Goal: Task Accomplishment & Management: Complete application form

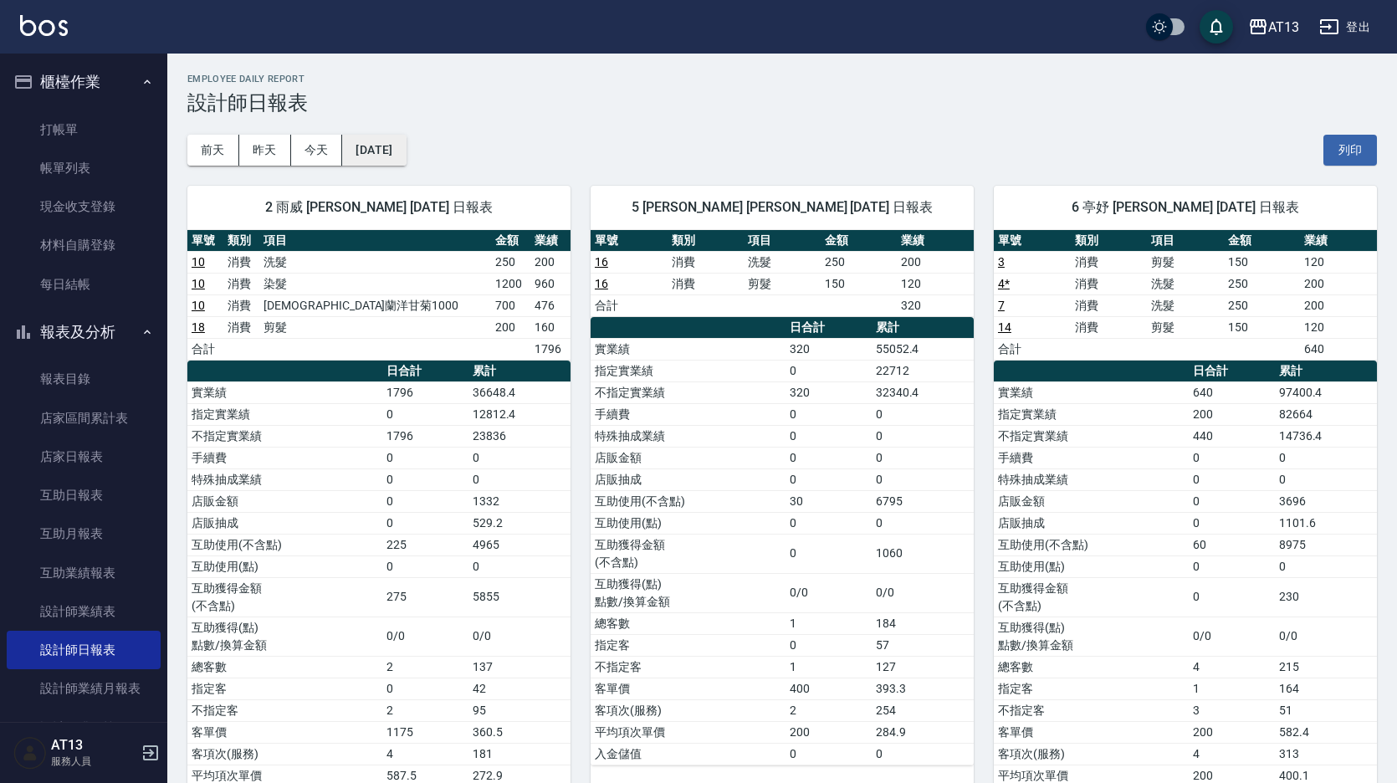
click at [396, 159] on button "[DATE]" at bounding box center [374, 150] width 64 height 31
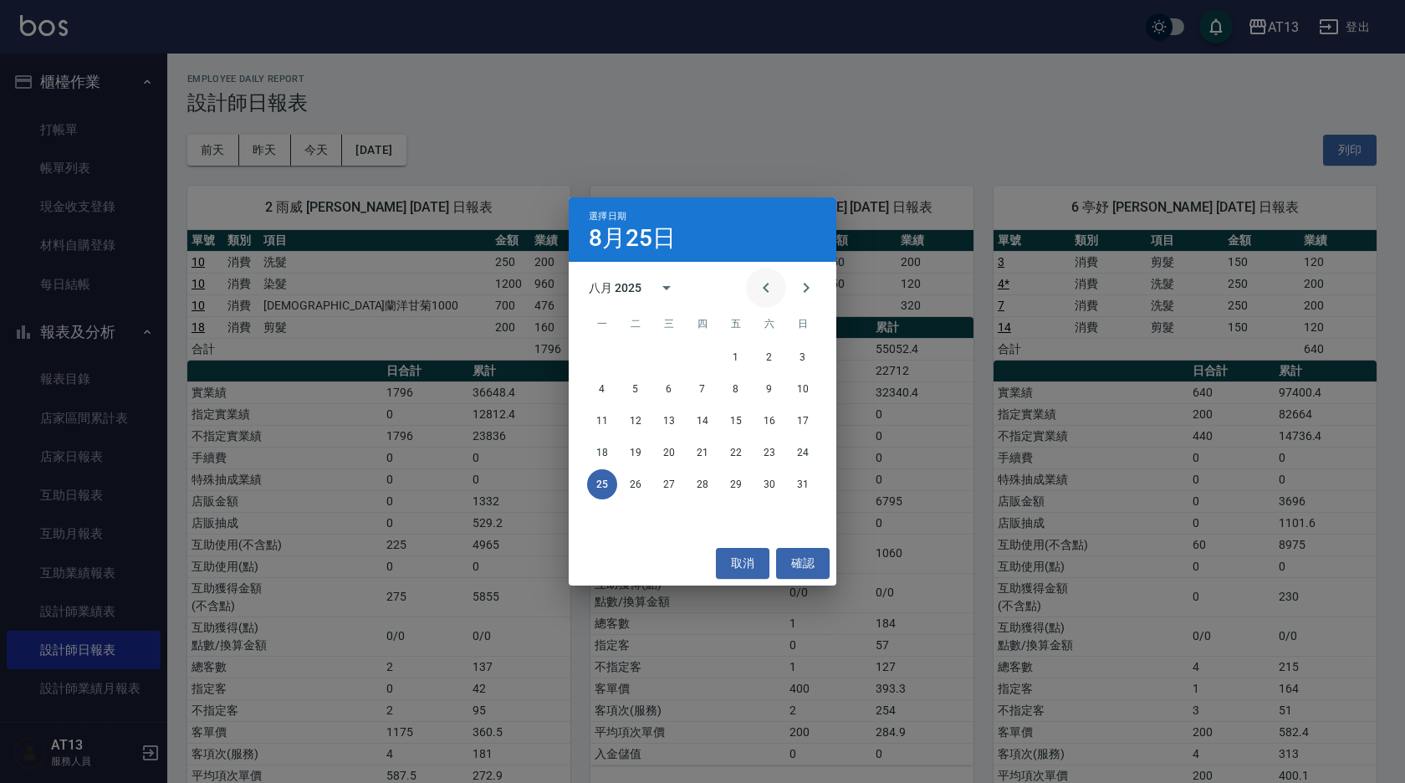
click at [765, 294] on icon "Previous month" at bounding box center [766, 288] width 20 height 20
click at [707, 485] on button "31" at bounding box center [703, 484] width 30 height 30
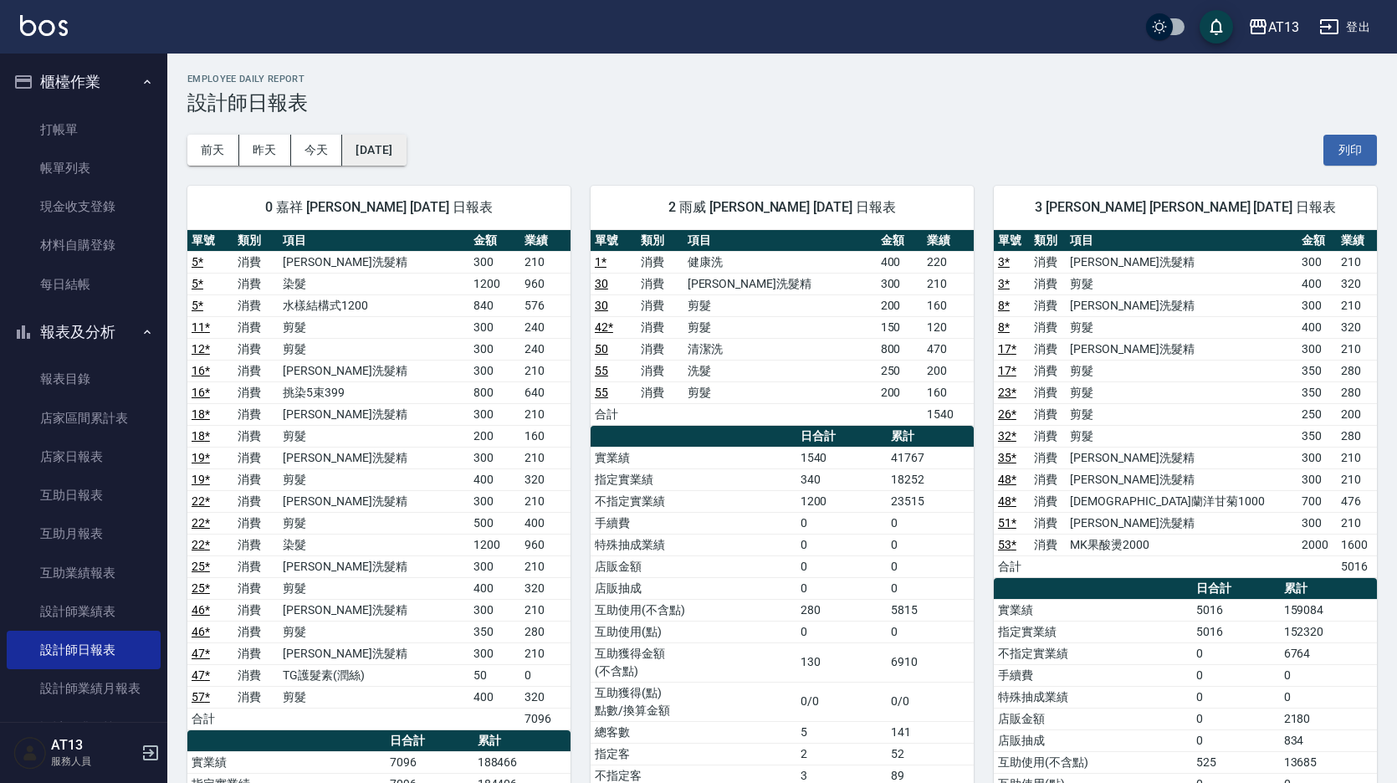
click at [406, 156] on button "[DATE]" at bounding box center [374, 150] width 64 height 31
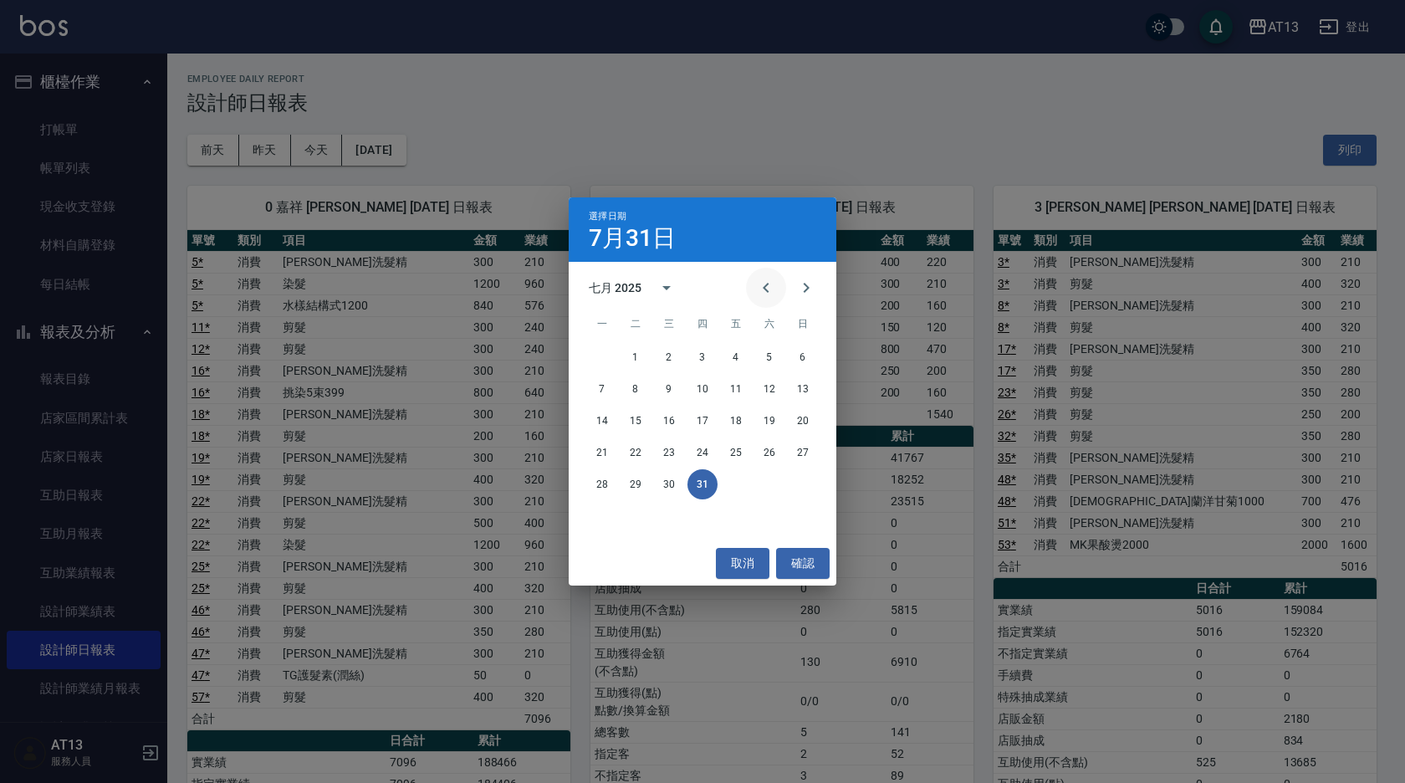
click at [770, 291] on icon "Previous month" at bounding box center [766, 288] width 20 height 20
click at [601, 518] on button "30" at bounding box center [602, 516] width 30 height 30
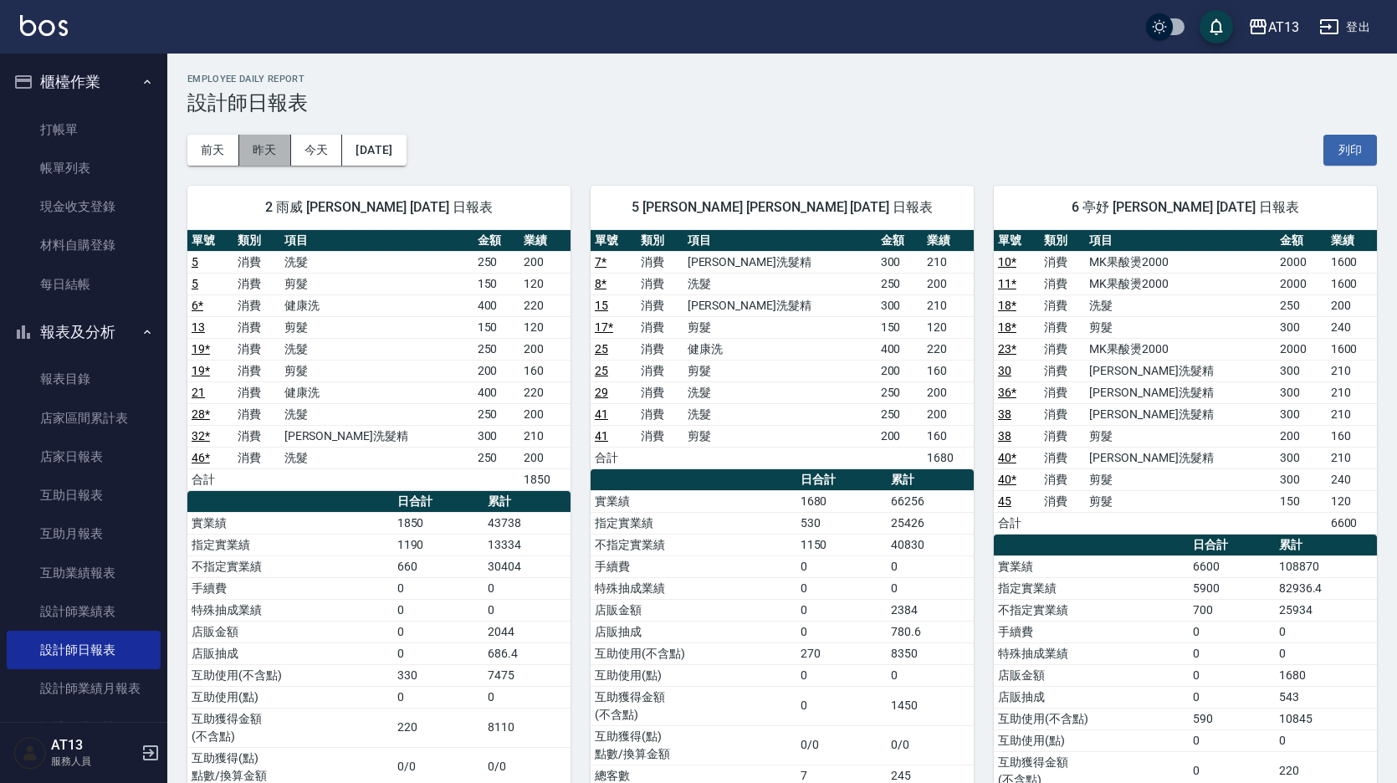
click at [277, 154] on button "昨天" at bounding box center [265, 150] width 52 height 31
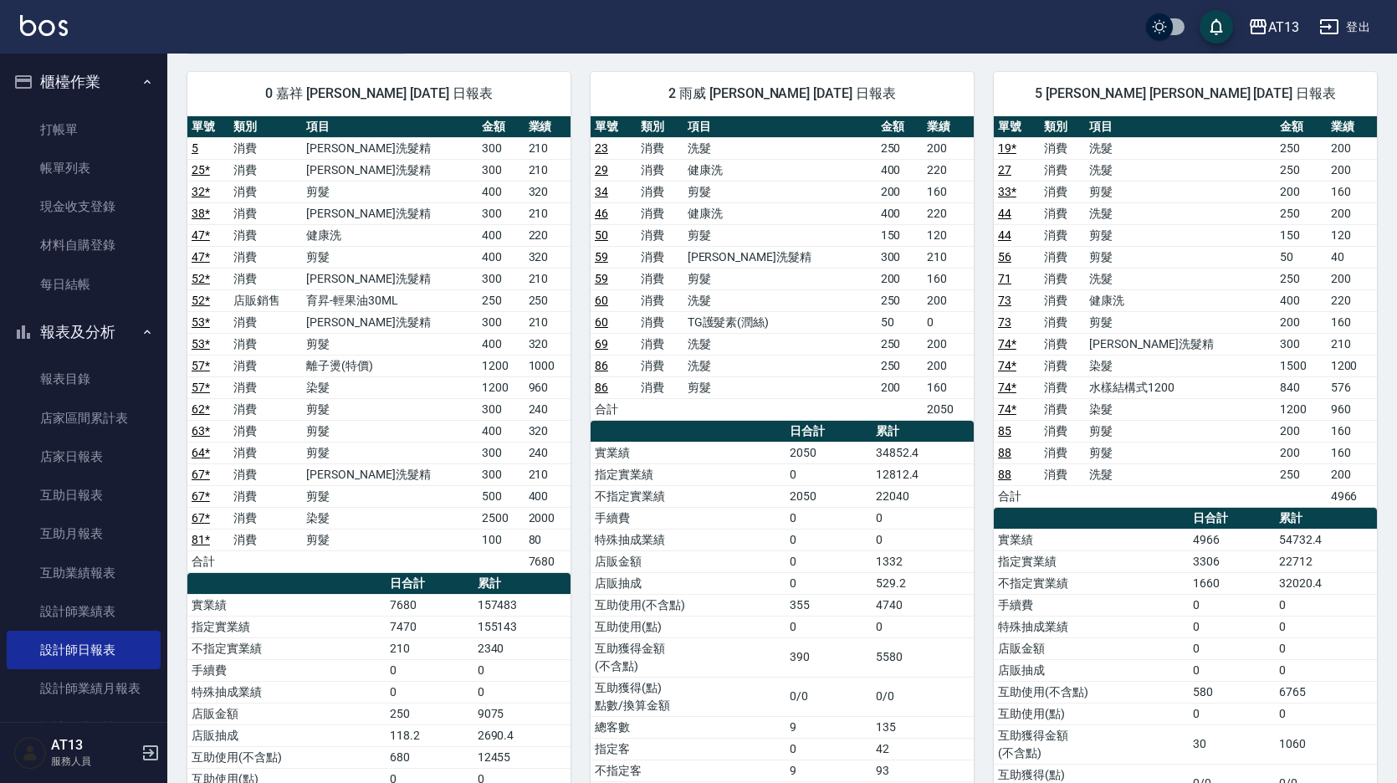
scroll to position [335, 0]
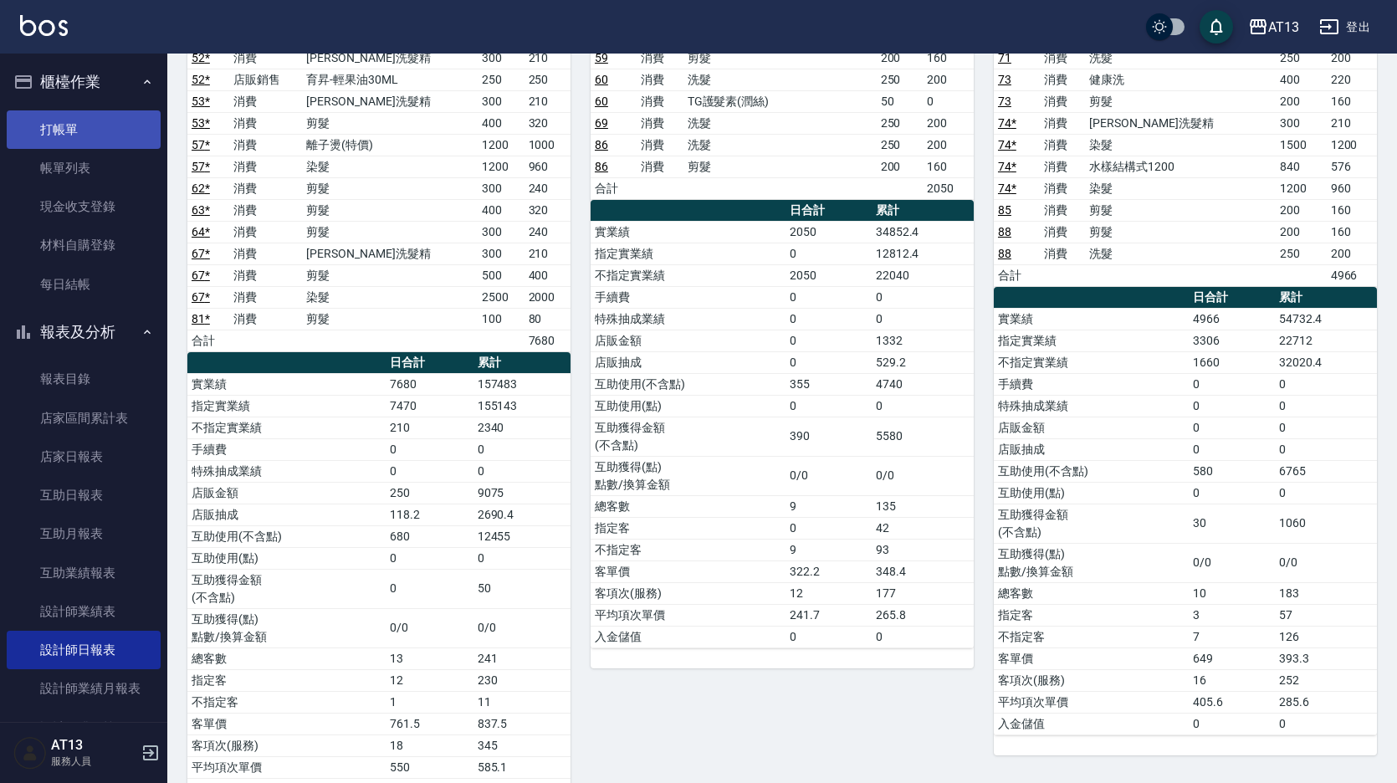
click at [92, 136] on link "打帳單" at bounding box center [84, 129] width 154 height 38
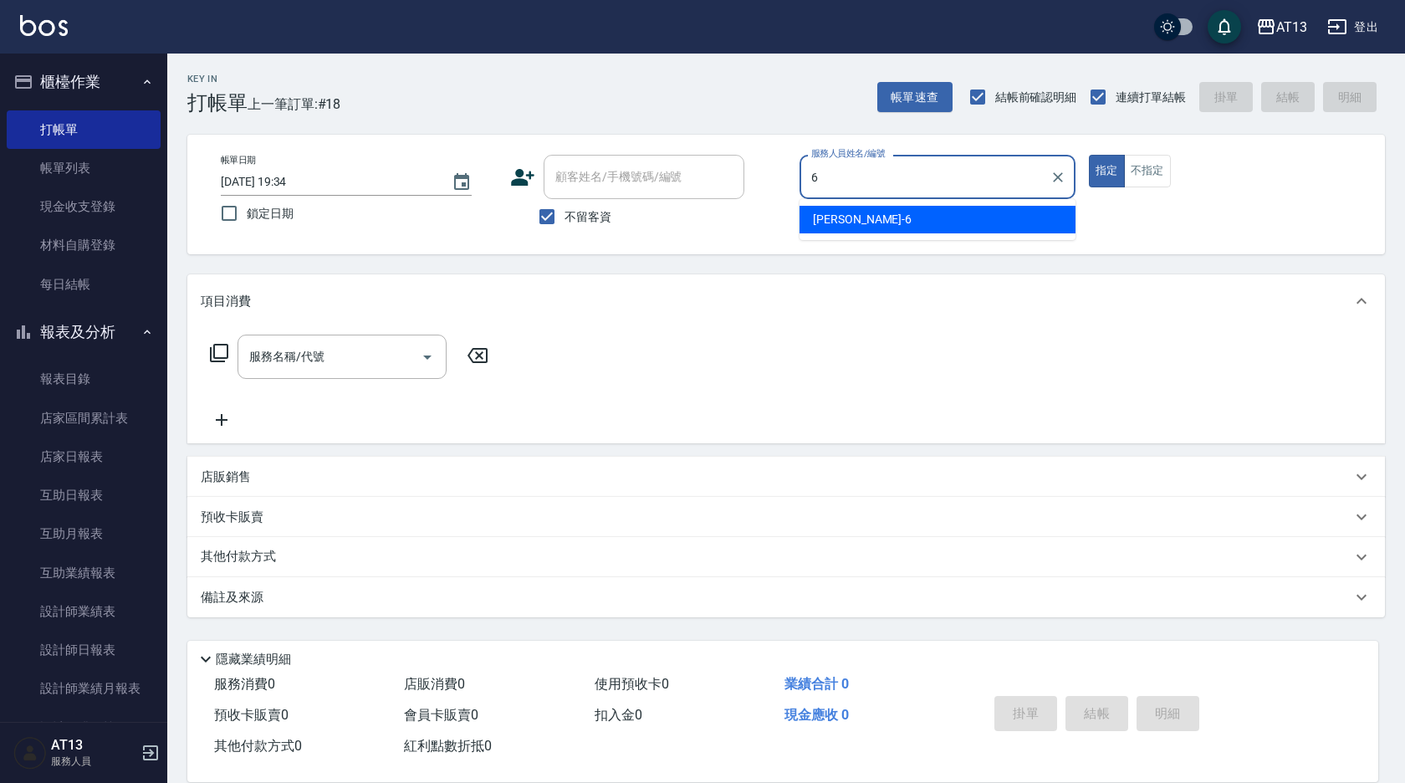
type input "亭妤-6"
type button "true"
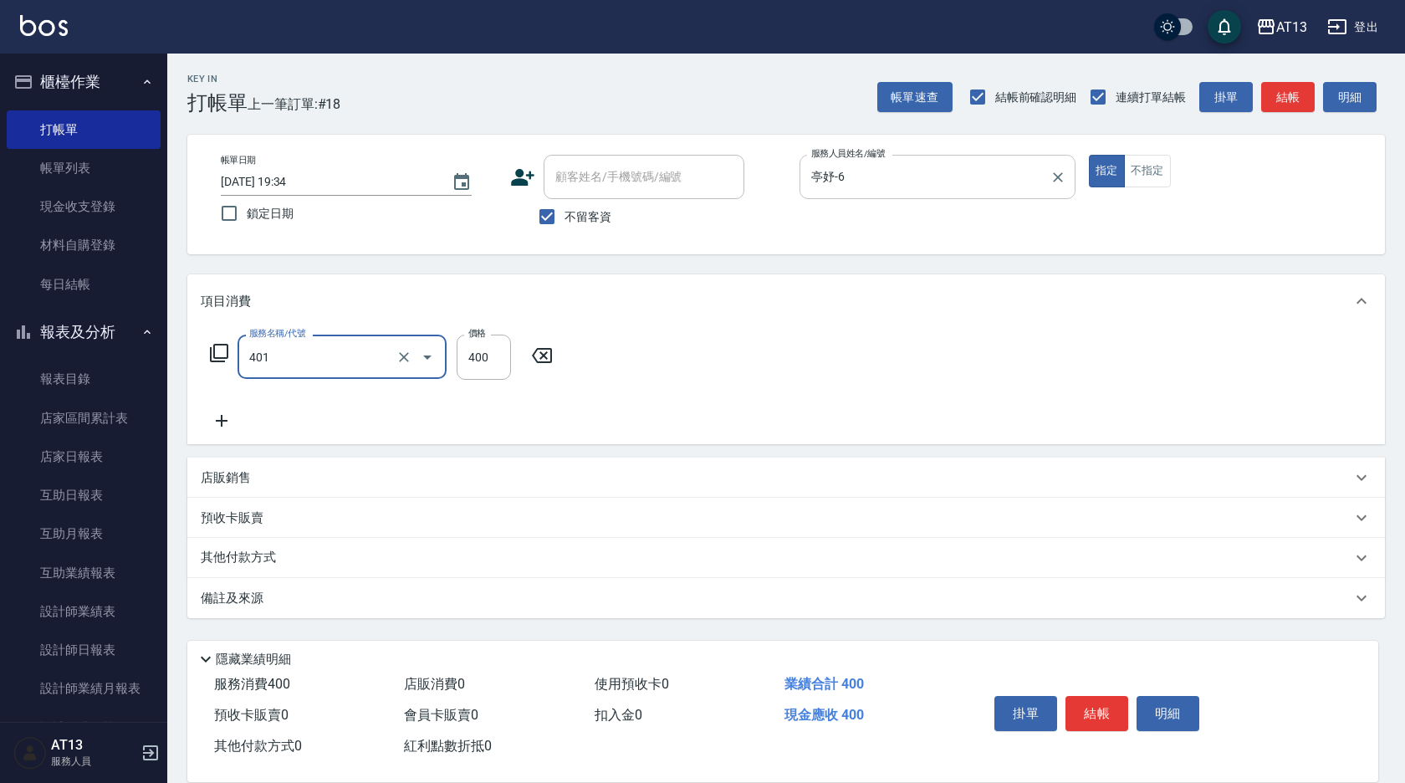
type input "剪髮(401)"
type input "300"
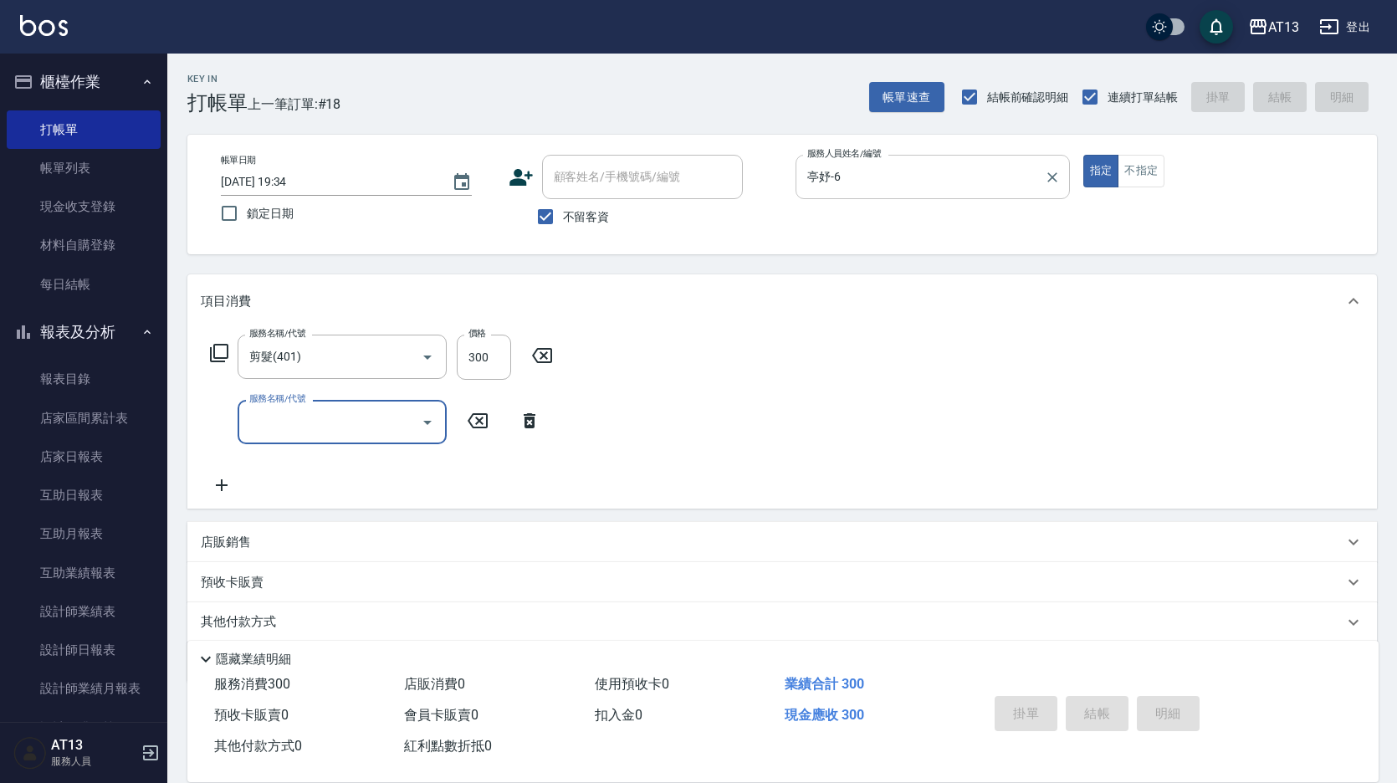
type input "[DATE] 19:36"
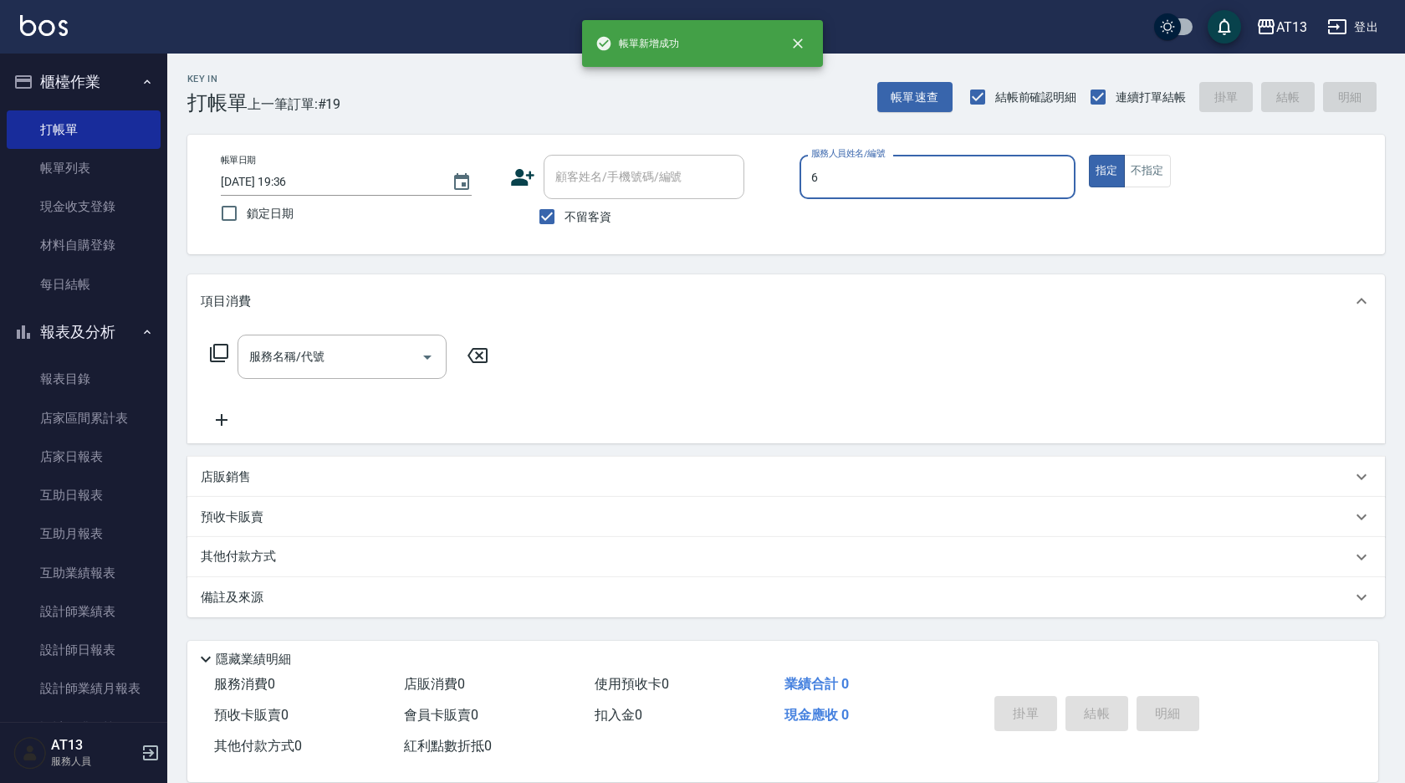
type input "亭妤-6"
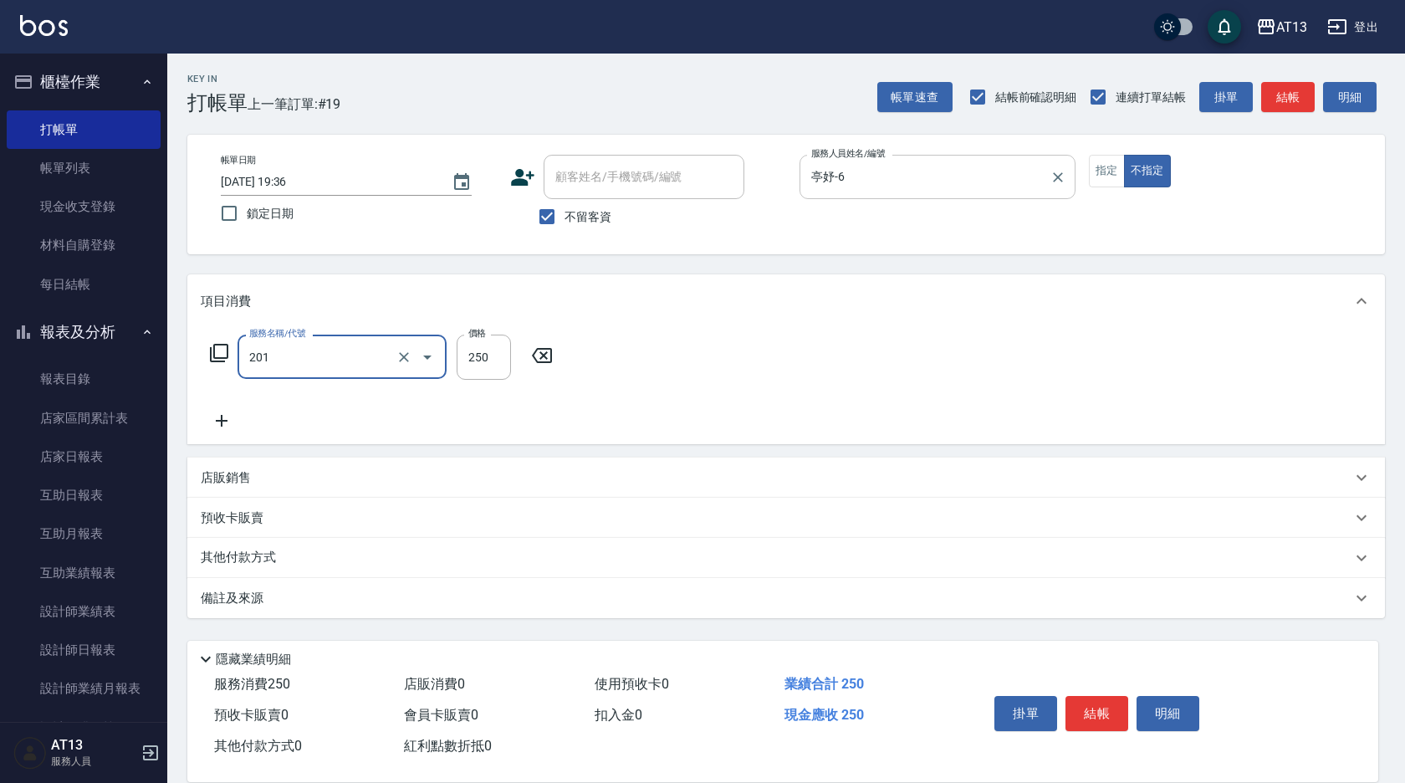
type input "洗髮(201)"
type input "[PERSON_NAME]-29"
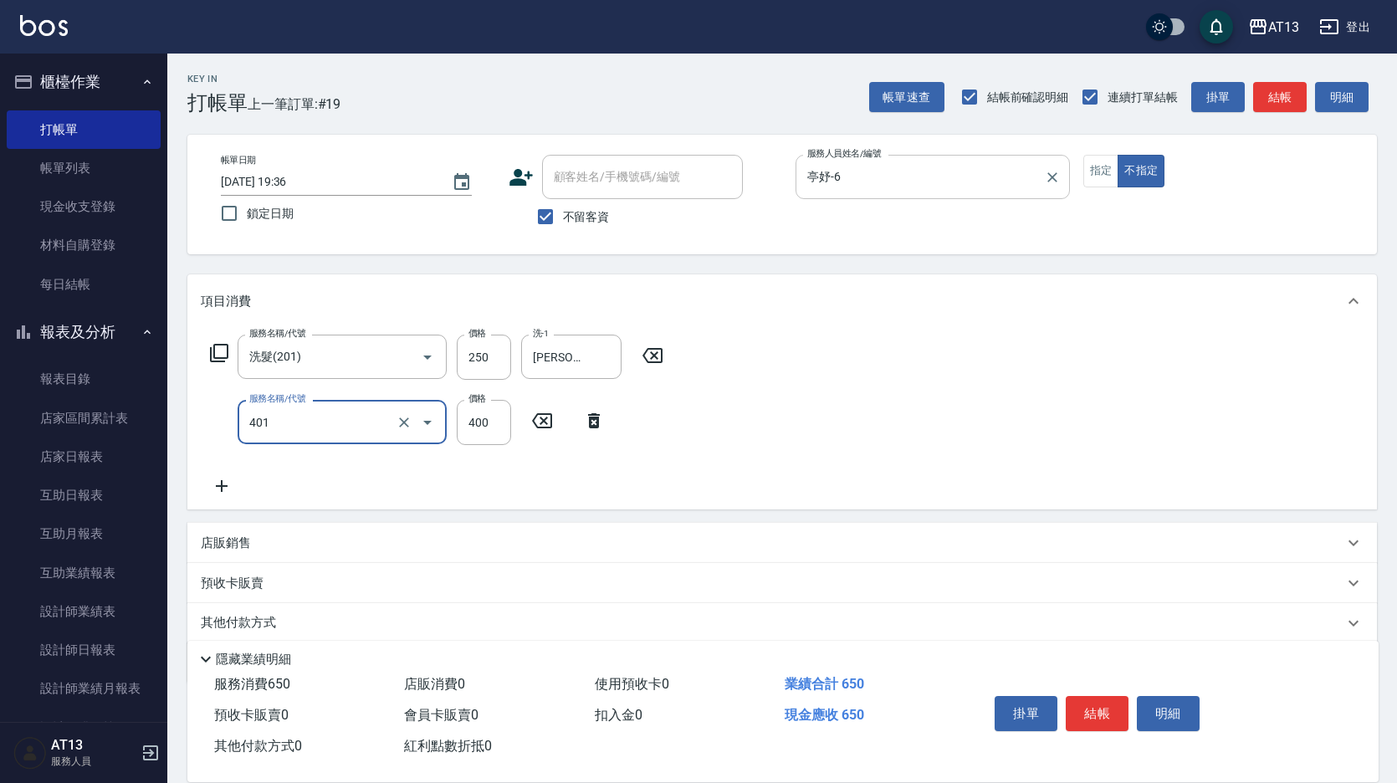
type input "剪髮(401)"
type input "150"
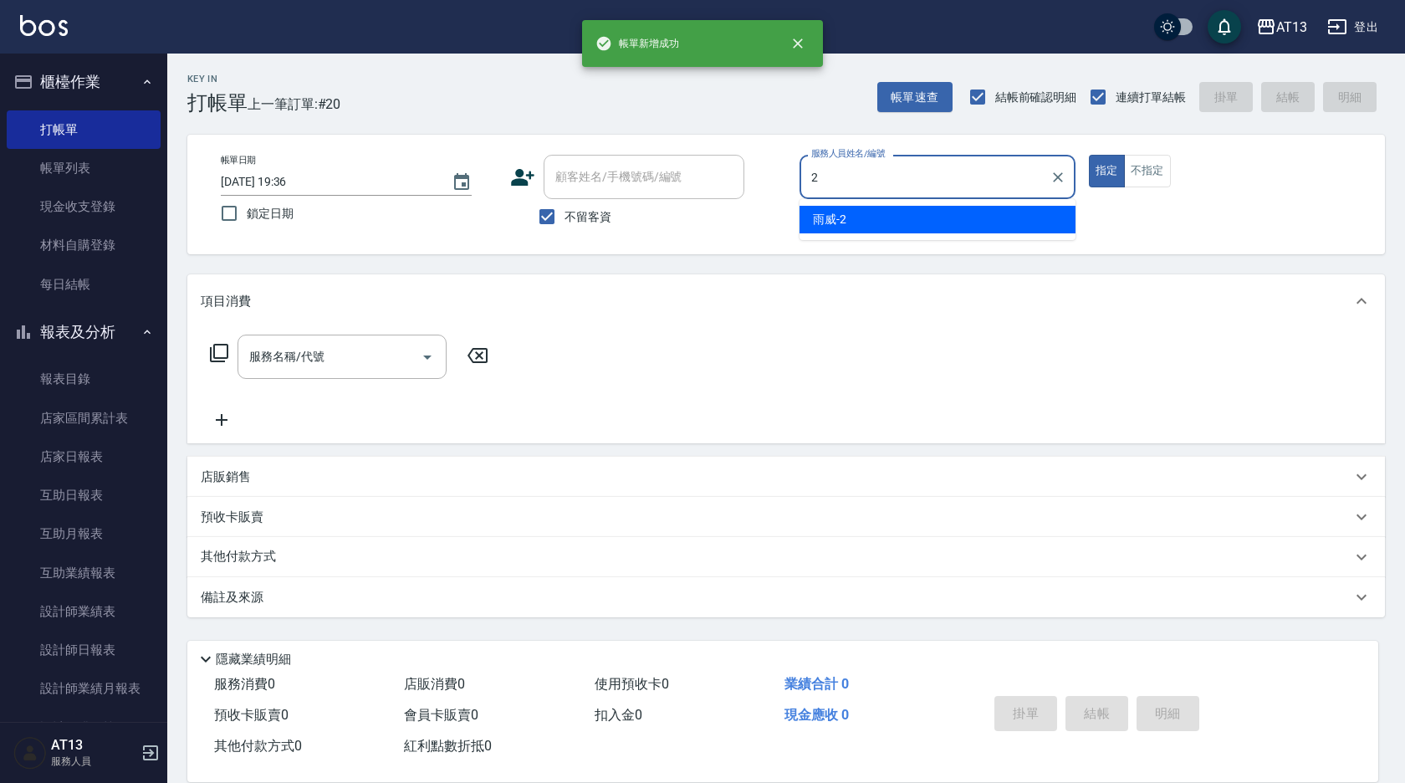
type input "雨威-2"
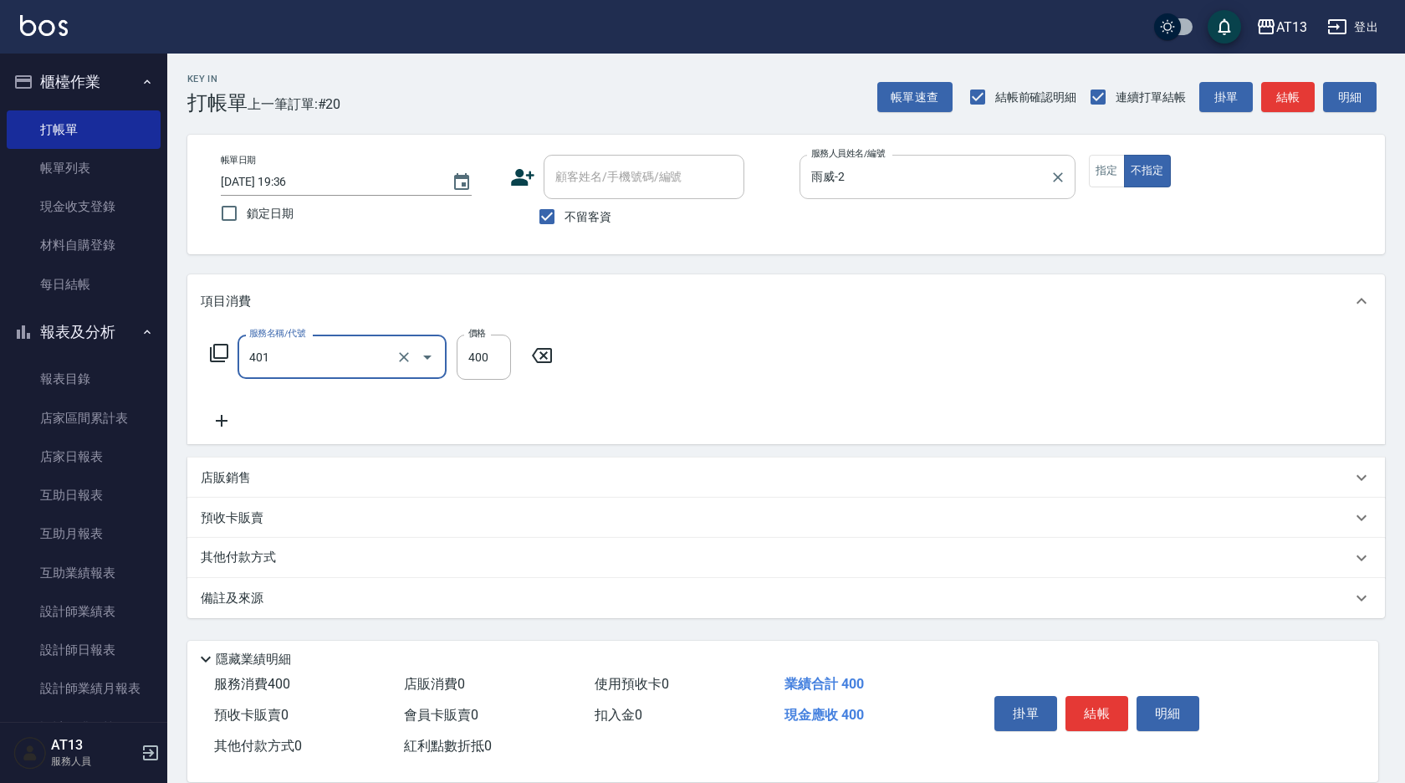
type input "剪髮(401)"
type input "150"
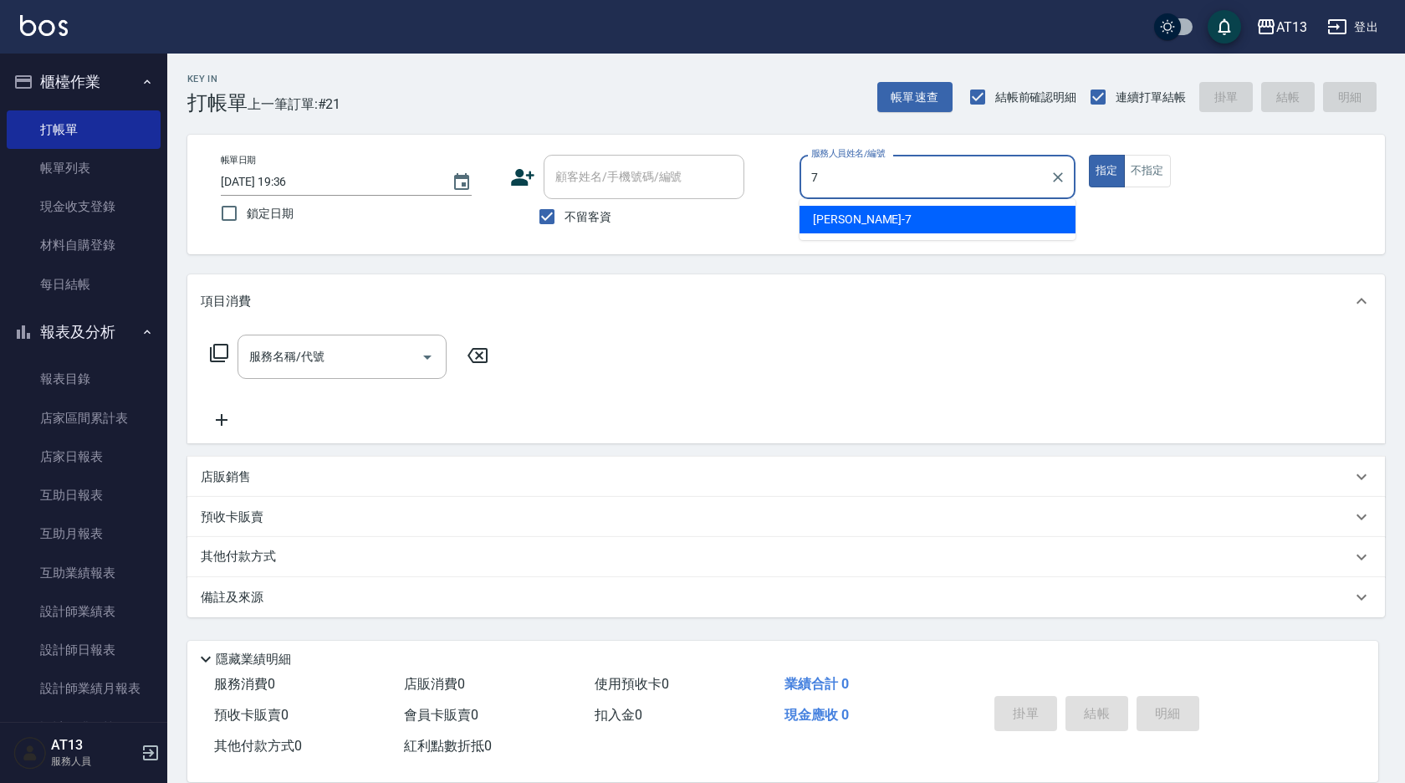
type input "[PERSON_NAME]-7"
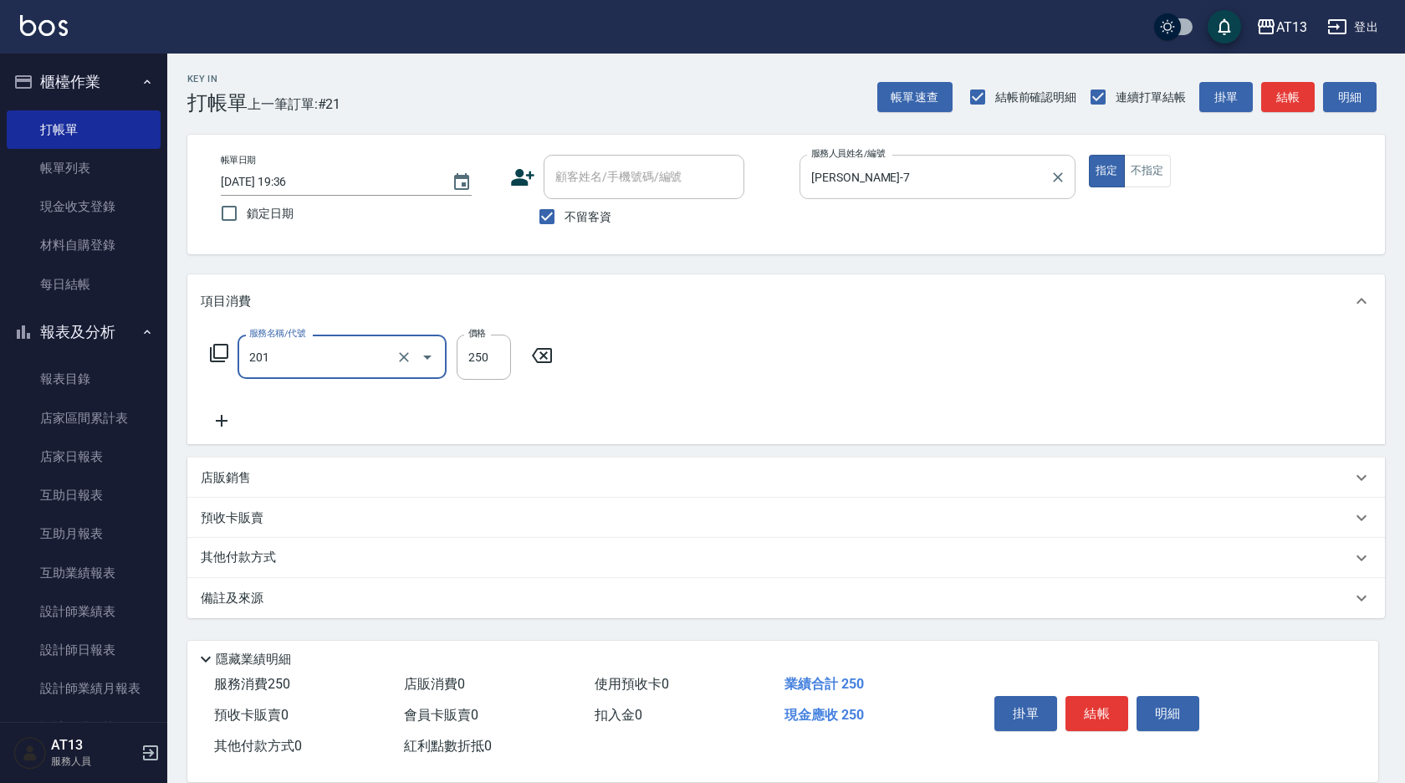
type input "洗髮(201)"
type input "[PERSON_NAME]-23"
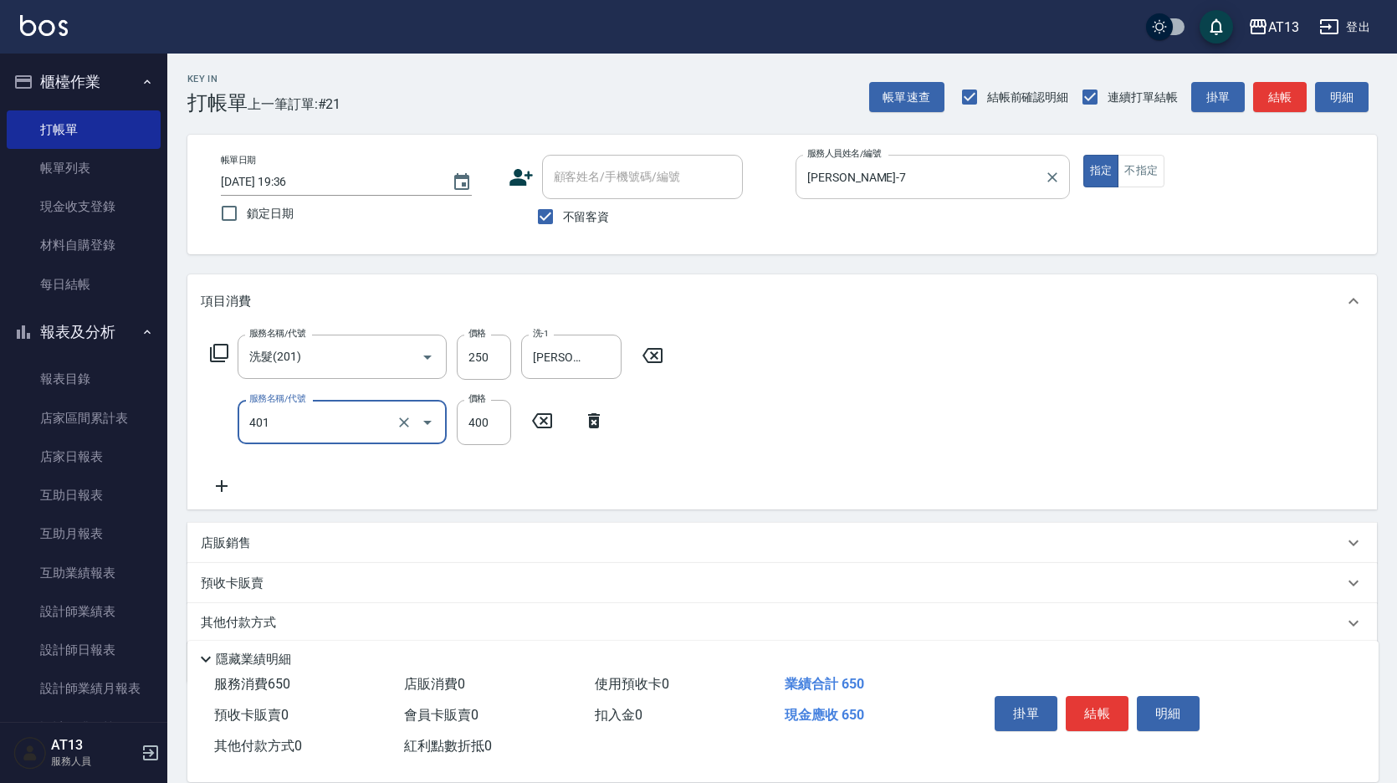
type input "剪髮(401)"
type input "300"
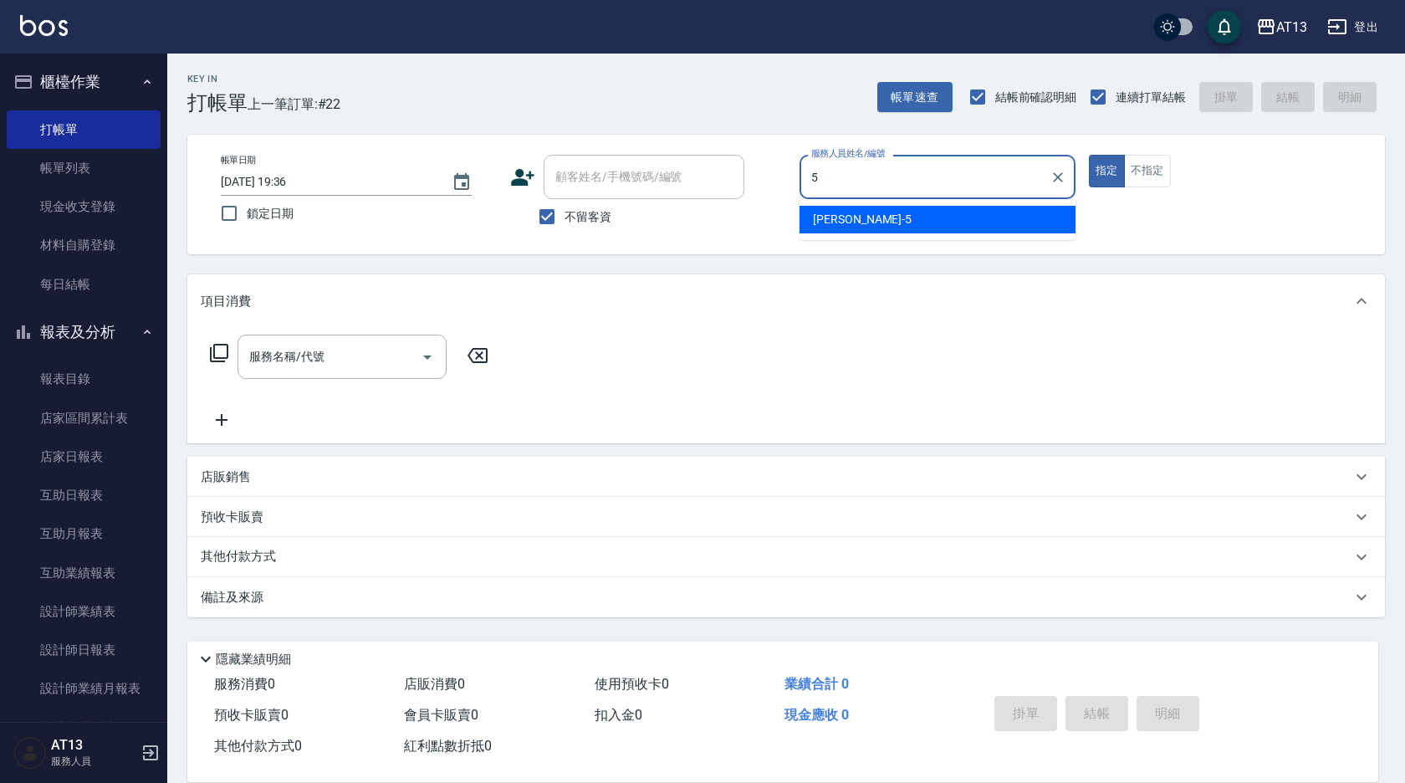
type input "[PERSON_NAME]-5"
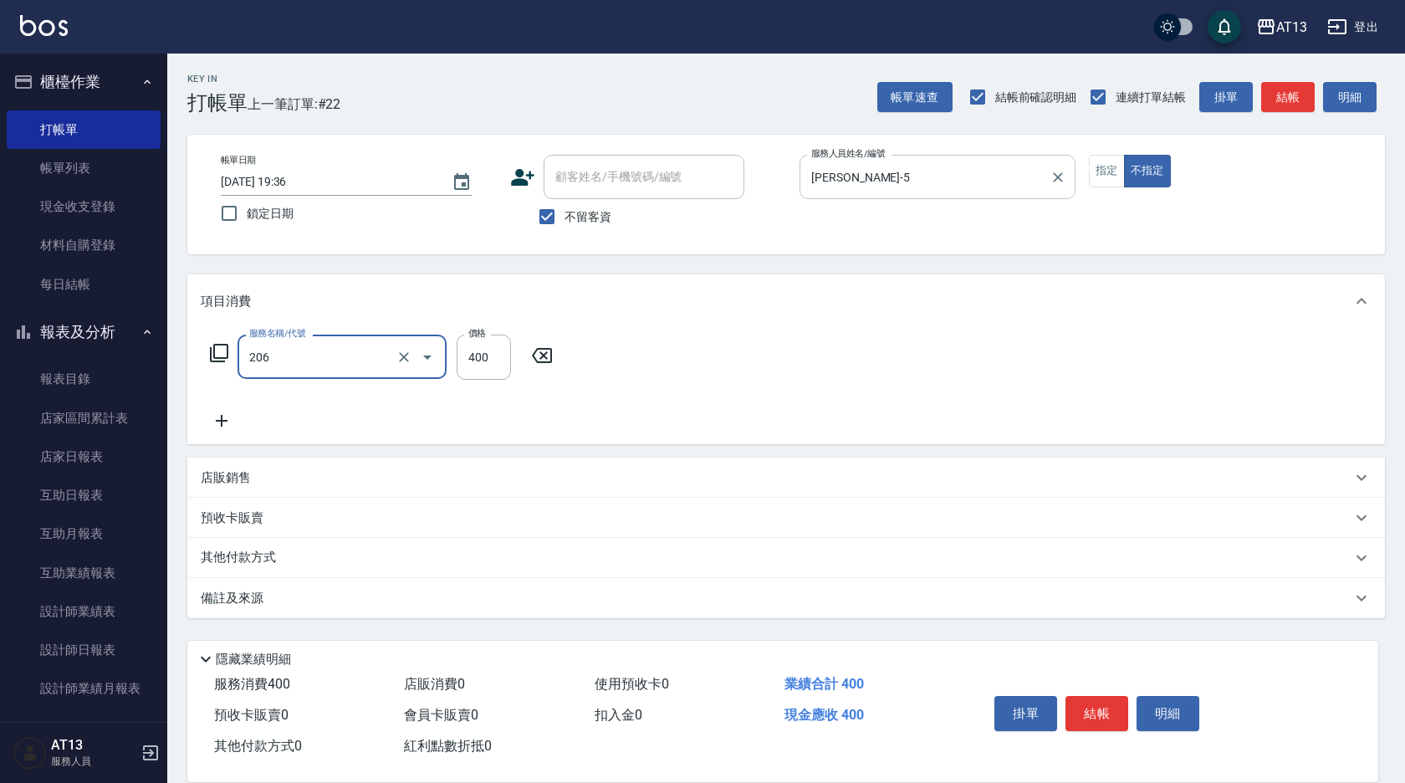
type input "健康洗(206)"
type input "[PERSON_NAME]-28"
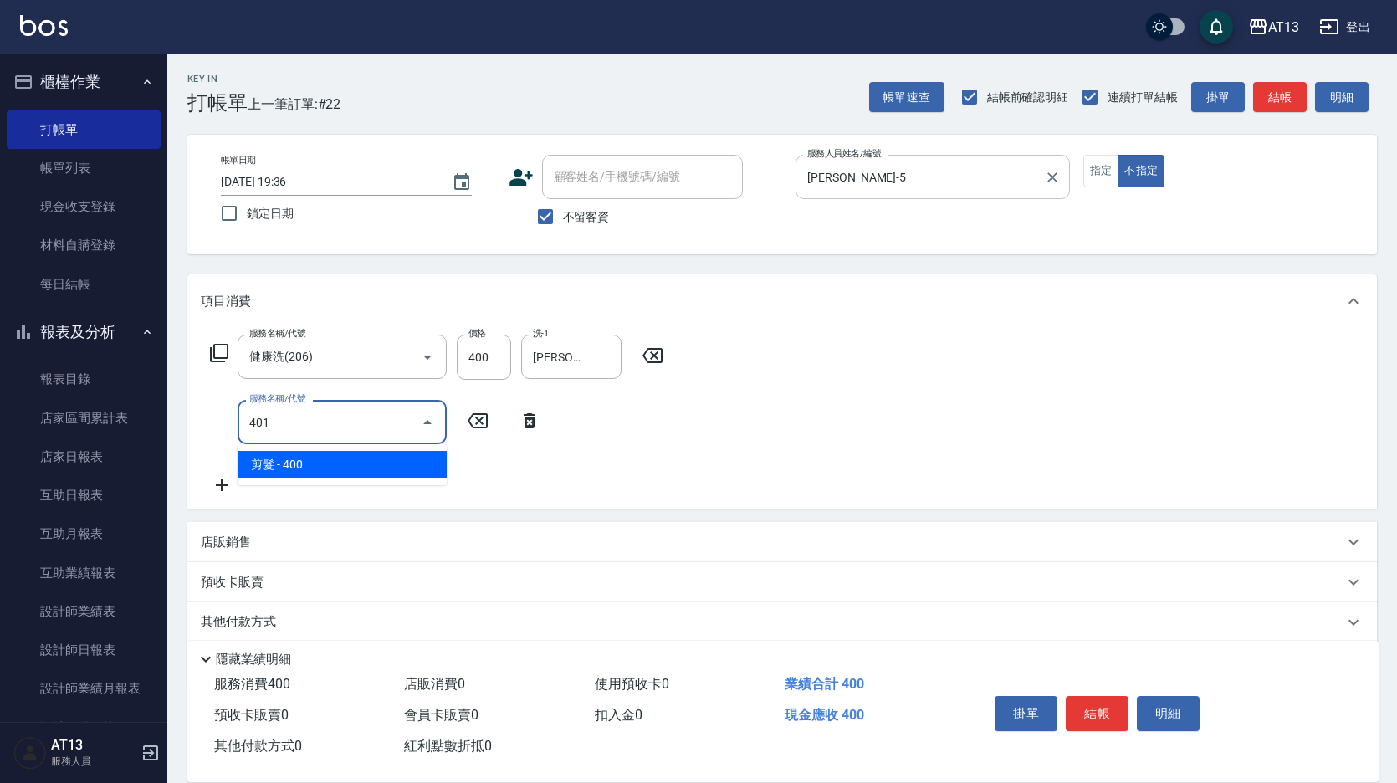
type input "剪髮(401)"
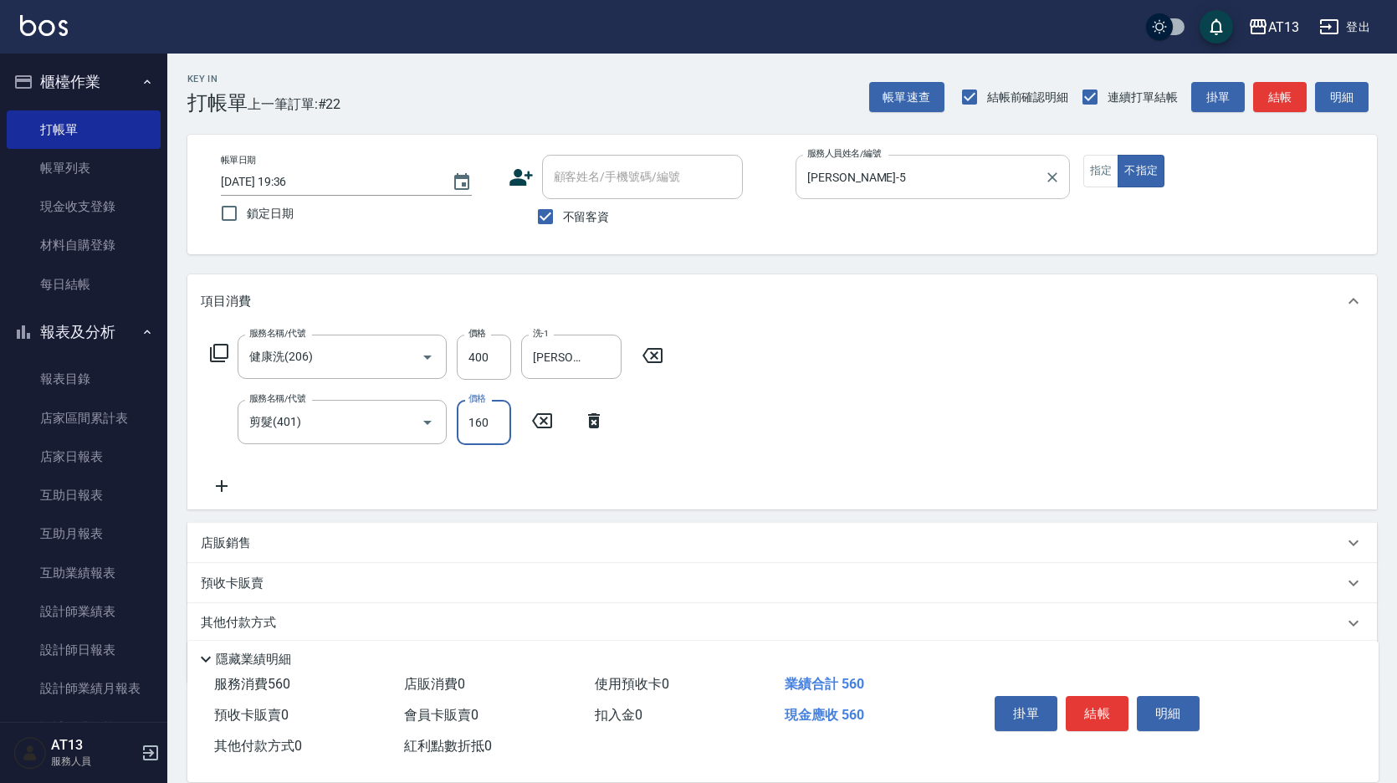
type input "160"
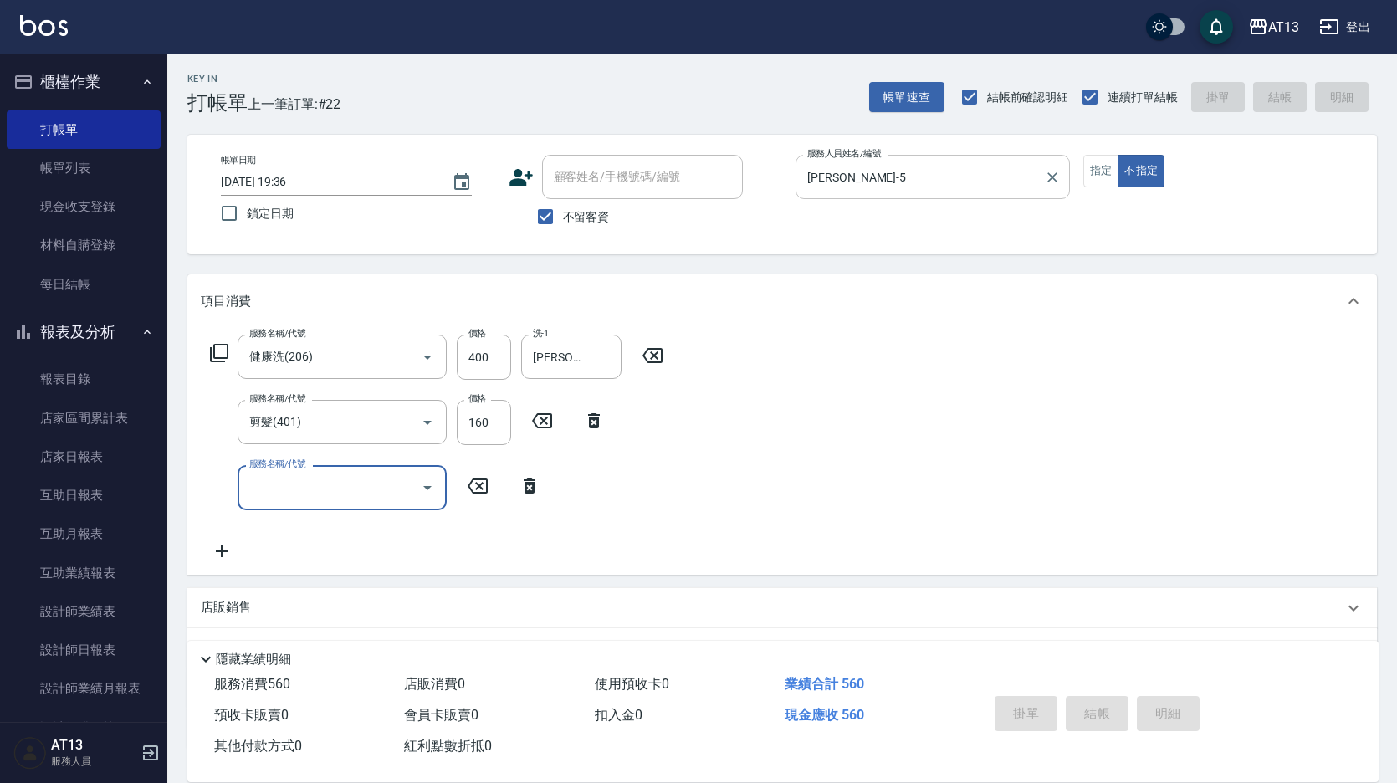
type input "[DATE] 19:37"
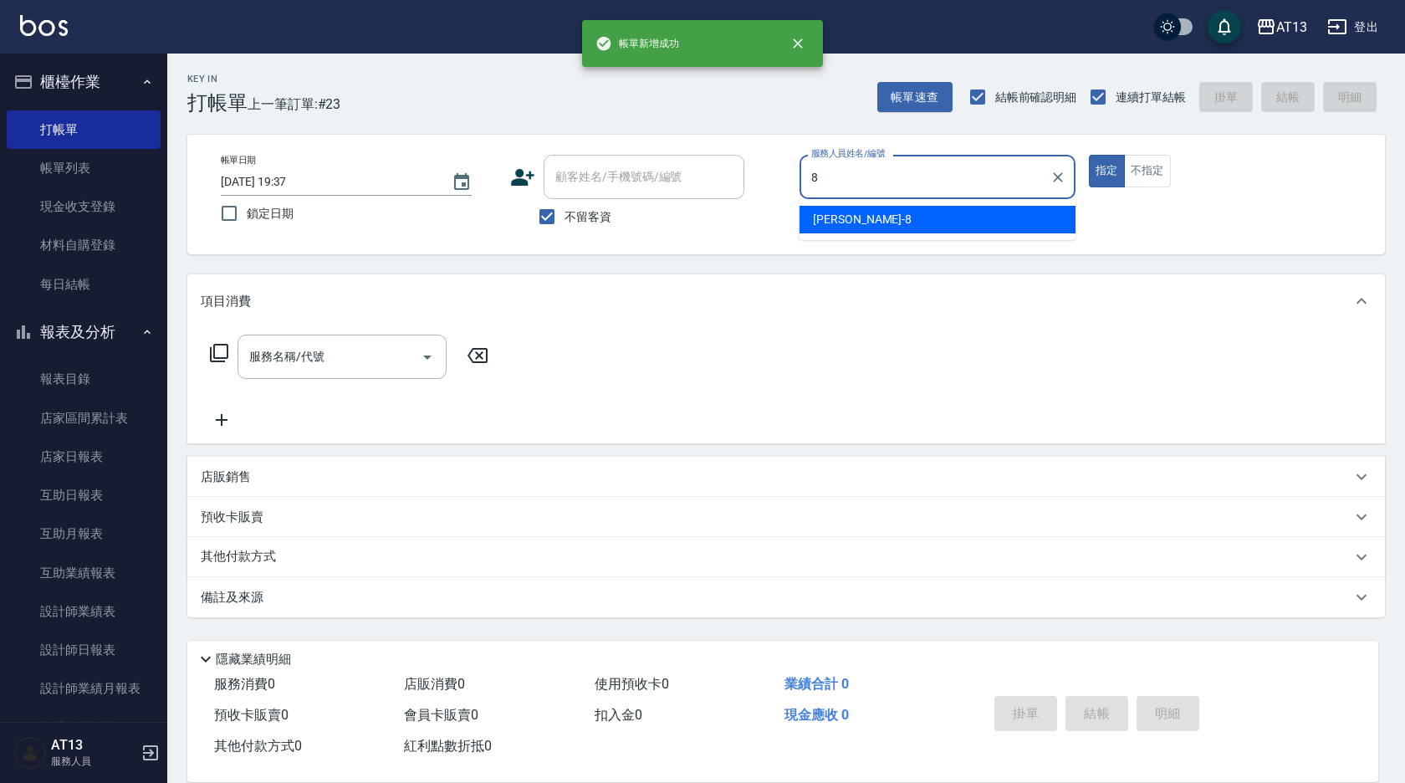
type input "[PERSON_NAME]-8"
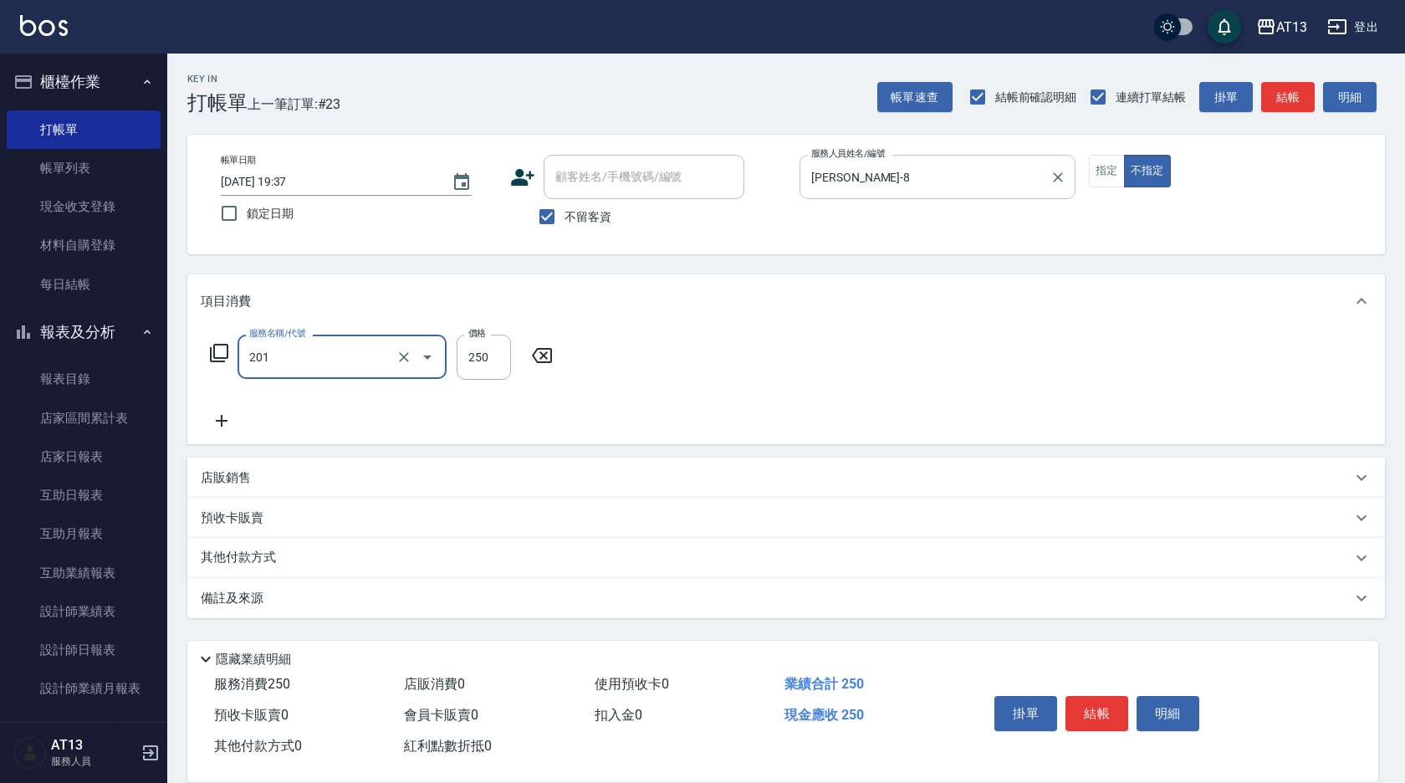
type input "洗髮(201)"
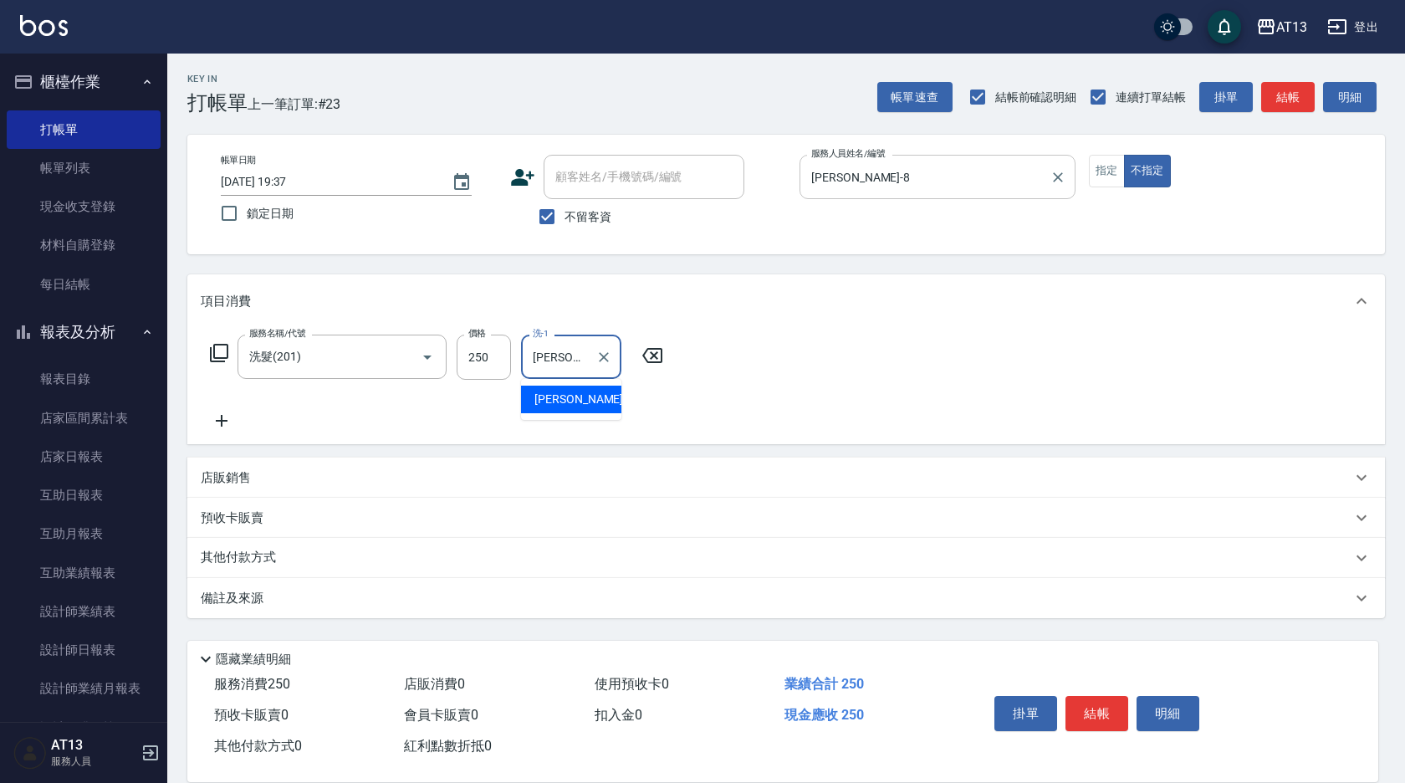
type input "[PERSON_NAME]-23"
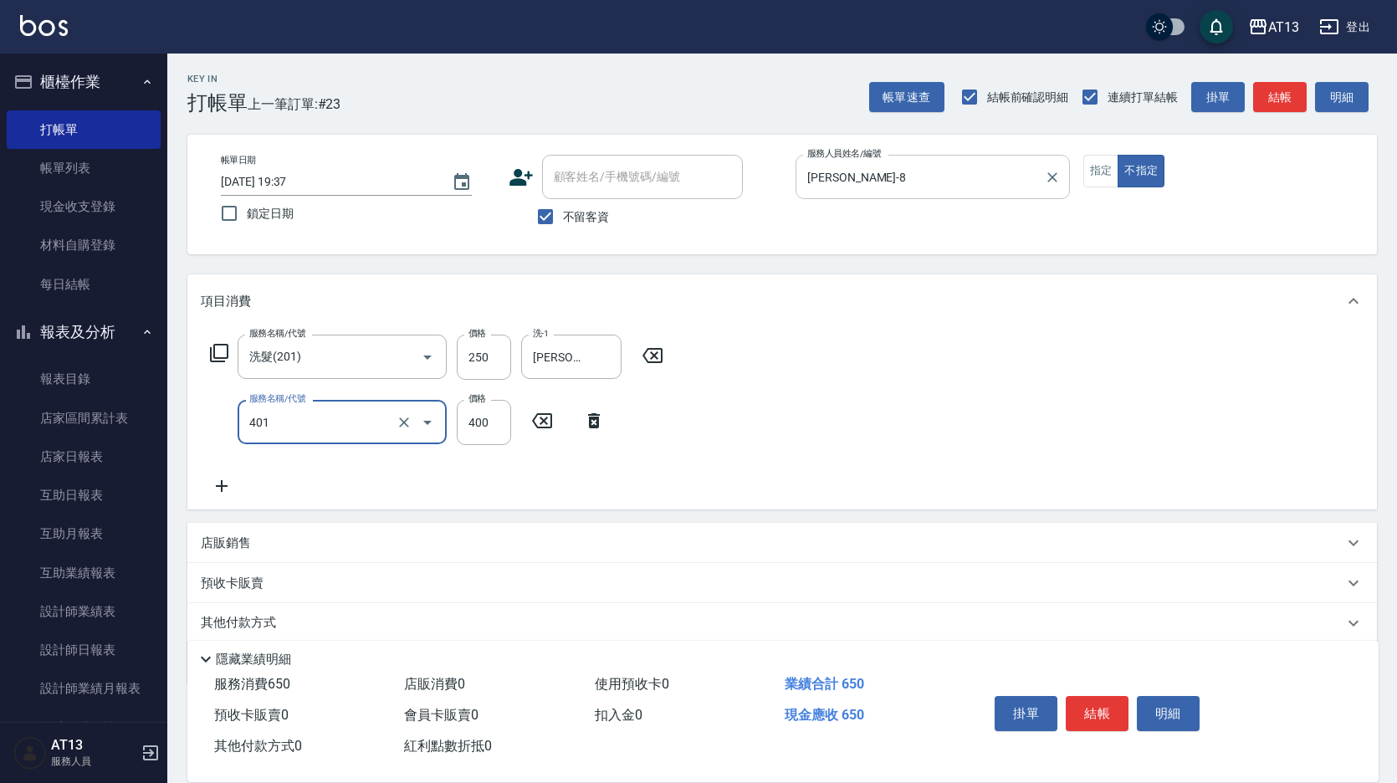
type input "剪髮(401)"
type input "150"
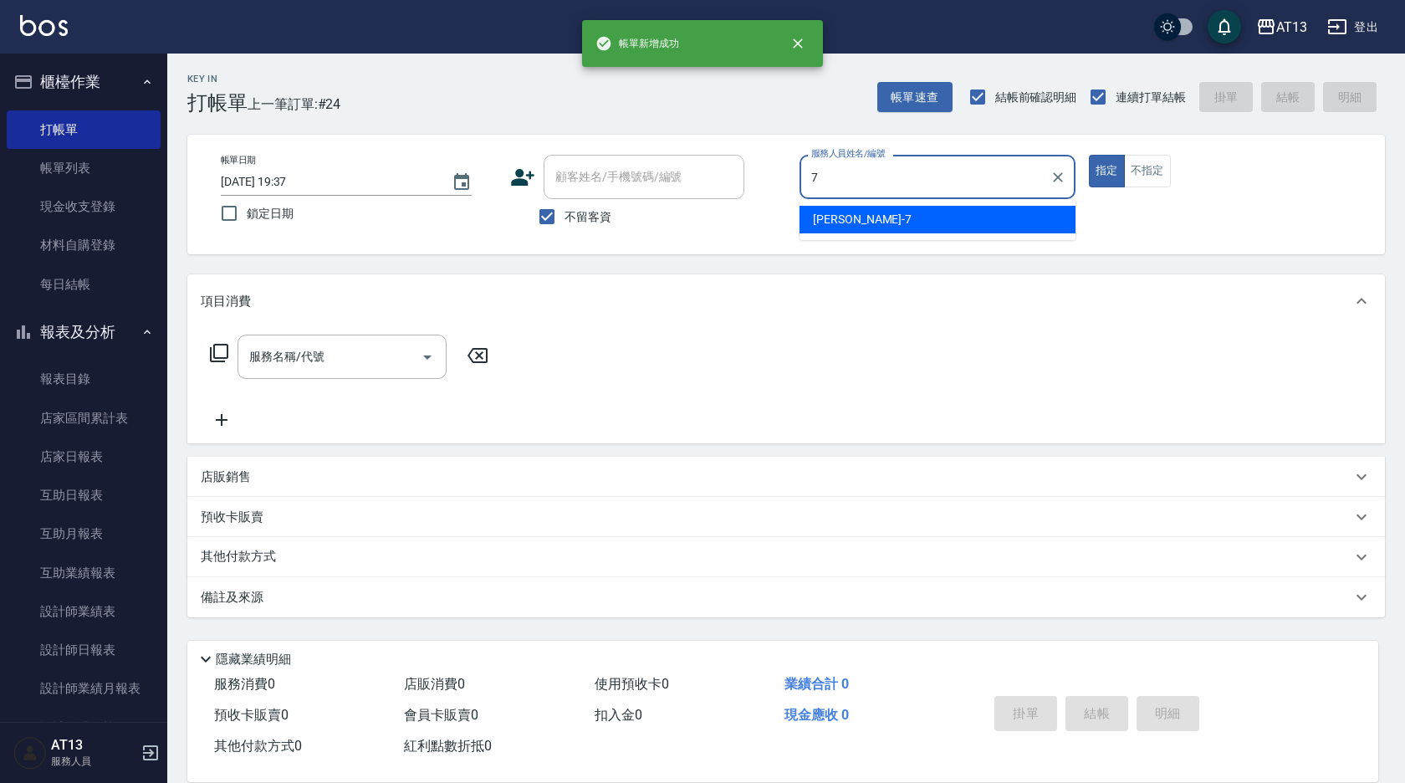
type input "[PERSON_NAME]-7"
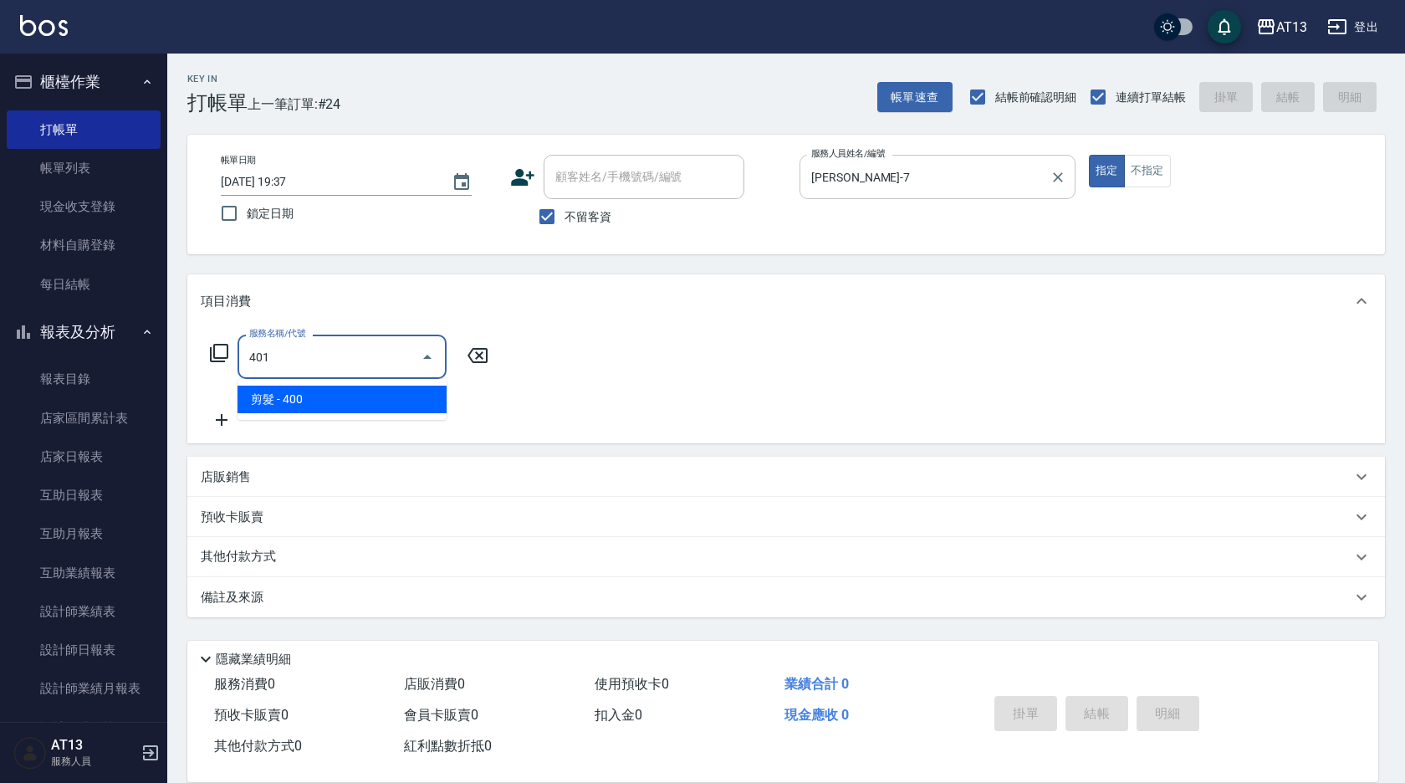
type input "剪髮(401)"
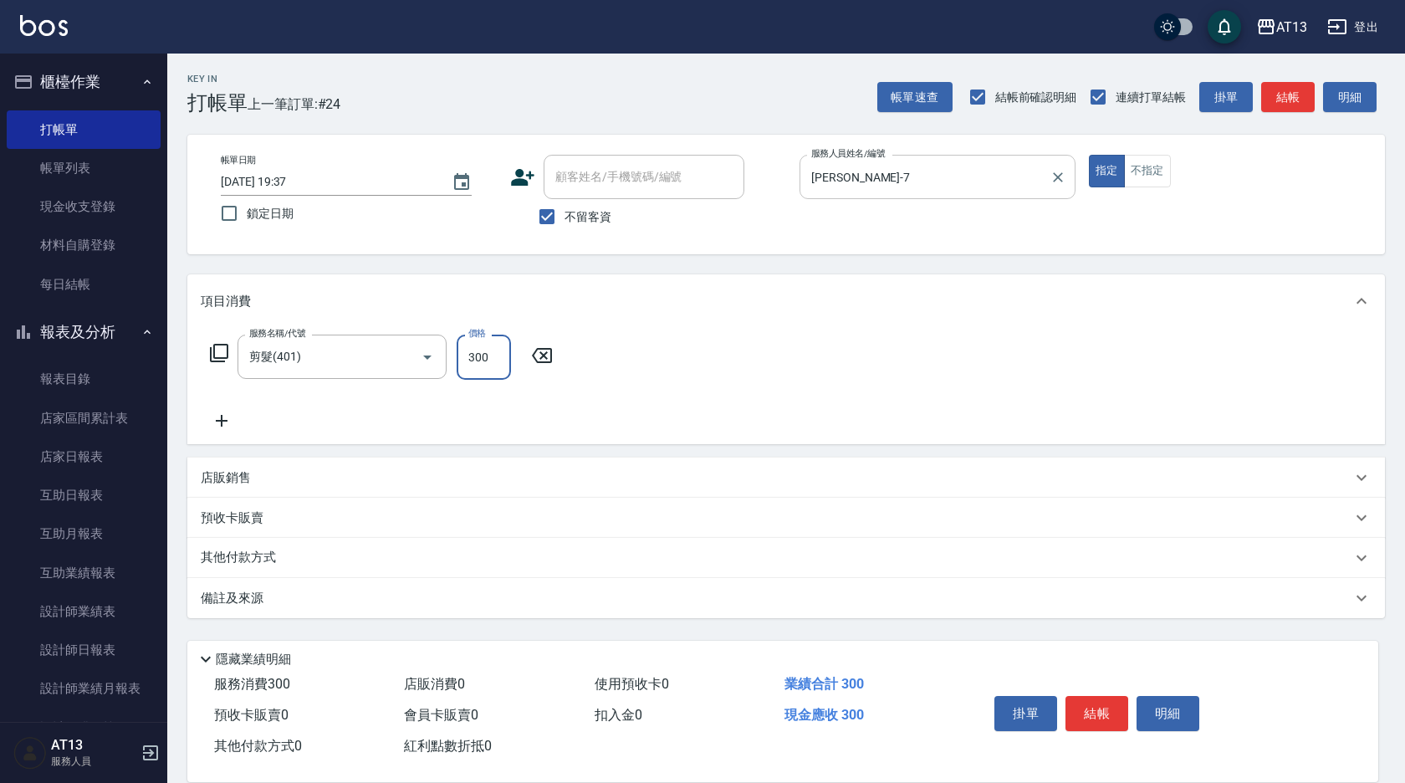
type input "300"
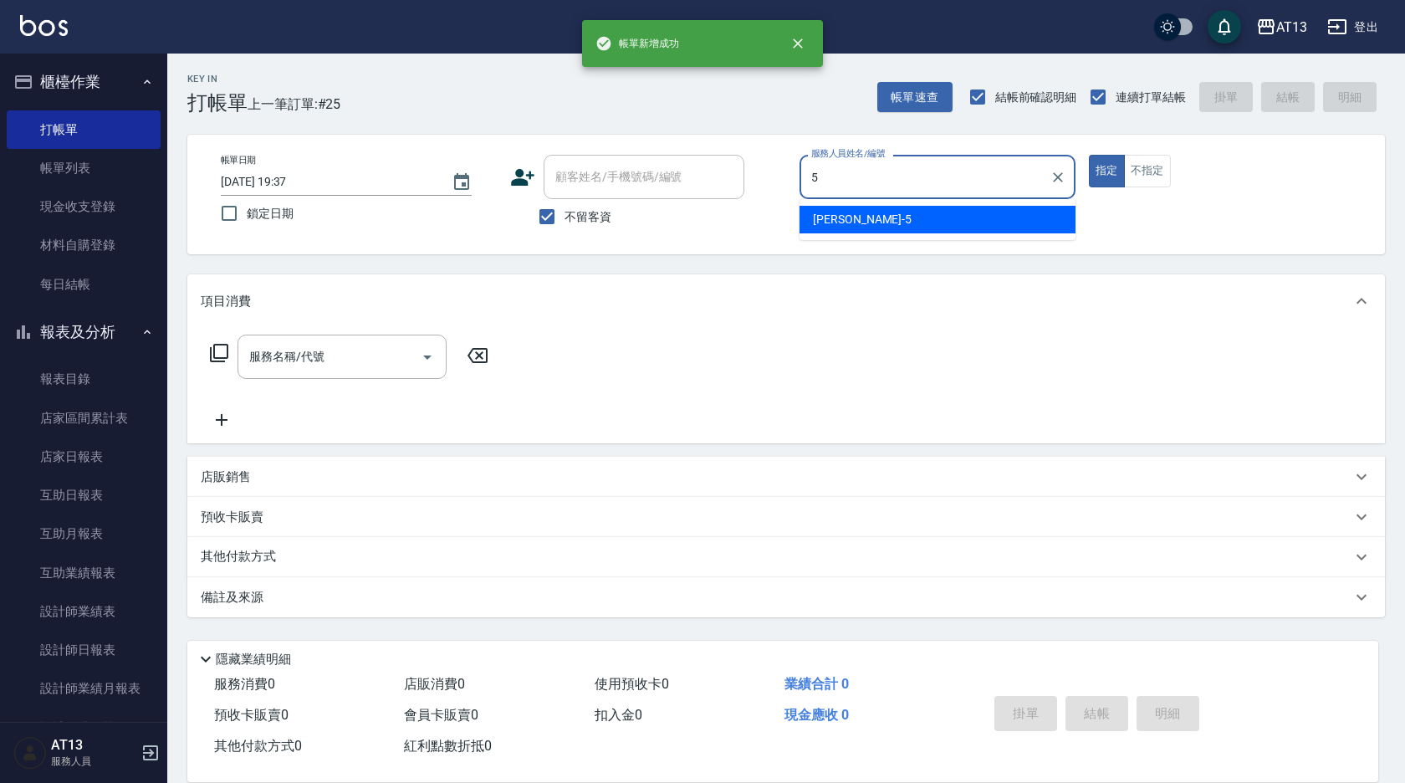
type input "[PERSON_NAME]-5"
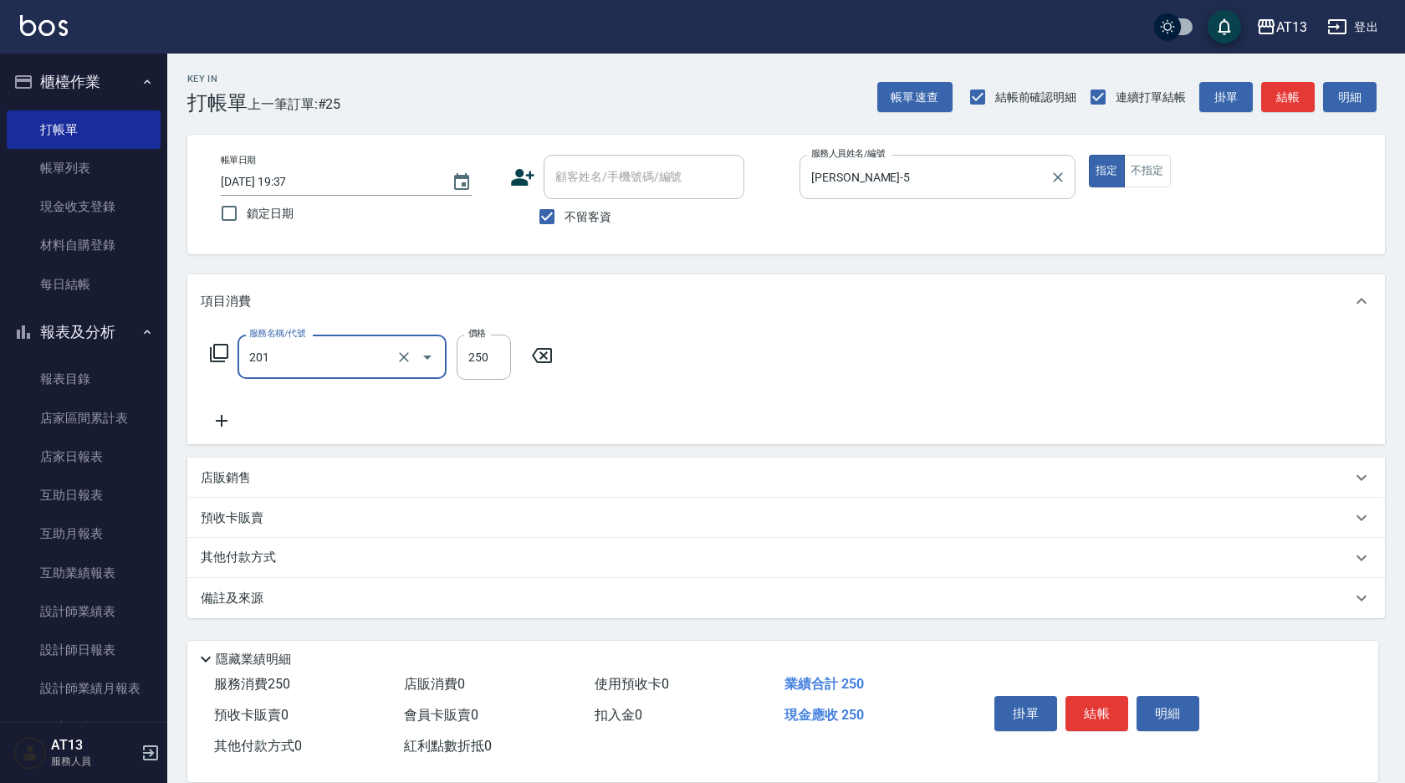
type input "洗髮(201)"
type input "[PERSON_NAME]-5"
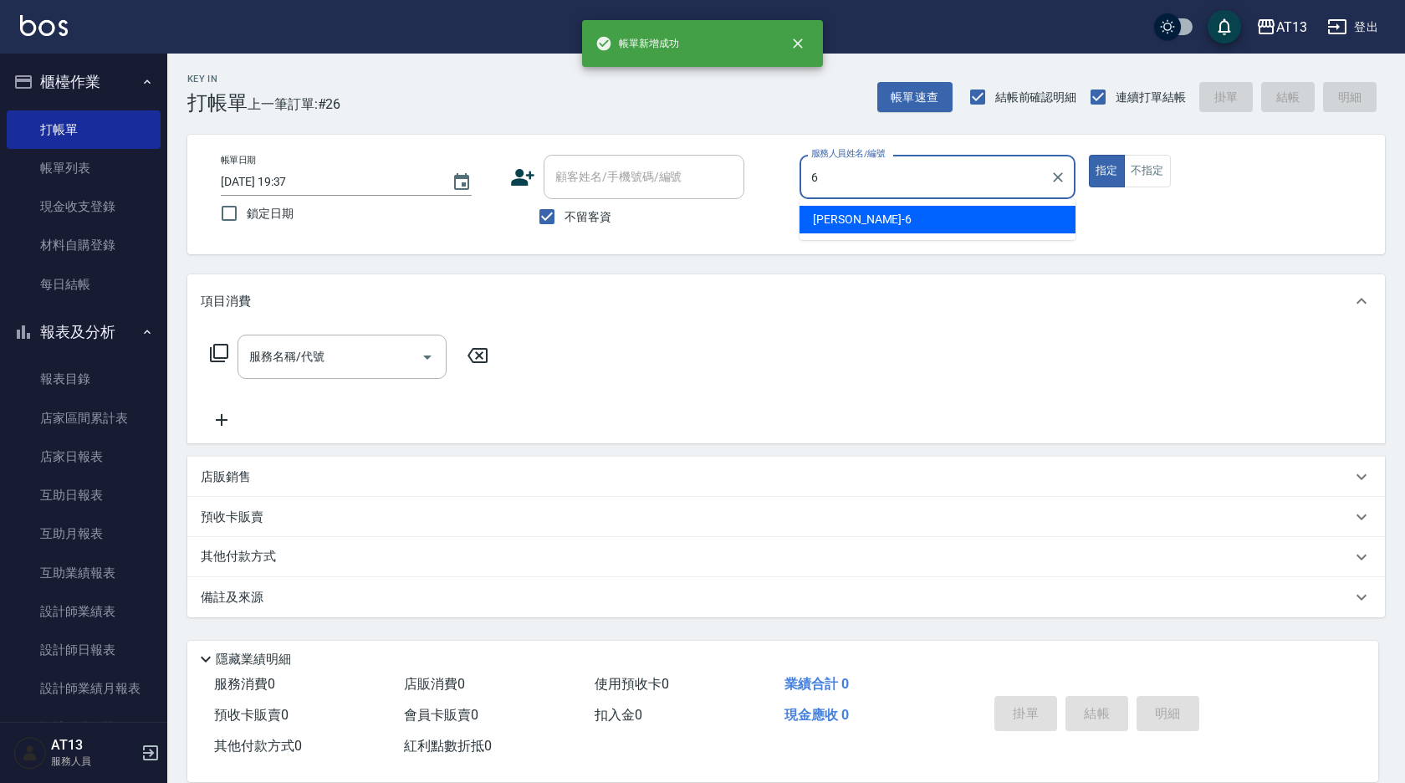
type input "亭妤-6"
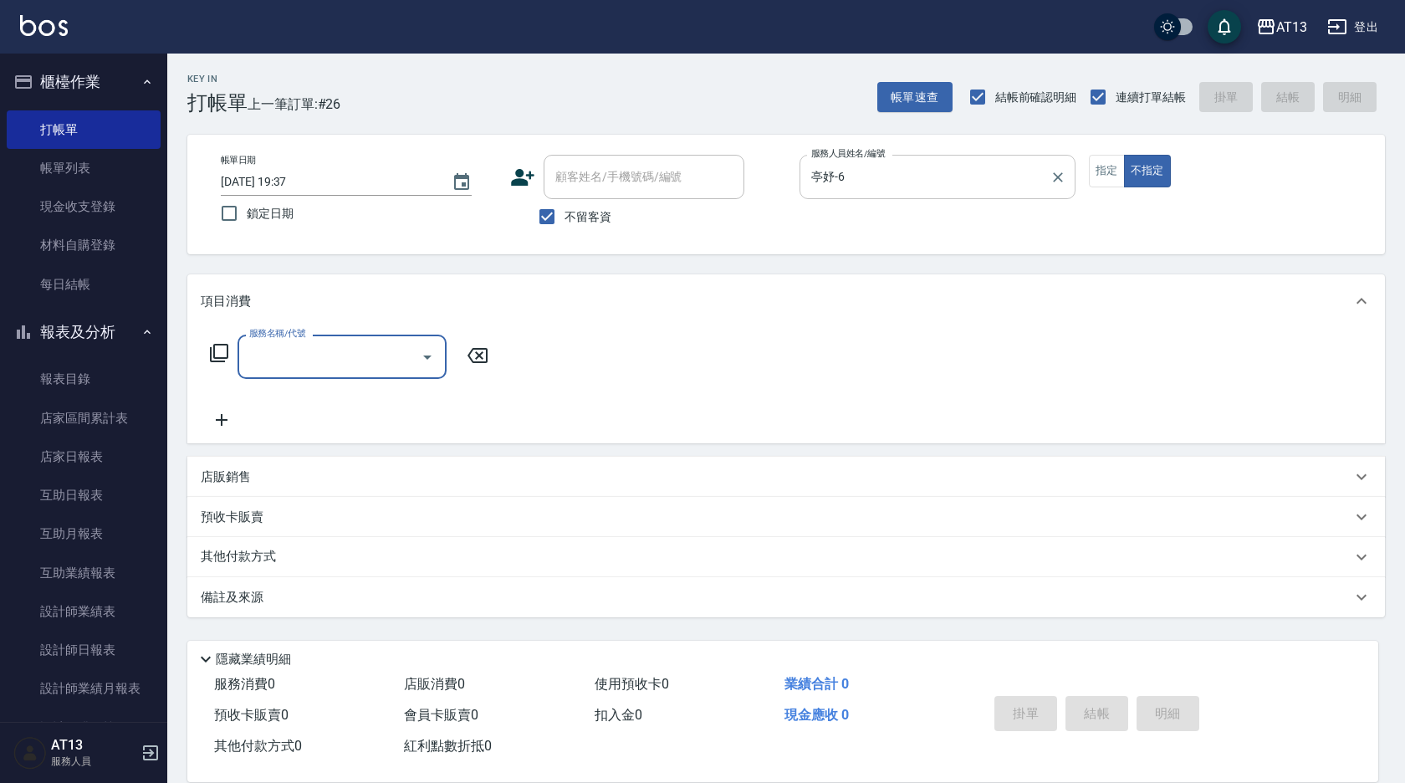
type input "2"
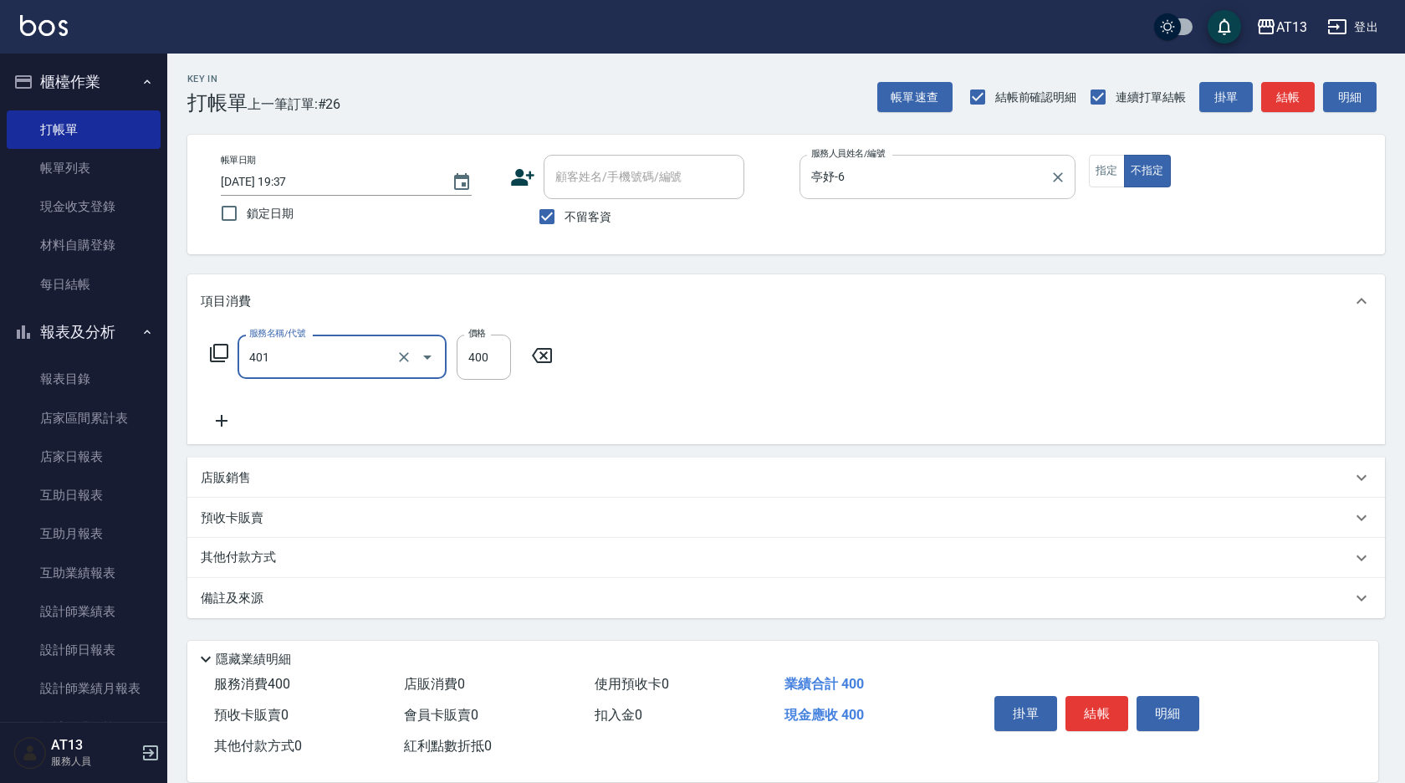
type input "剪髮(401)"
type input "200"
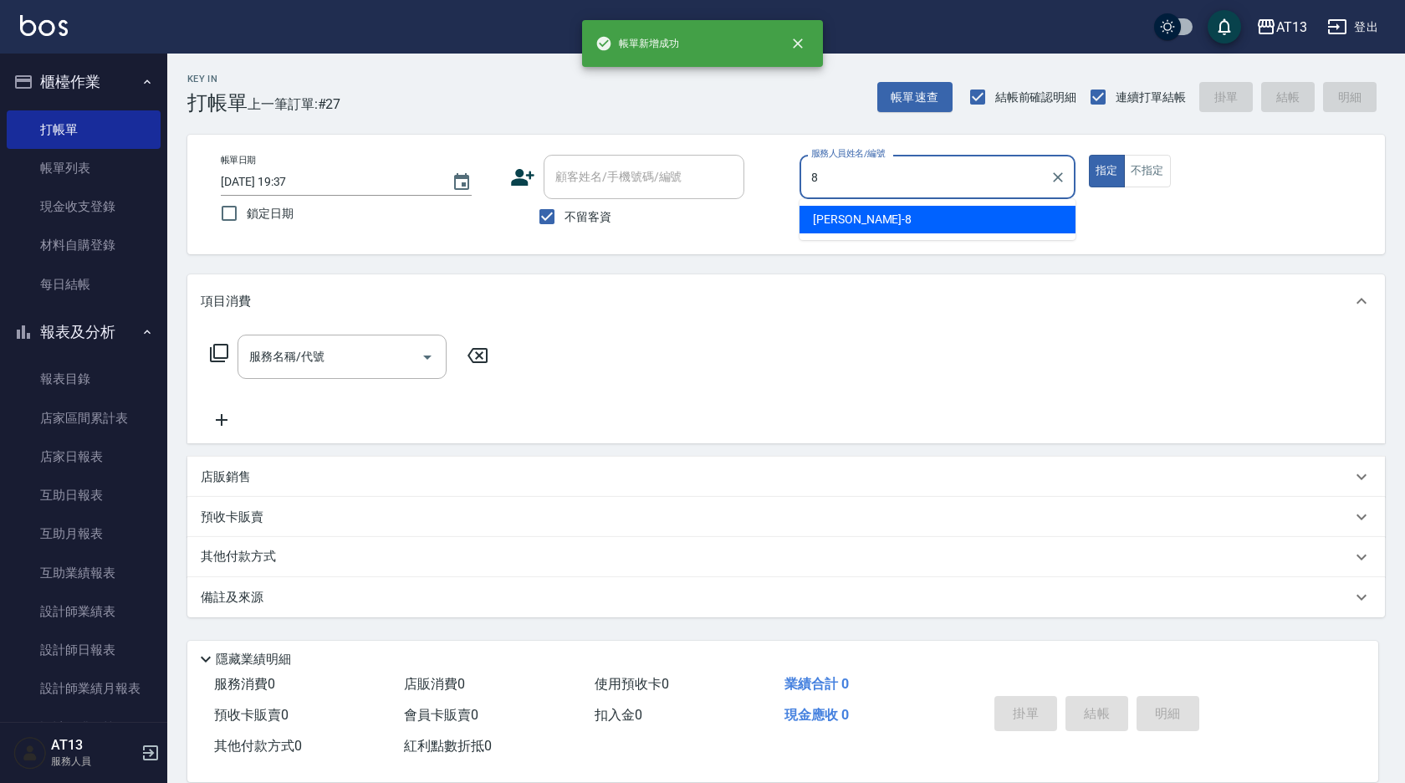
type input "[PERSON_NAME]-8"
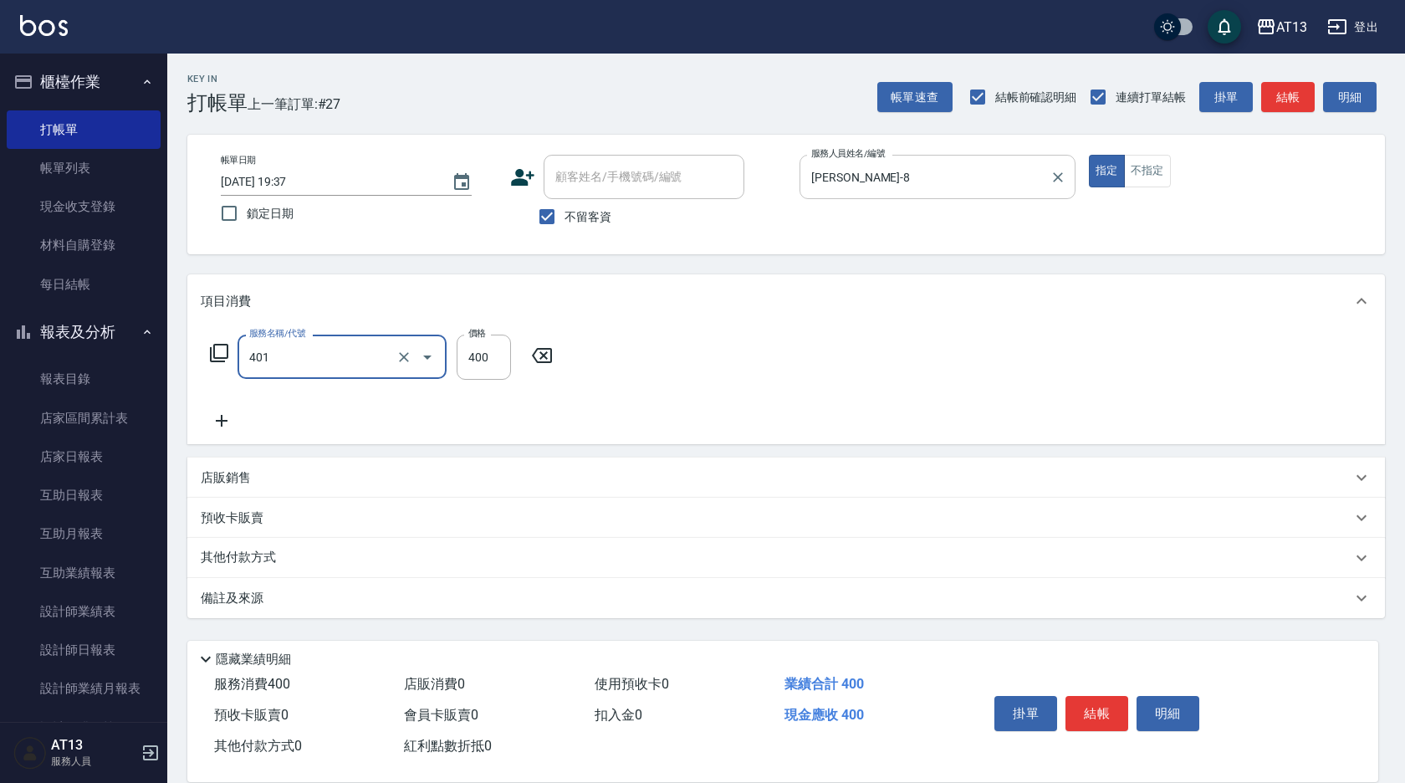
type input "剪髮(401)"
type input "300"
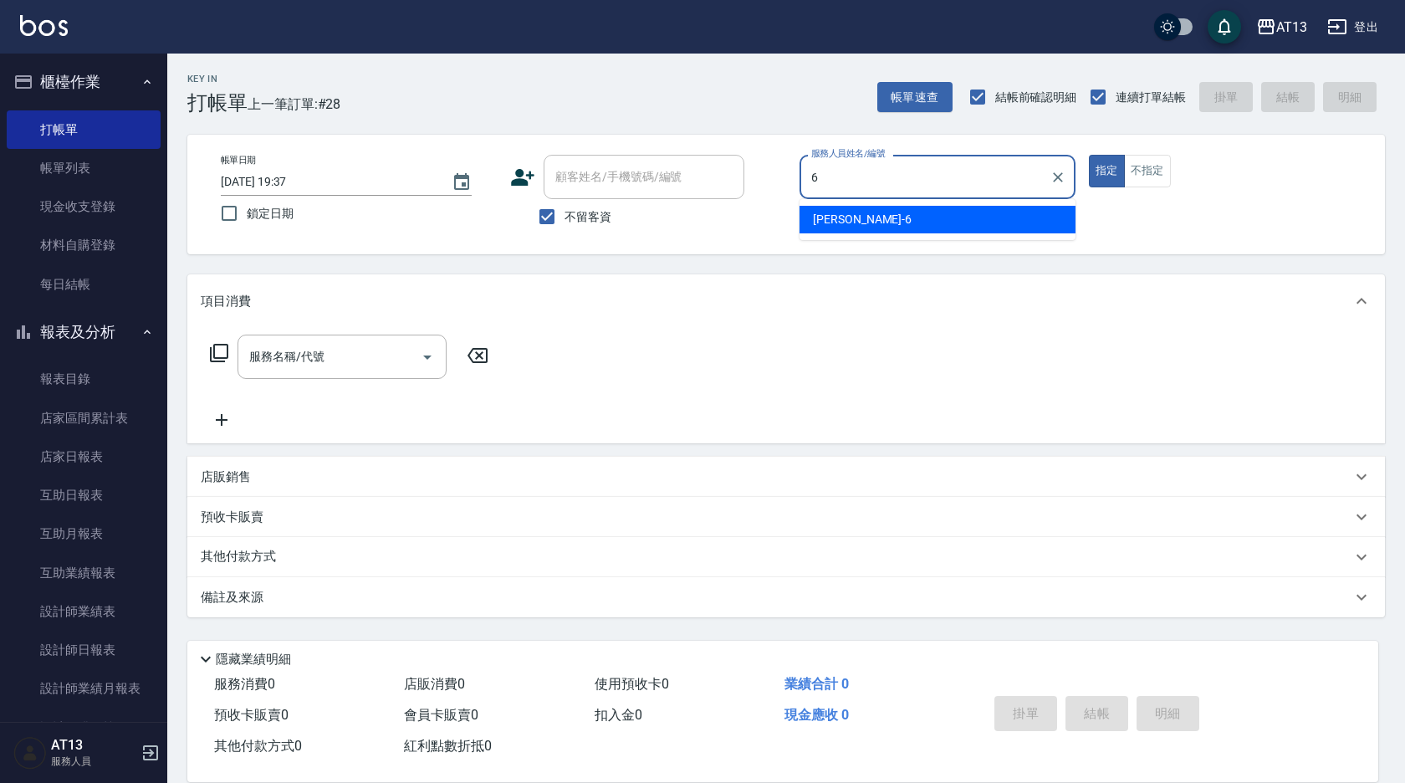
type input "亭妤-6"
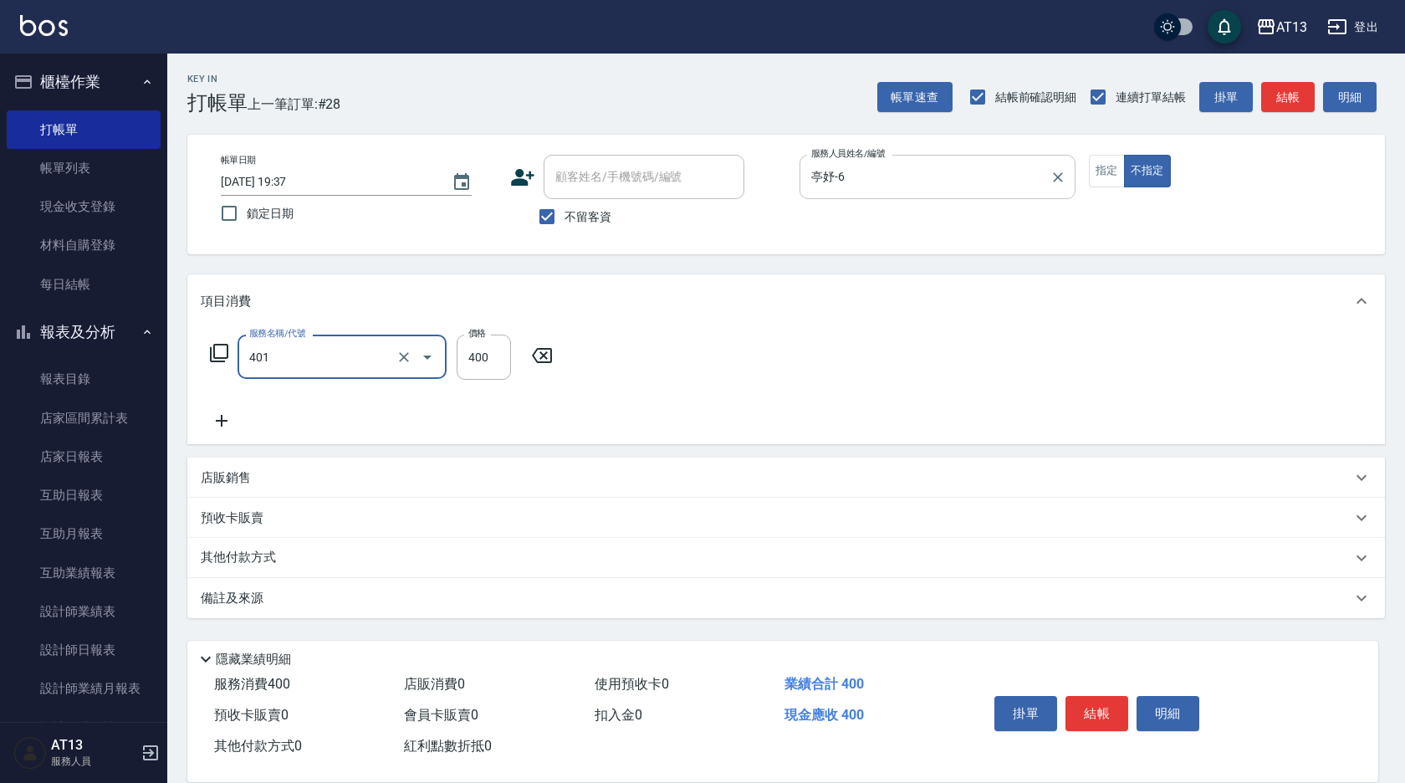
type input "剪髮(401)"
type input "50"
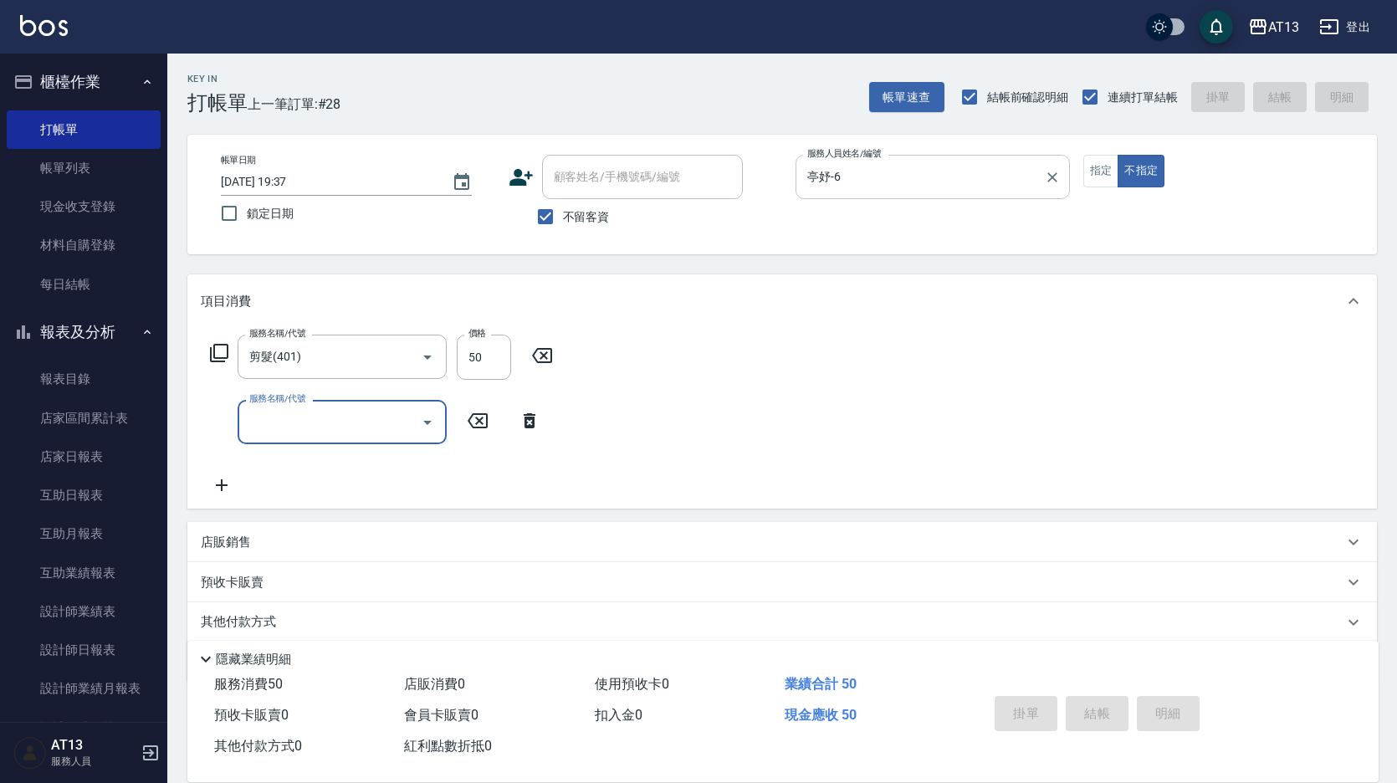
type input "[DATE] 19:38"
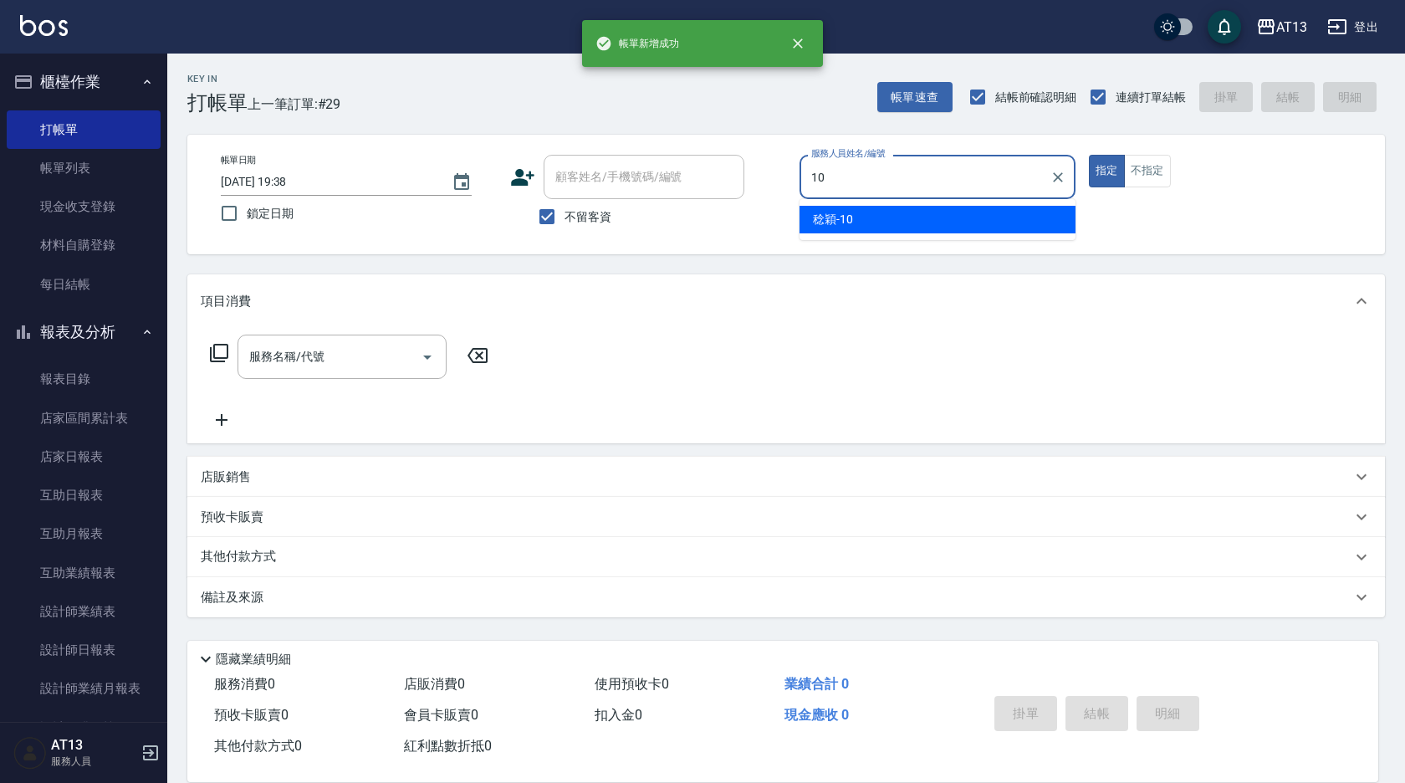
type input "[PERSON_NAME]-10"
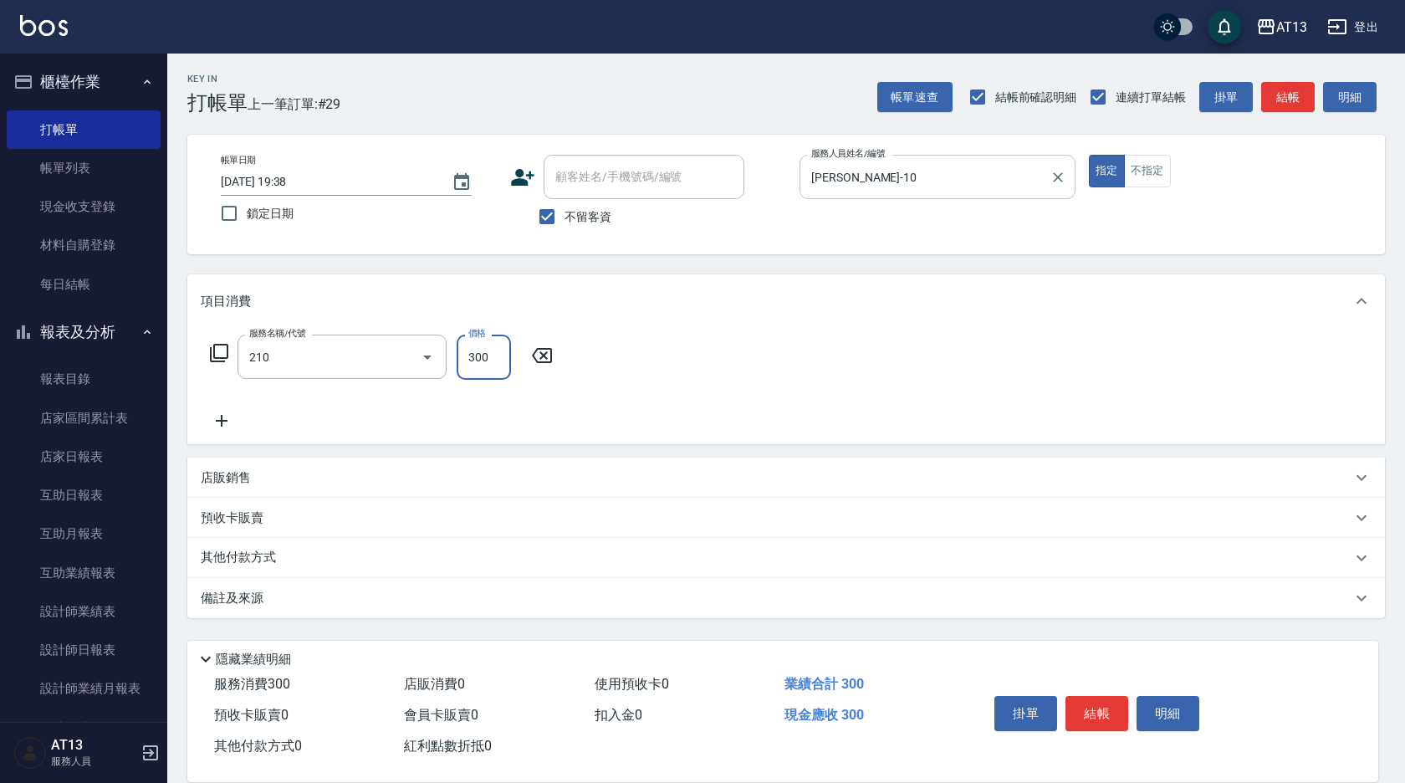
type input "[PERSON_NAME]洗髮精(210)"
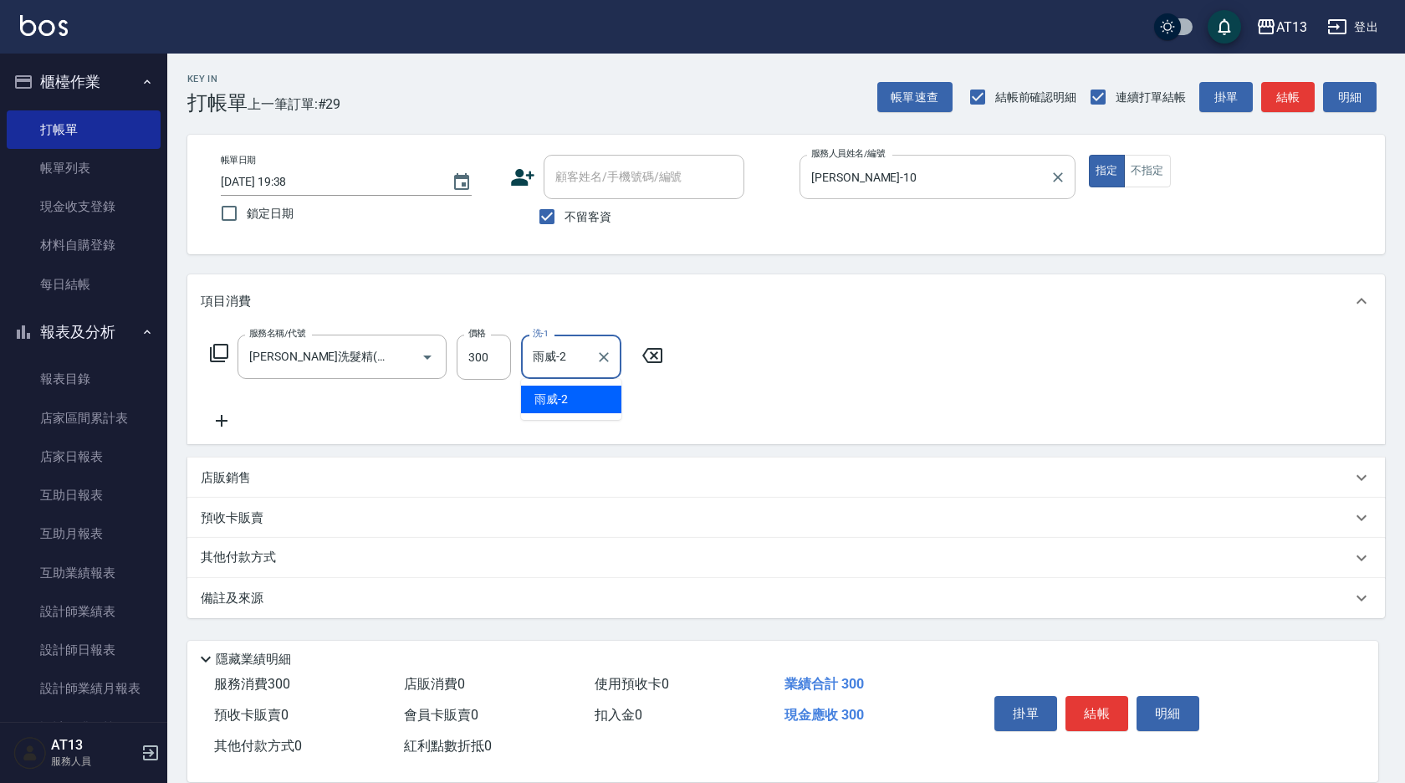
type input "雨威-2"
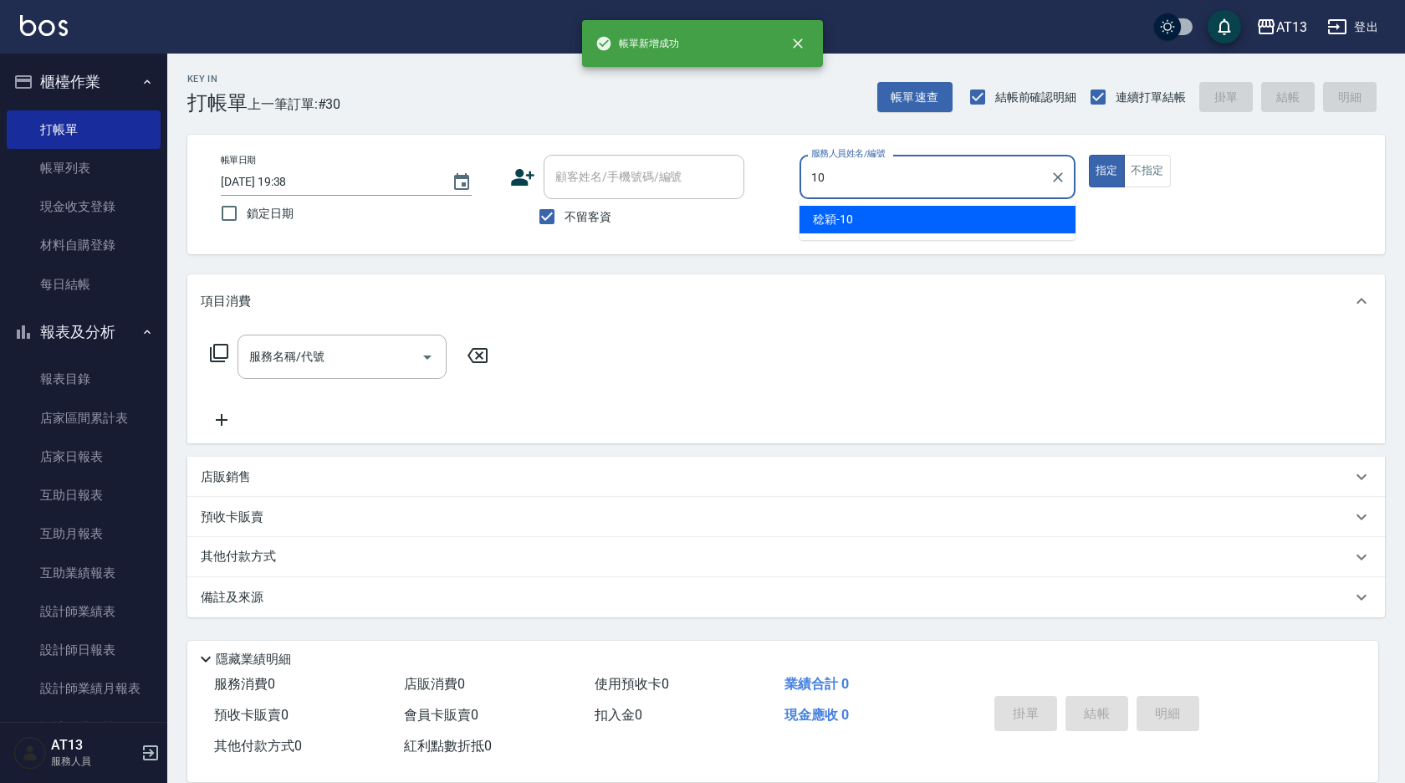
type input "[PERSON_NAME]-10"
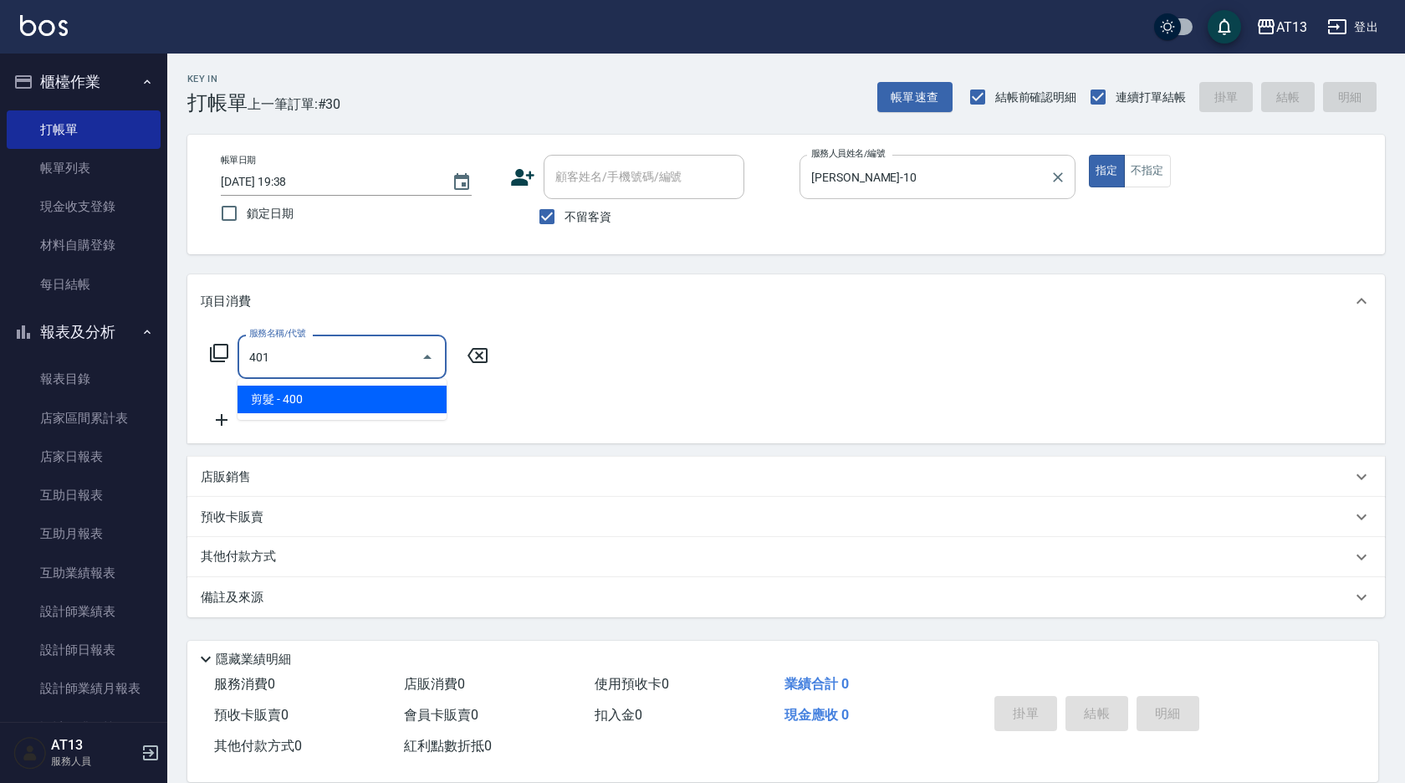
type input "剪髮(401)"
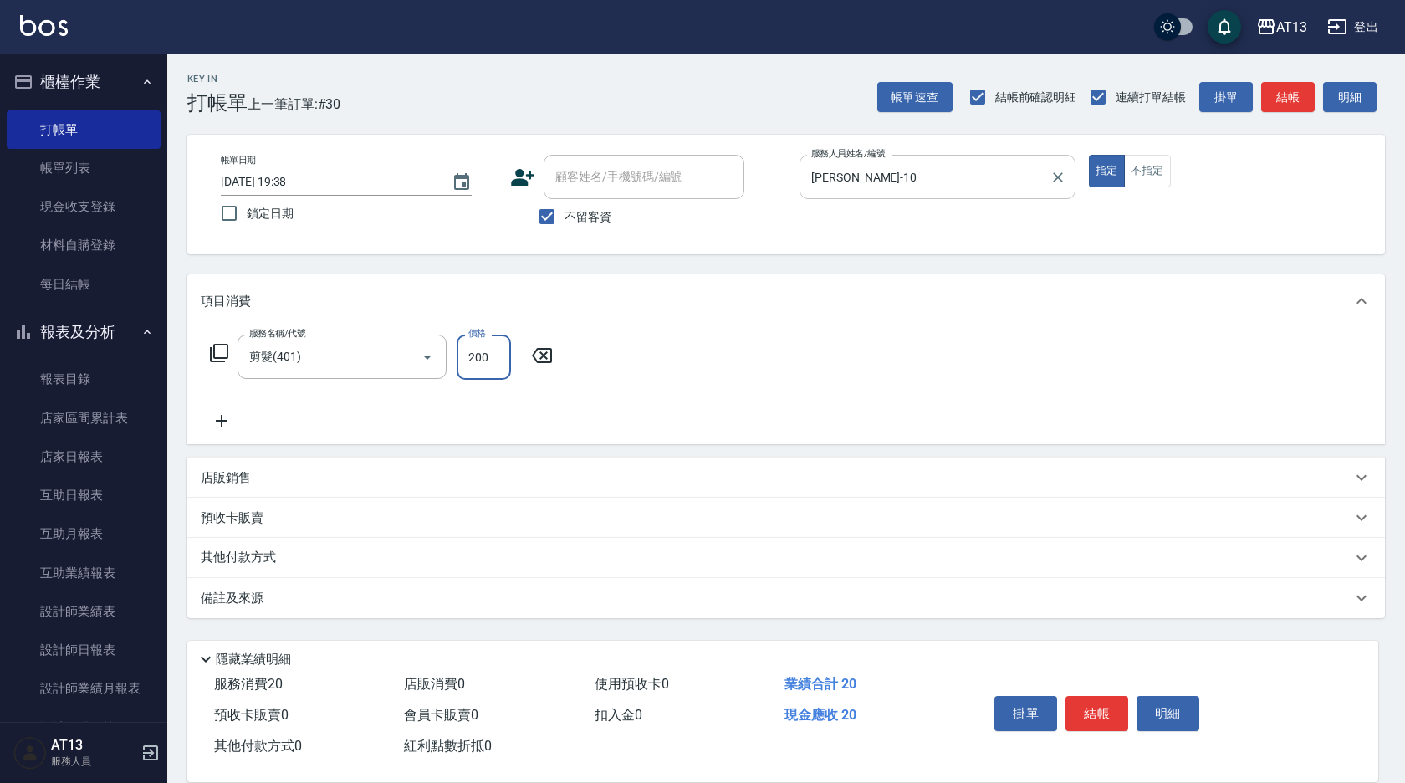
type input "200"
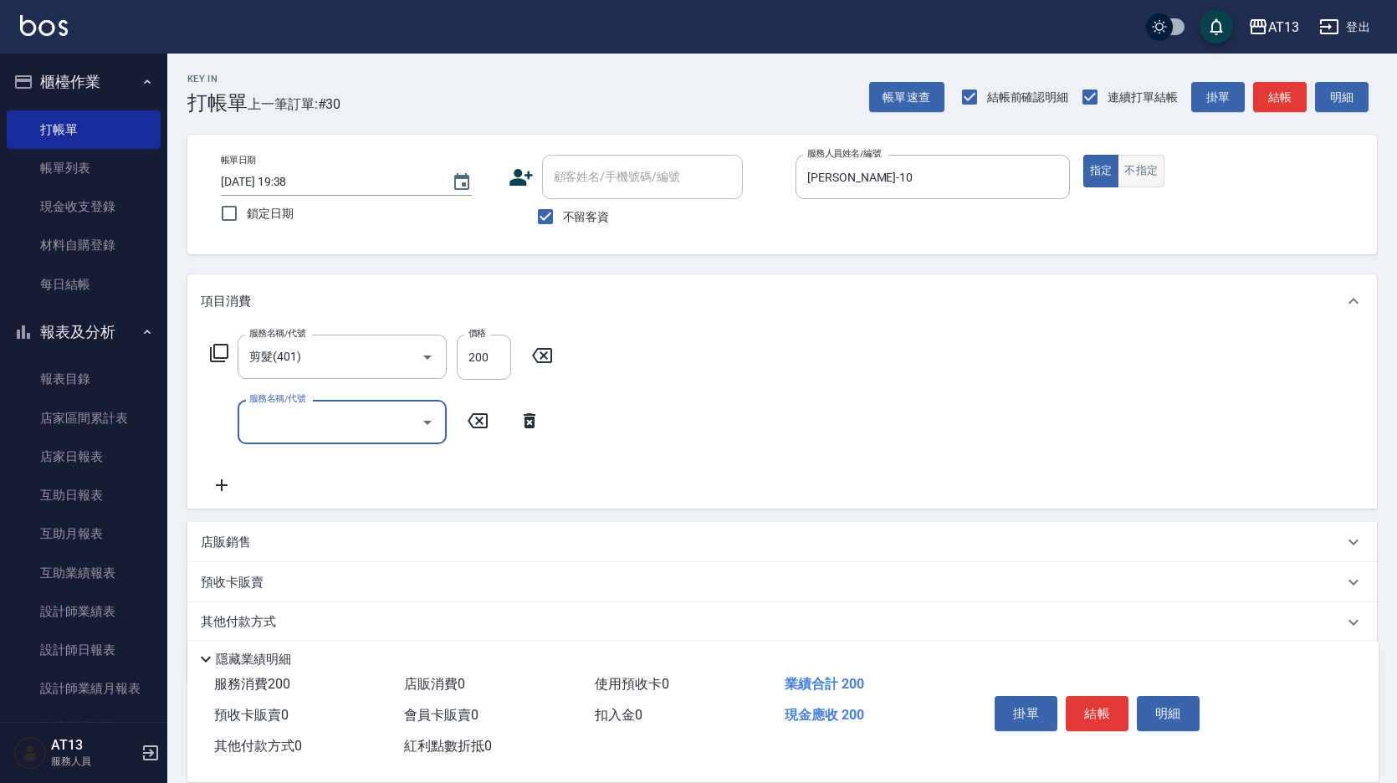
click at [1139, 164] on button "不指定" at bounding box center [1140, 171] width 47 height 33
type button "false"
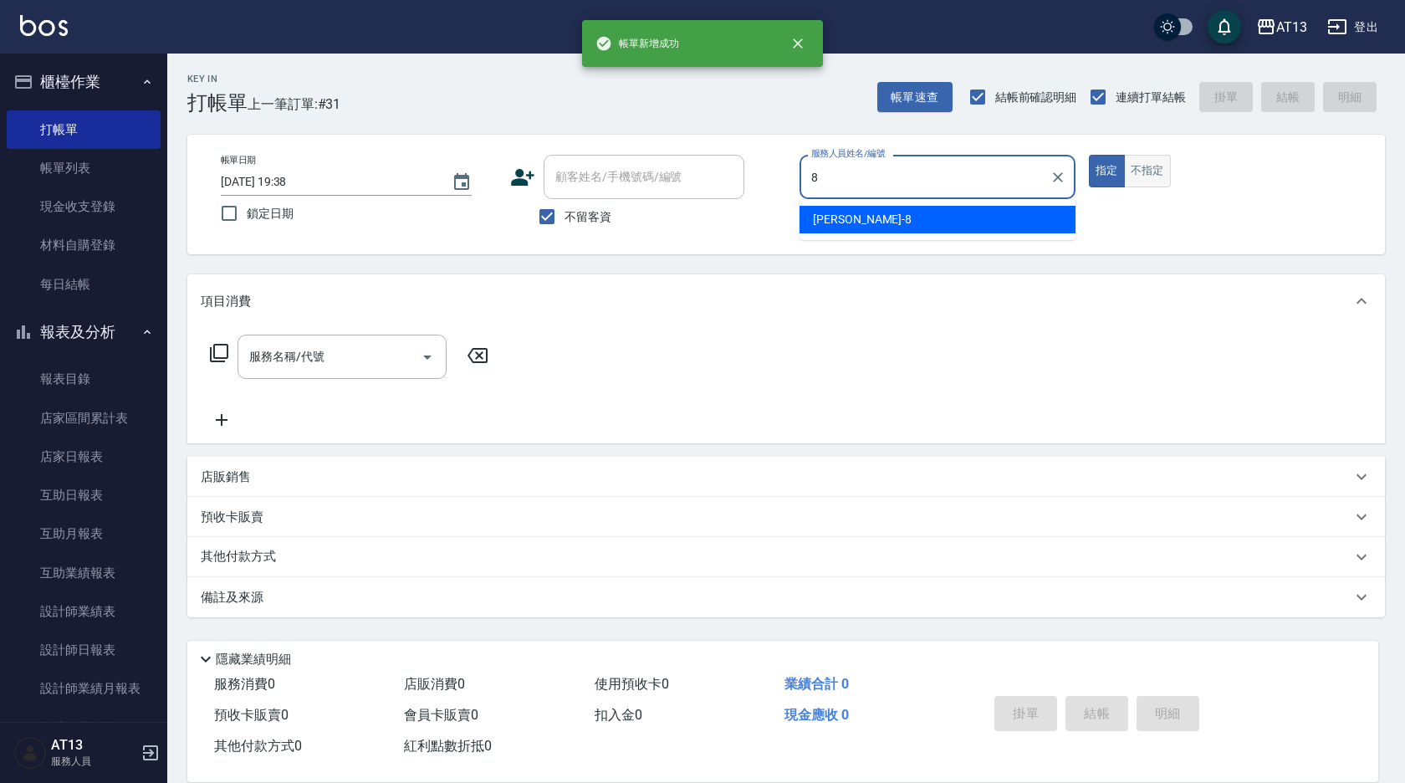
type input "[PERSON_NAME]-8"
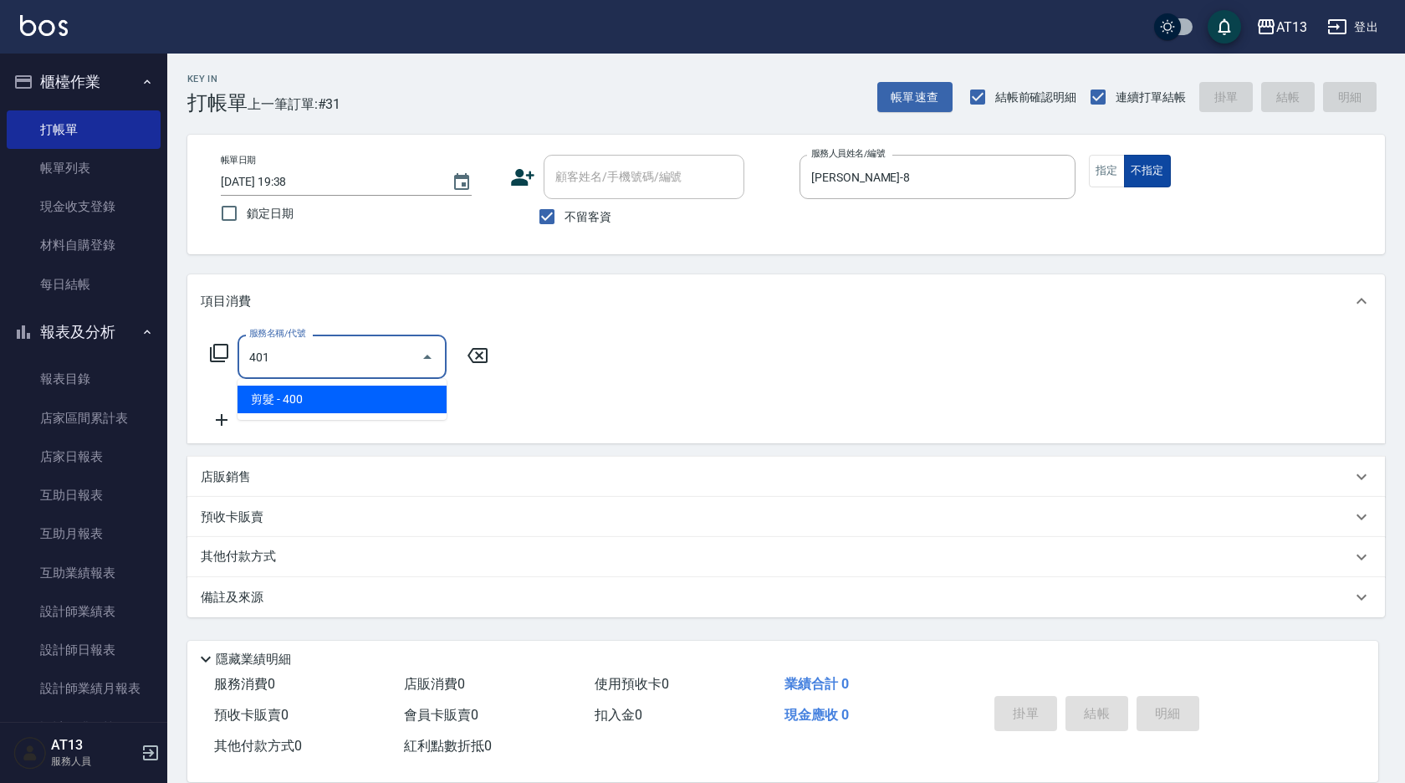
type input "剪髮(401)"
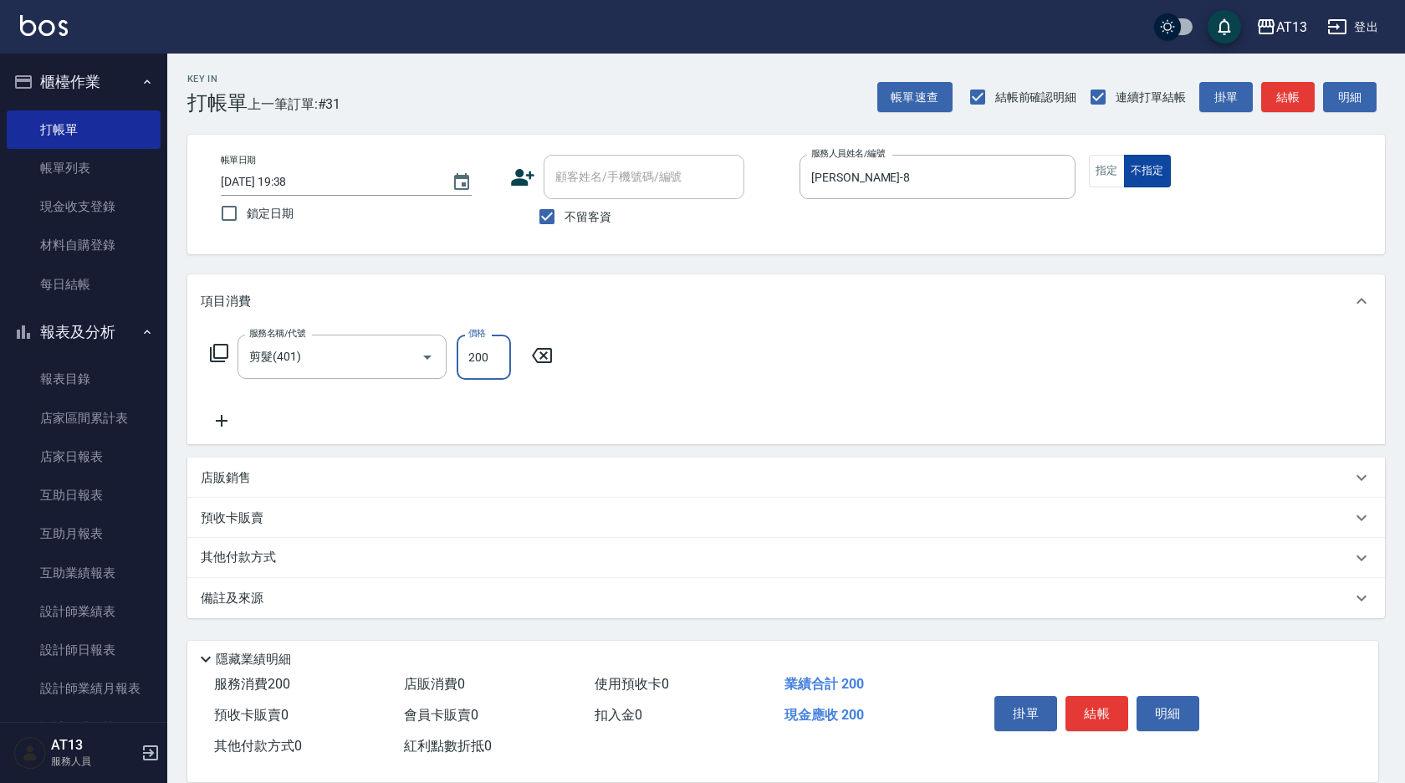
type input "200"
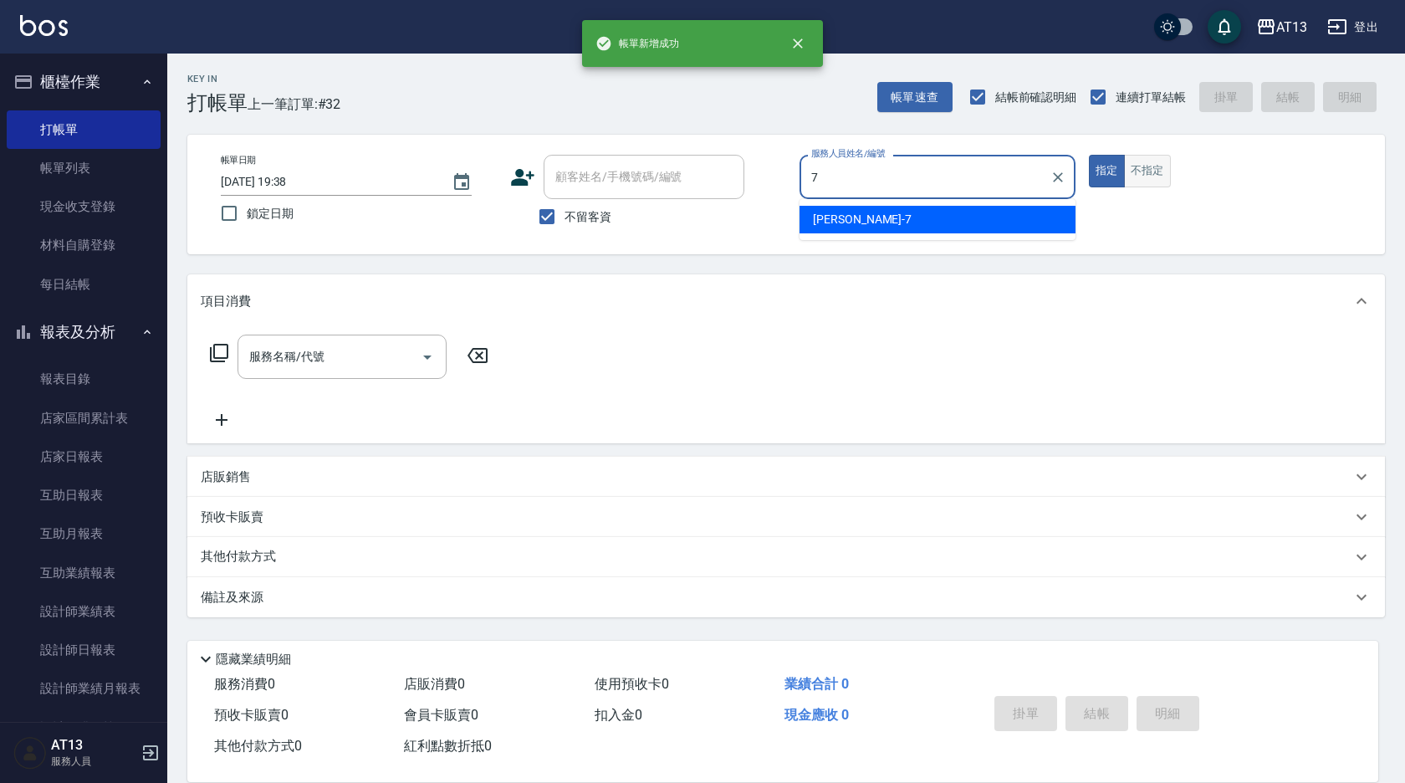
type input "[PERSON_NAME]-7"
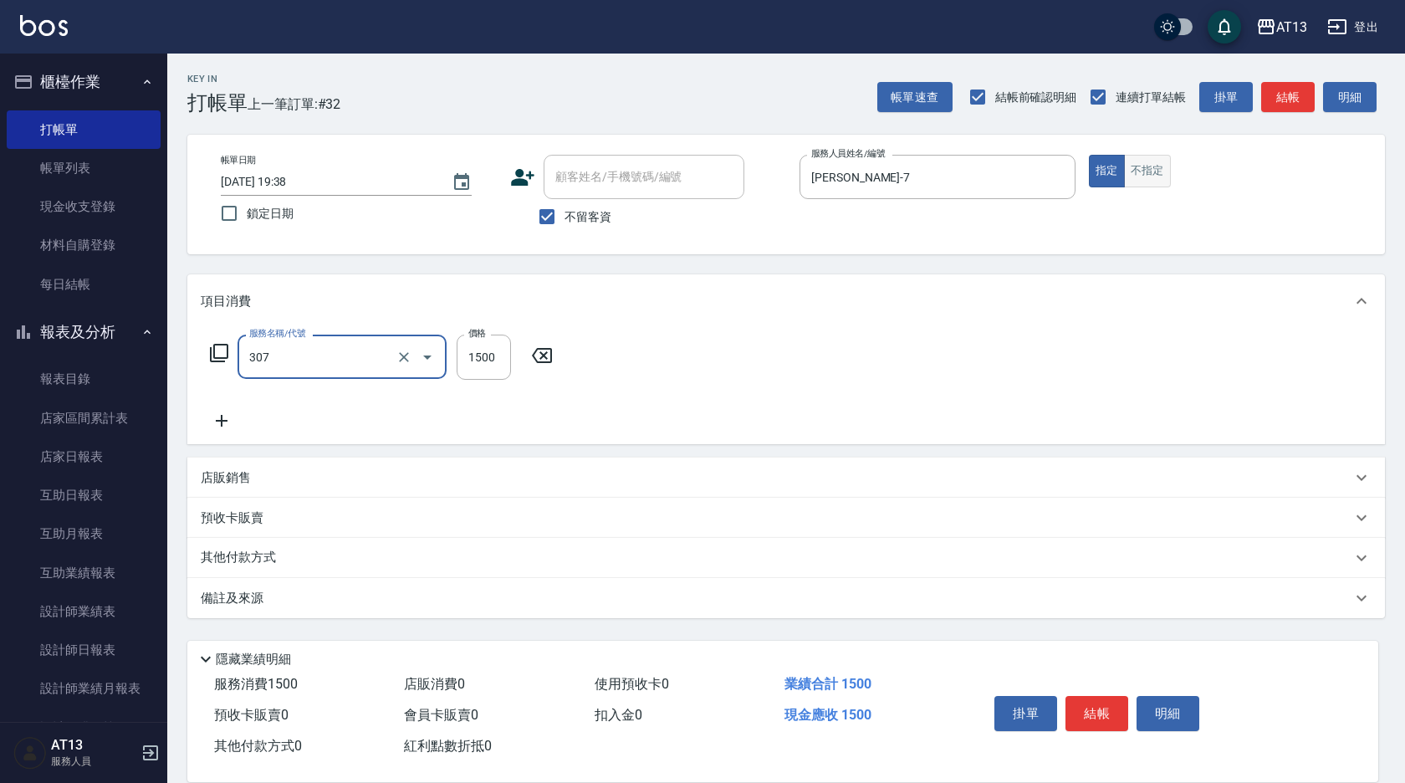
type input "EF麥拉寧燙髮1500(307)"
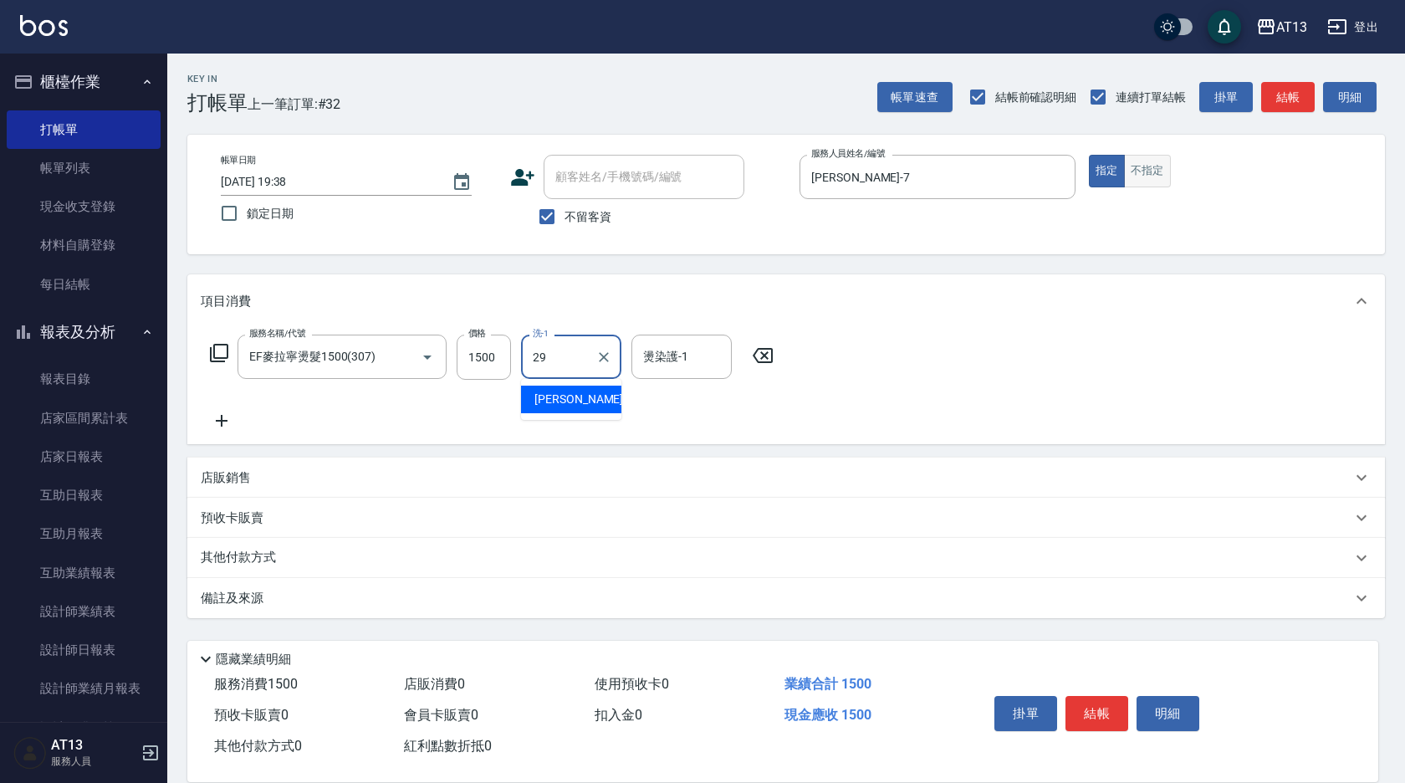
type input "[PERSON_NAME]-29"
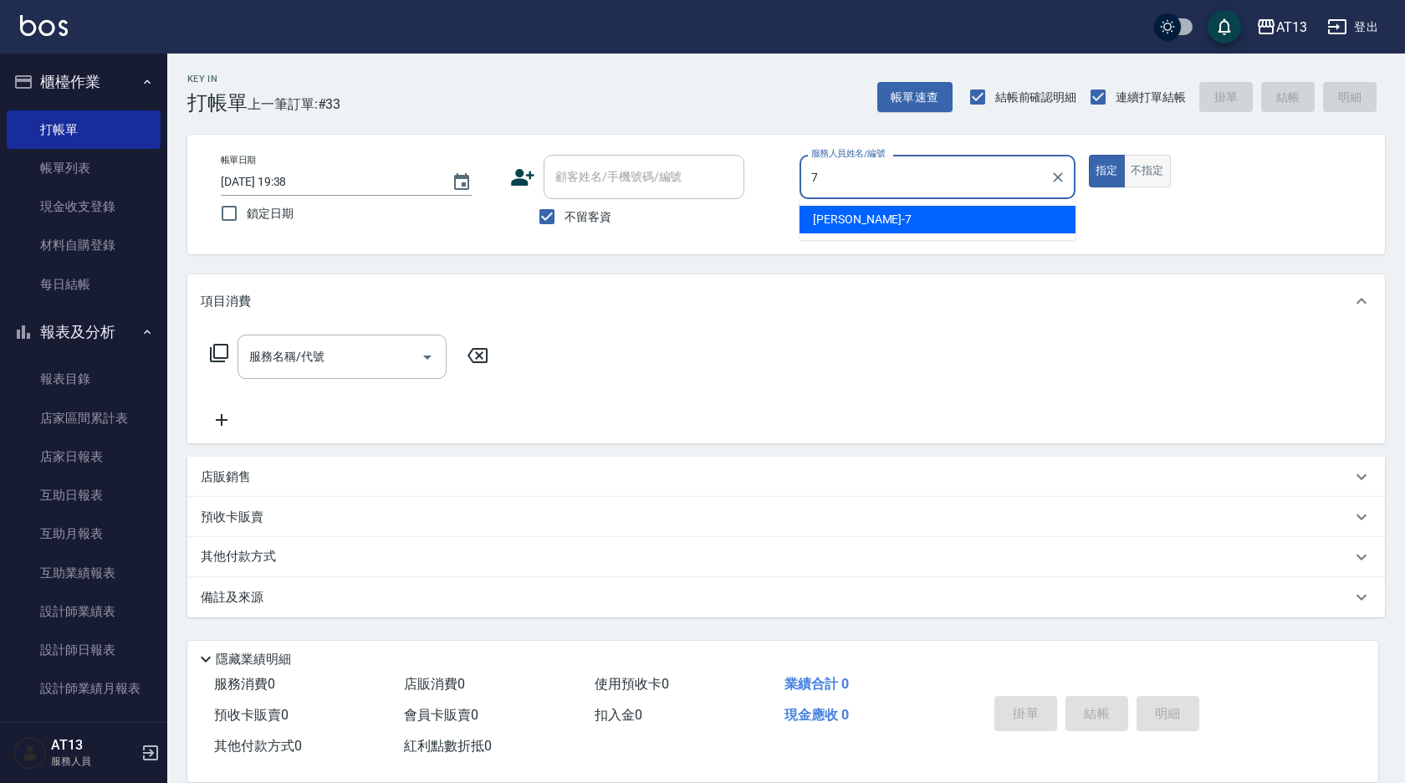
type input "[PERSON_NAME]-7"
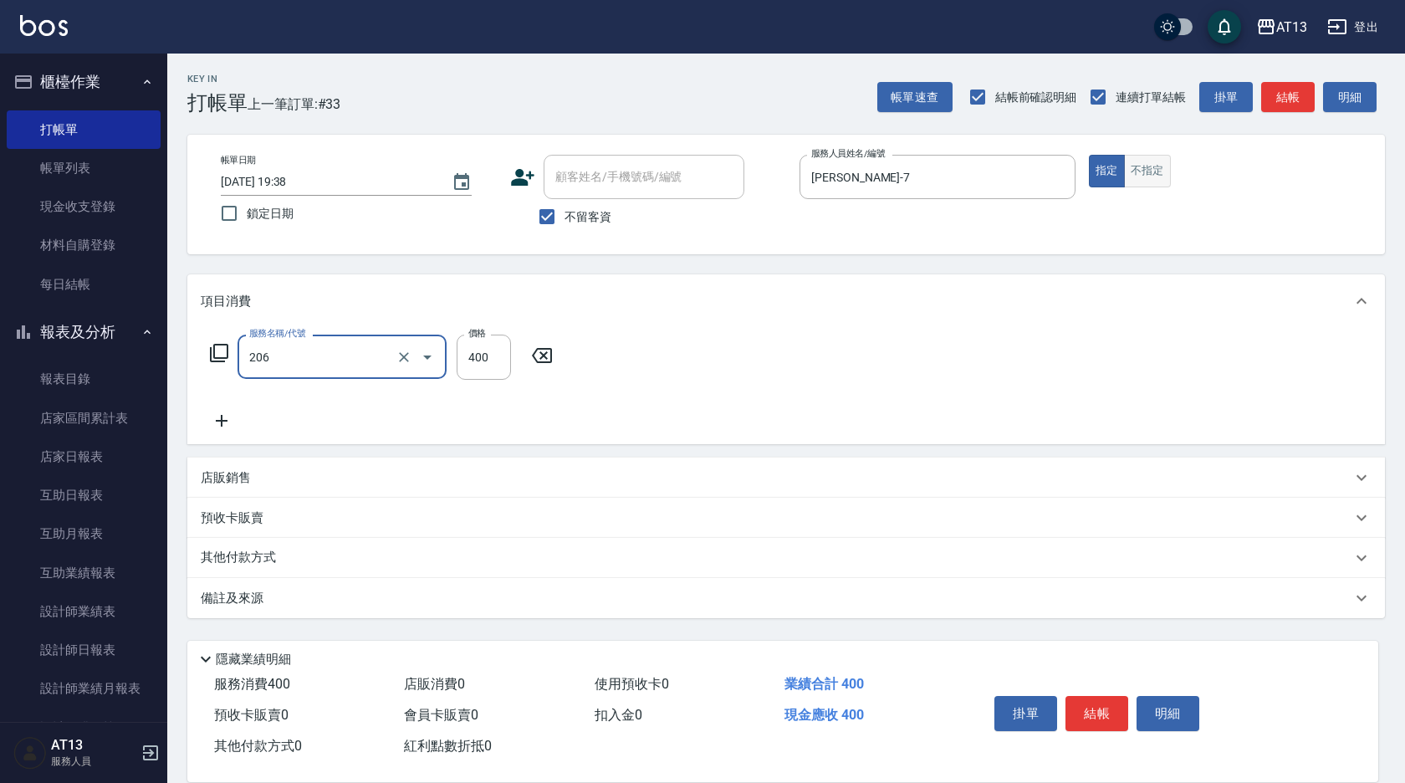
type input "健康洗(206)"
type input "[PERSON_NAME]-28"
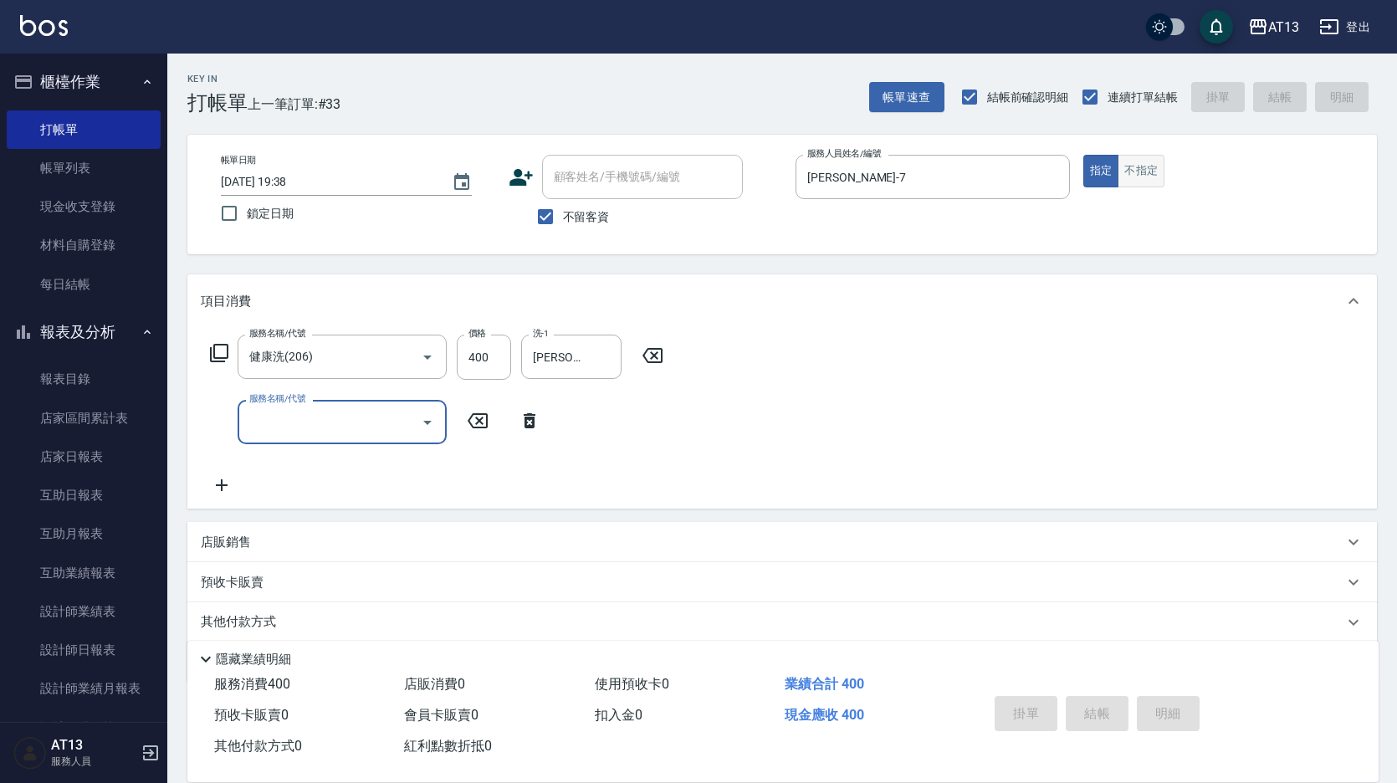
type input "[DATE] 19:39"
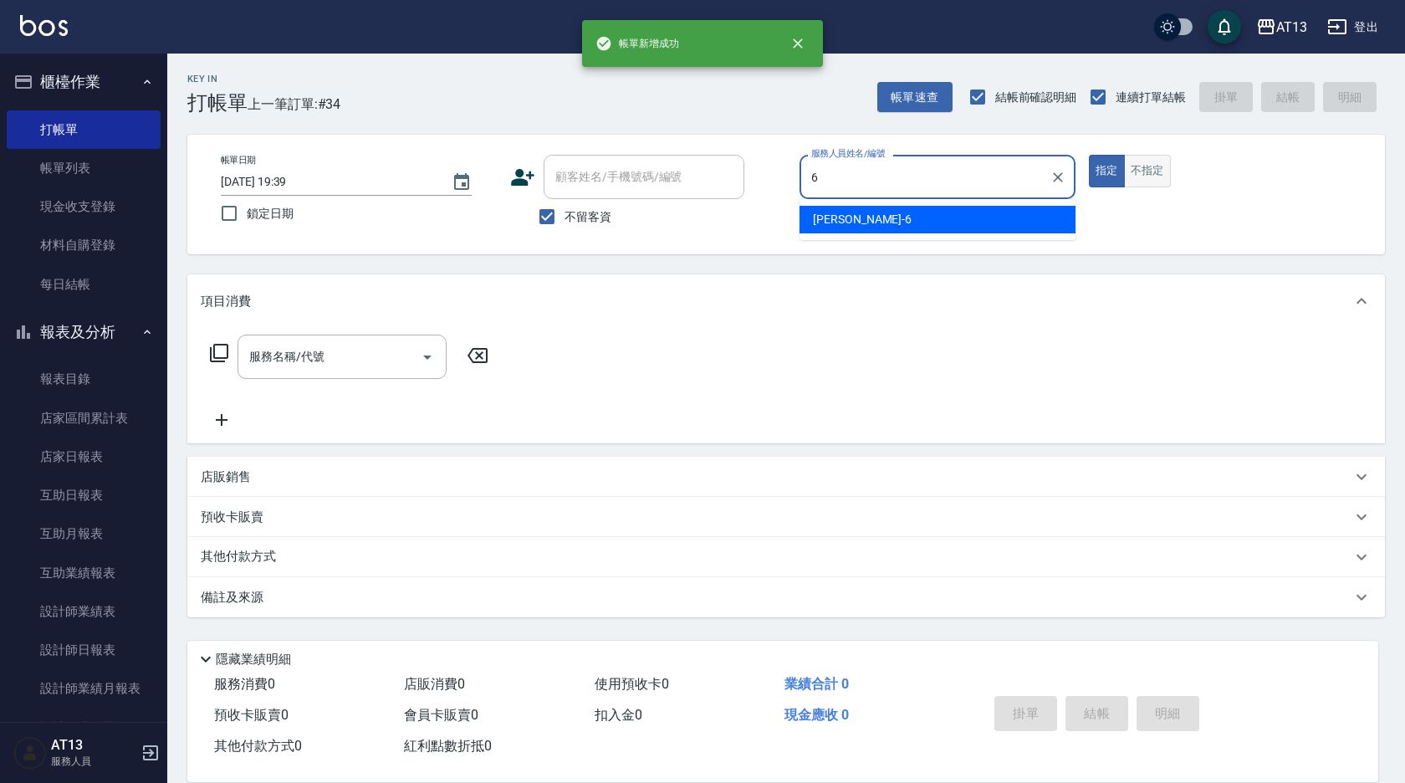
type input "亭妤-6"
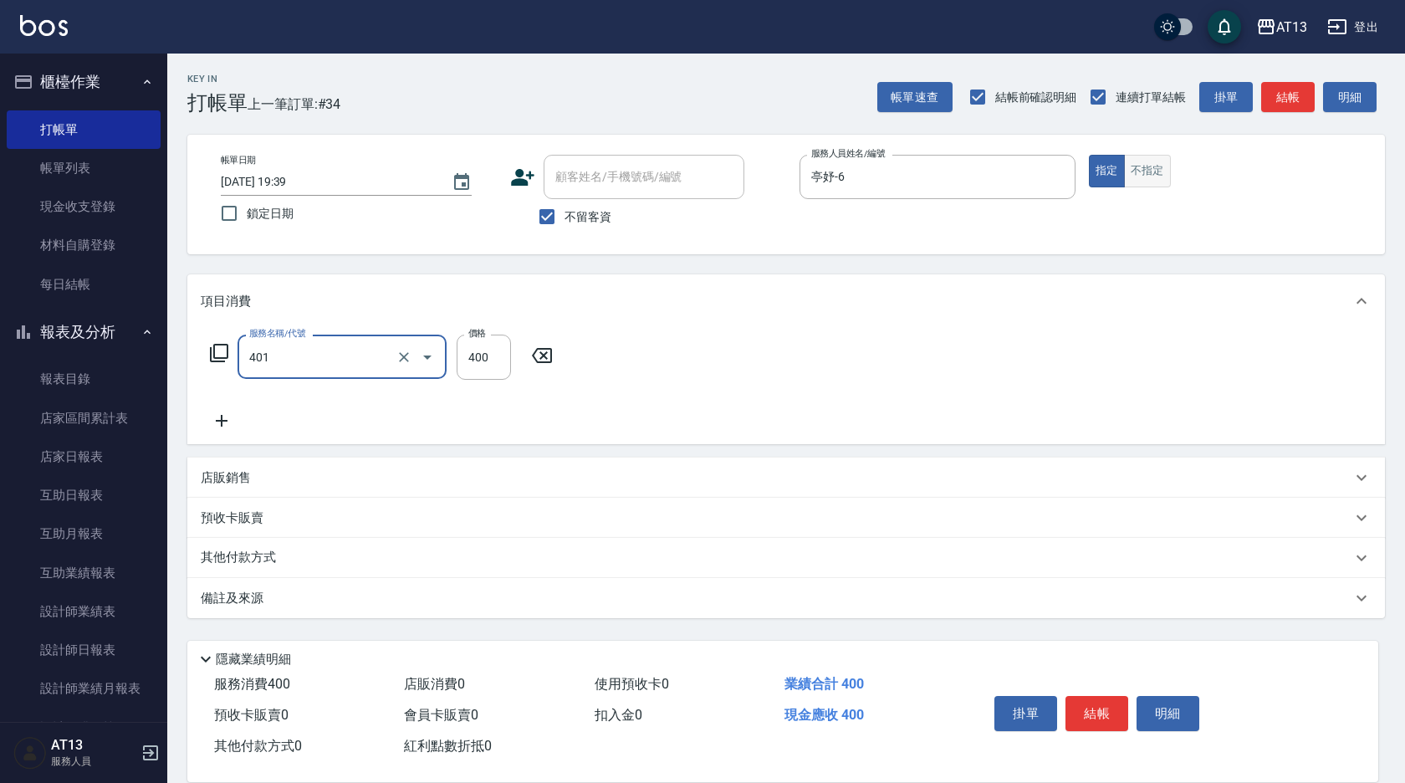
type input "剪髮(401)"
type input "50"
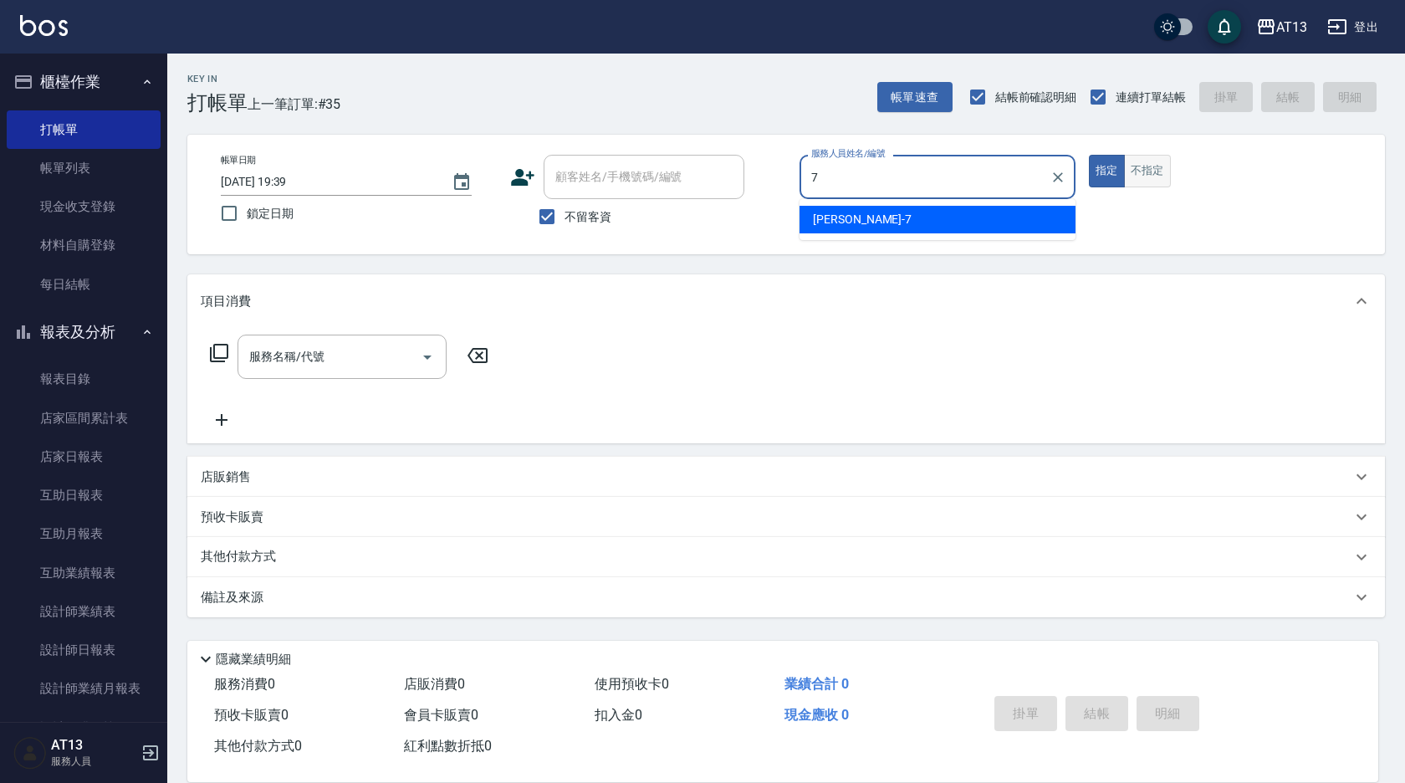
type input "[PERSON_NAME]-7"
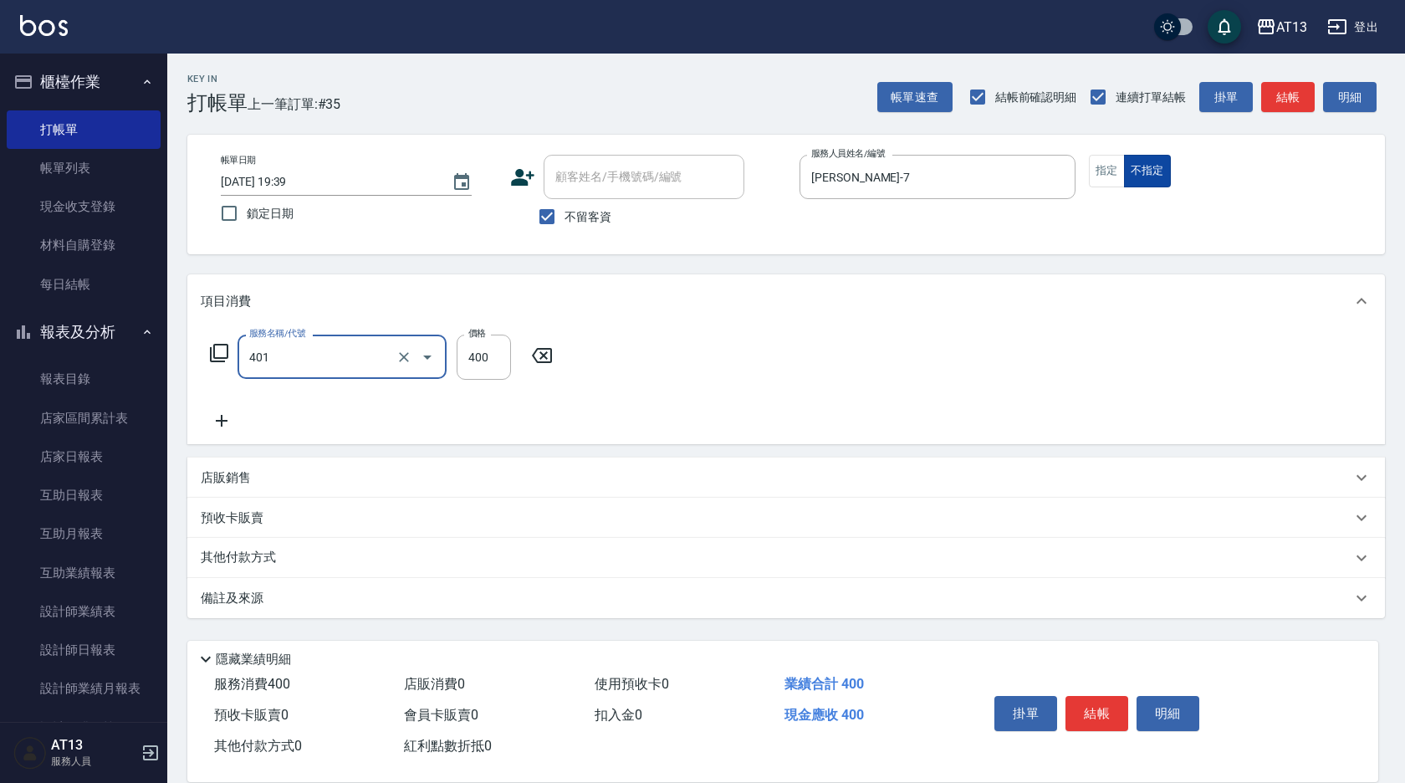
type input "剪髮(401)"
type input "50"
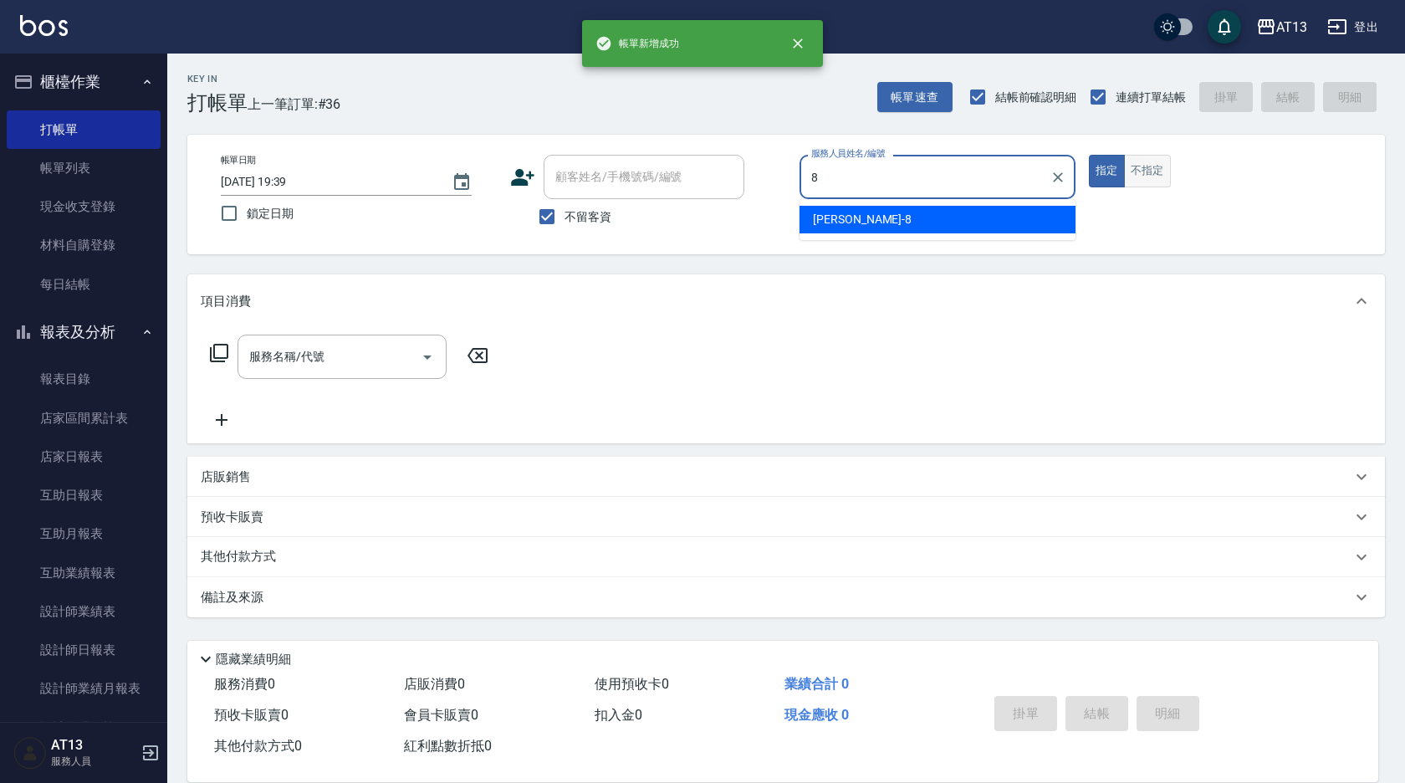
type input "[PERSON_NAME]-8"
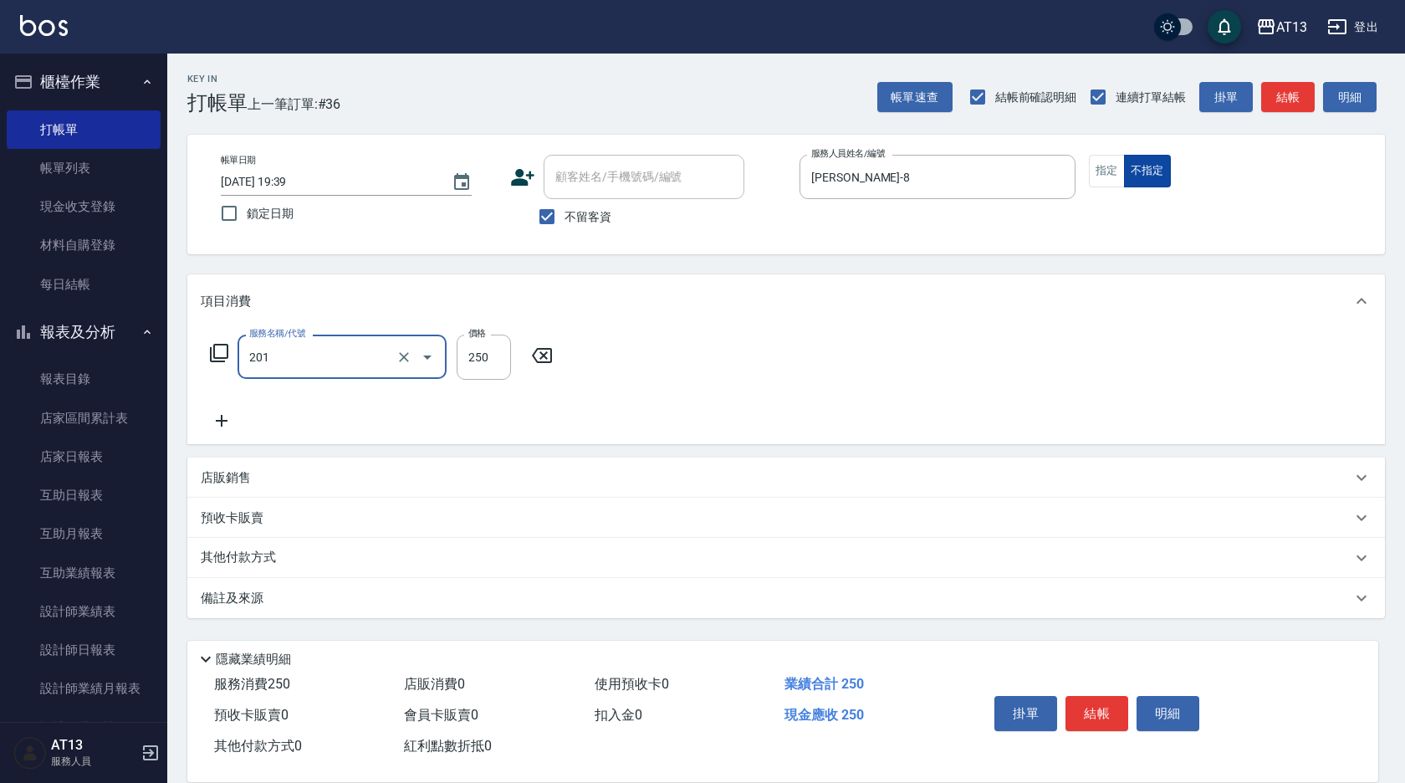
type input "洗髮(201)"
type input "[PERSON_NAME]-28"
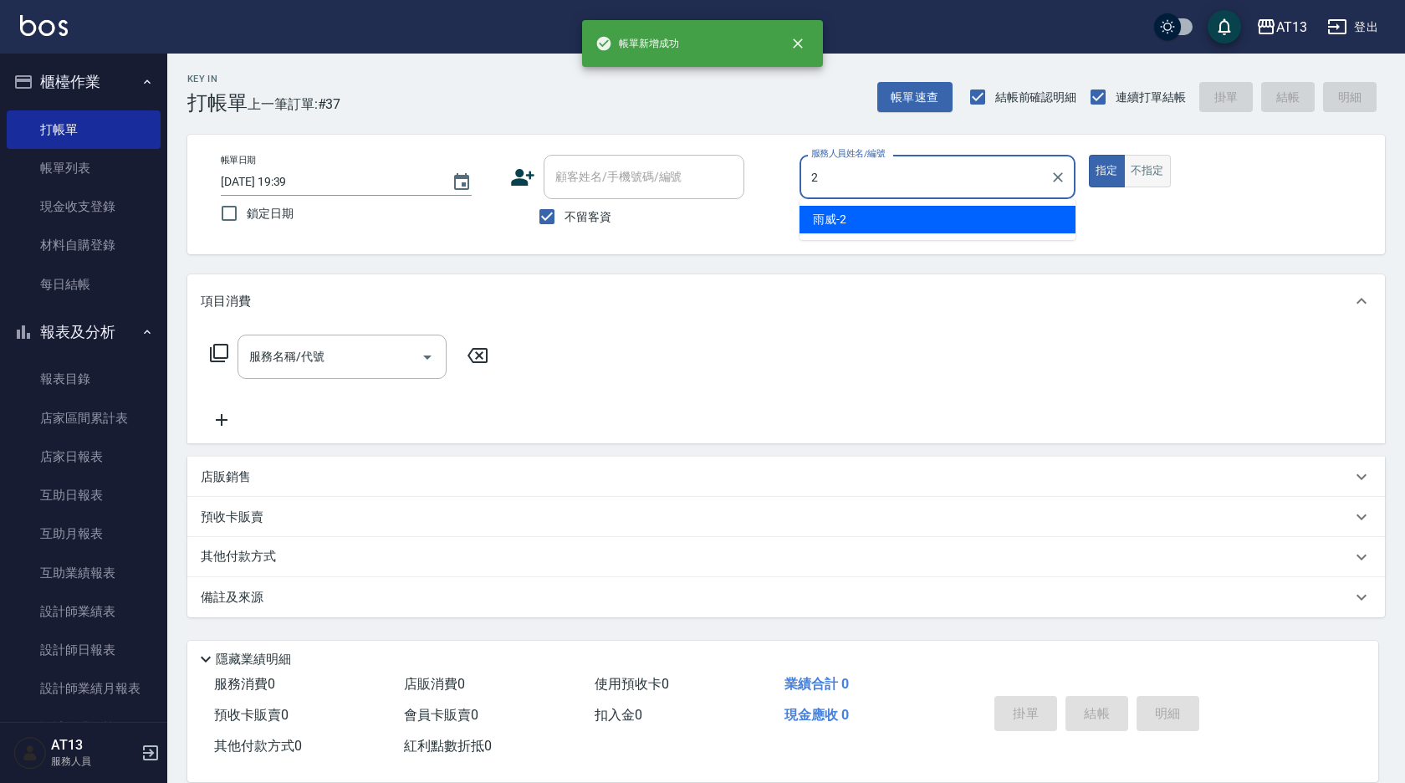
type input "雨威-2"
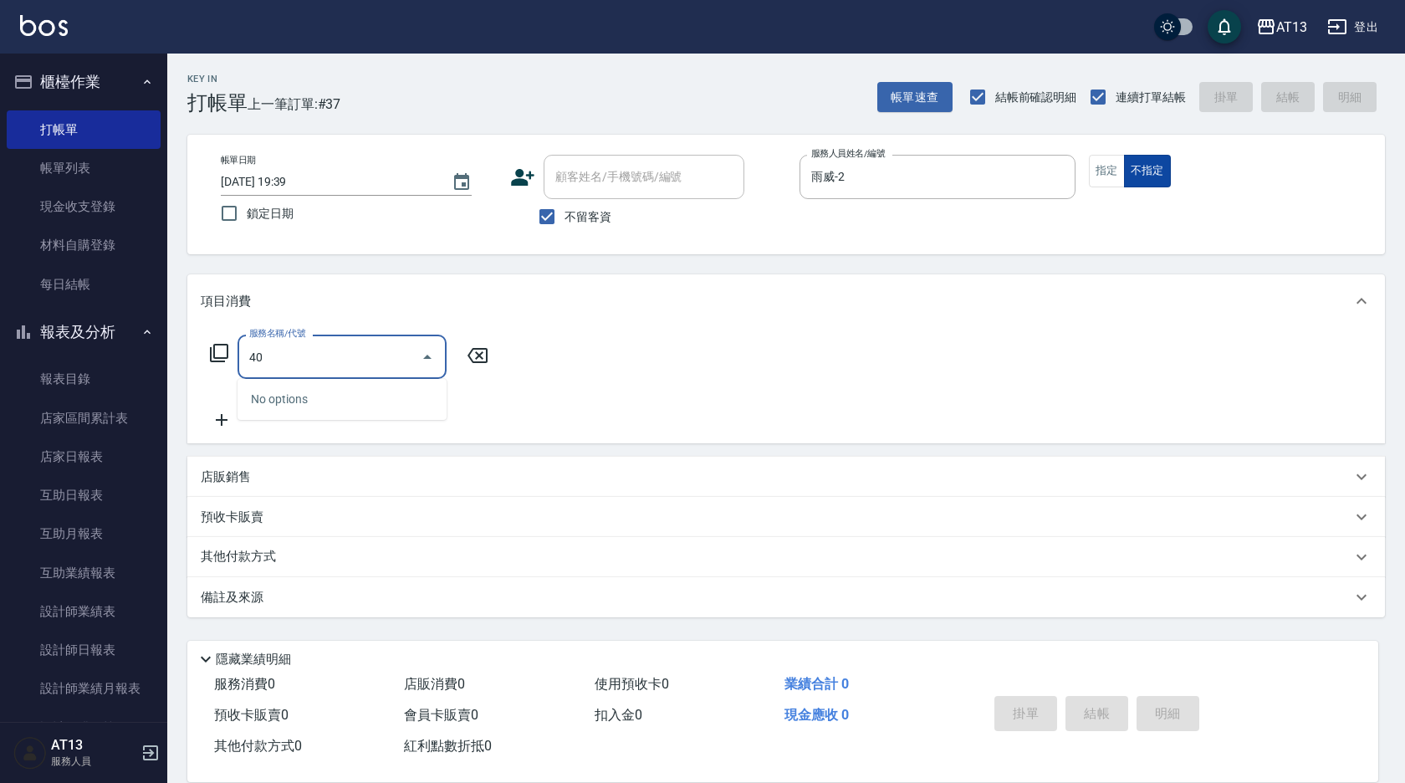
type input "4"
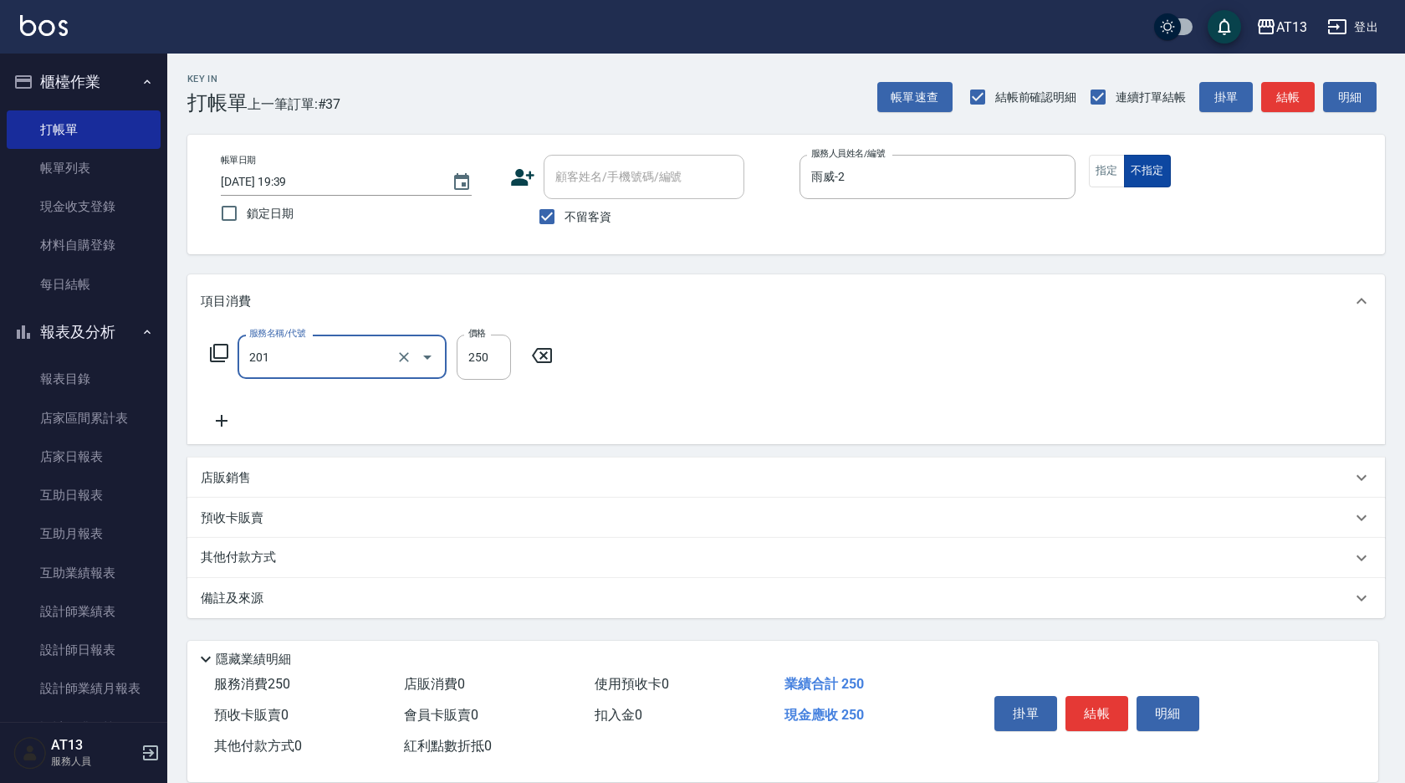
type input "洗髮(201)"
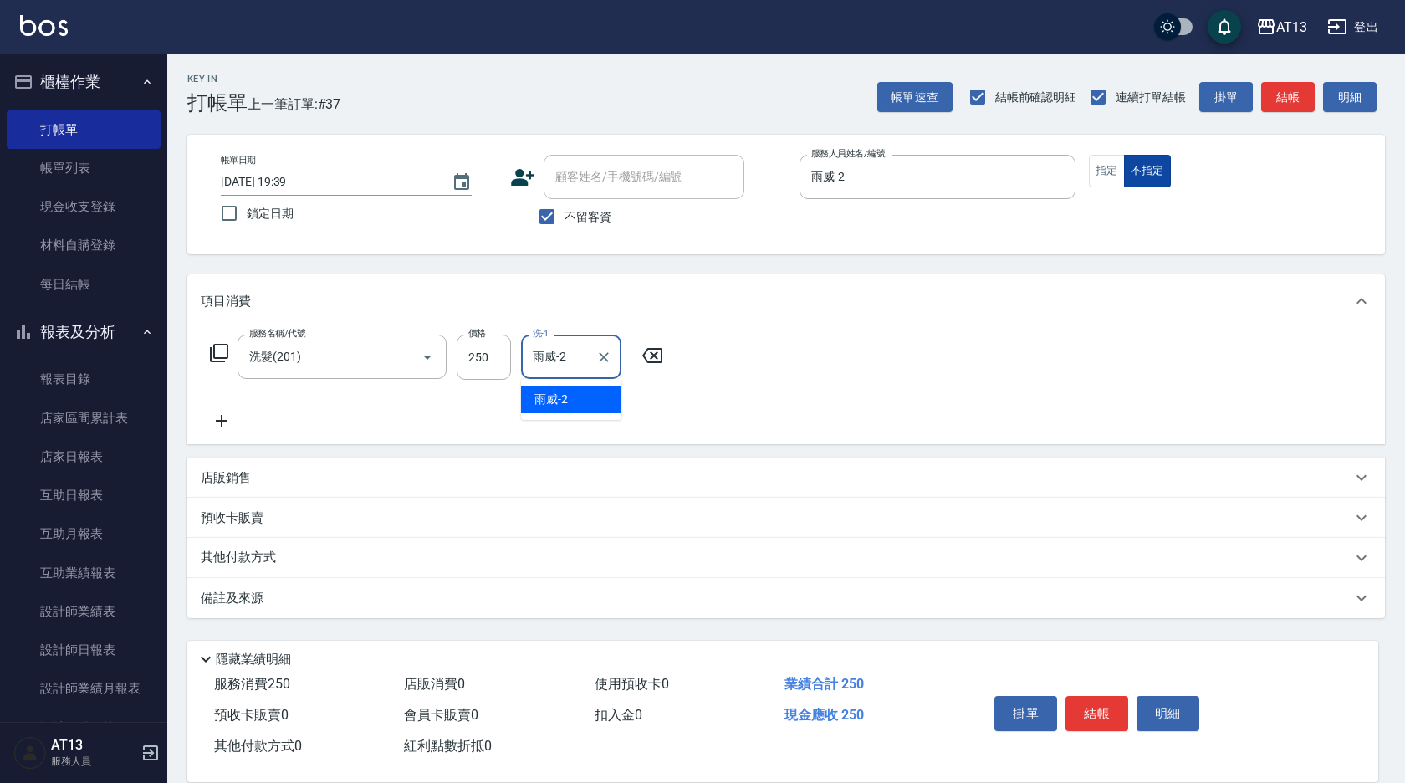
type input "雨威-2"
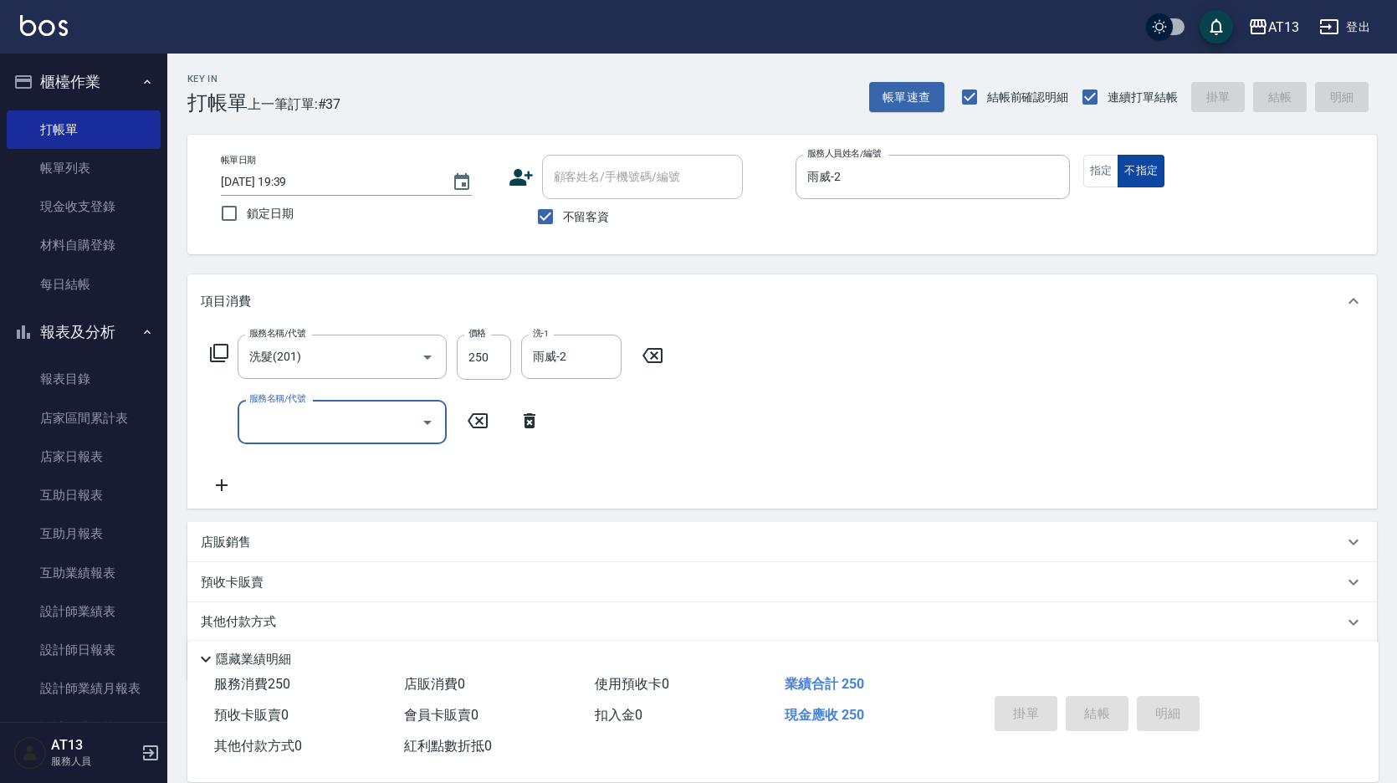
type input "[DATE] 19:40"
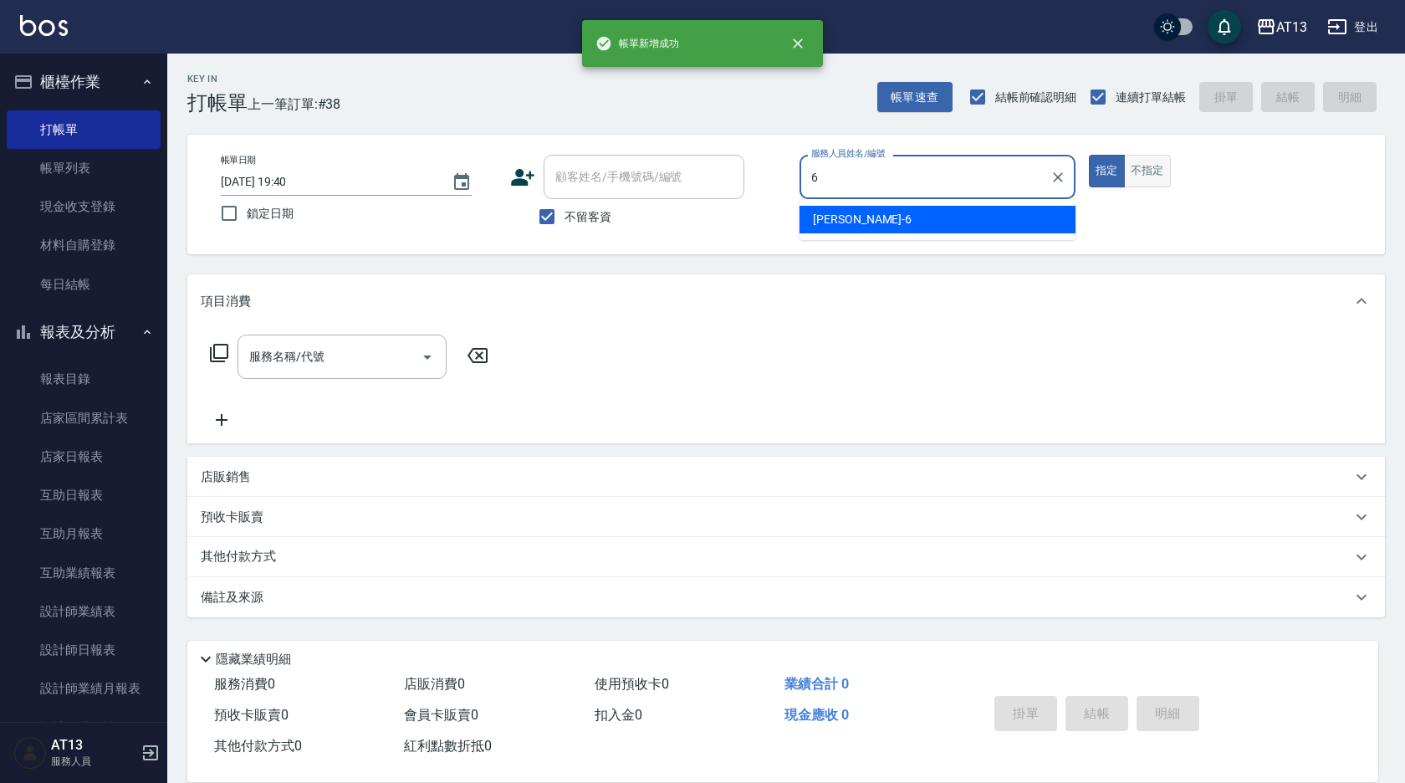
type input "亭妤-6"
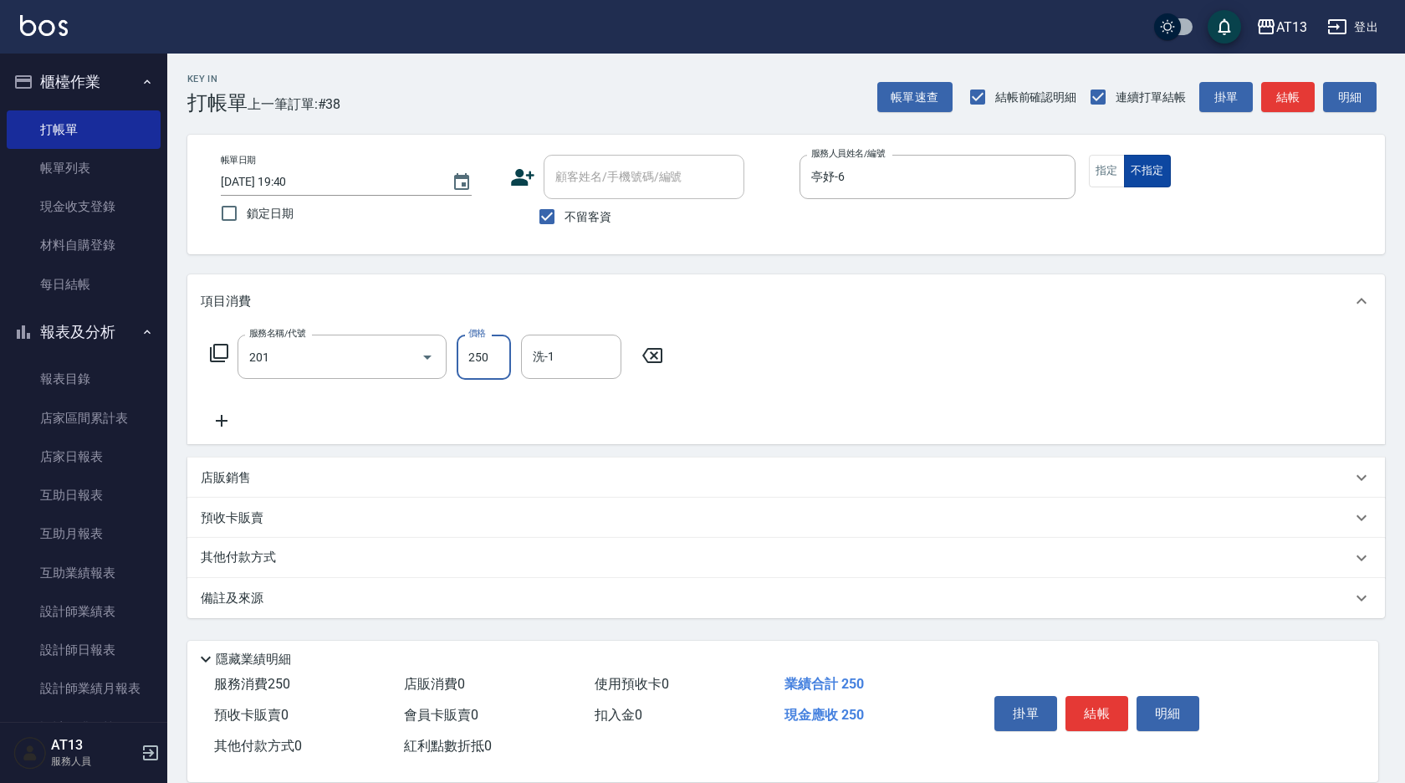
type input "洗髮(201)"
type input "[PERSON_NAME]-23"
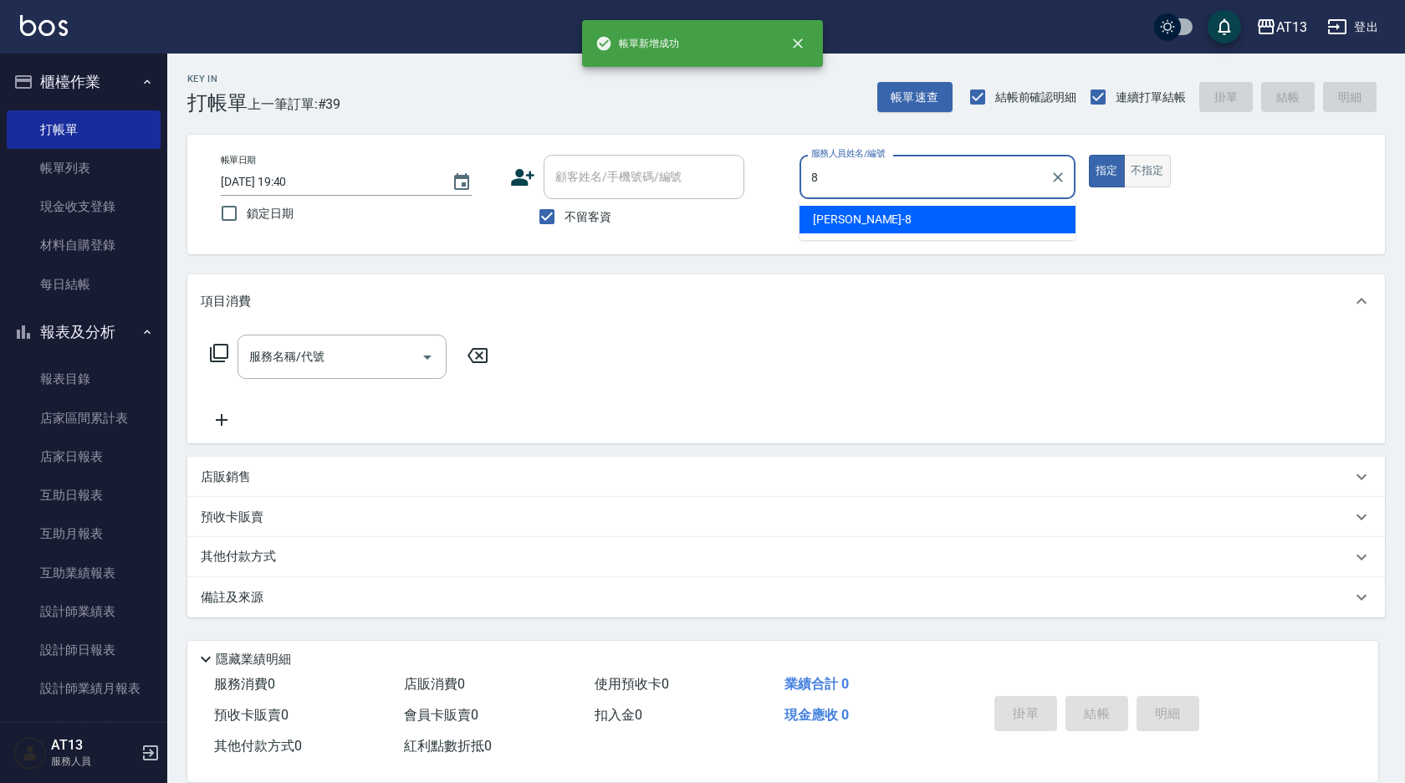
type input "[PERSON_NAME]-8"
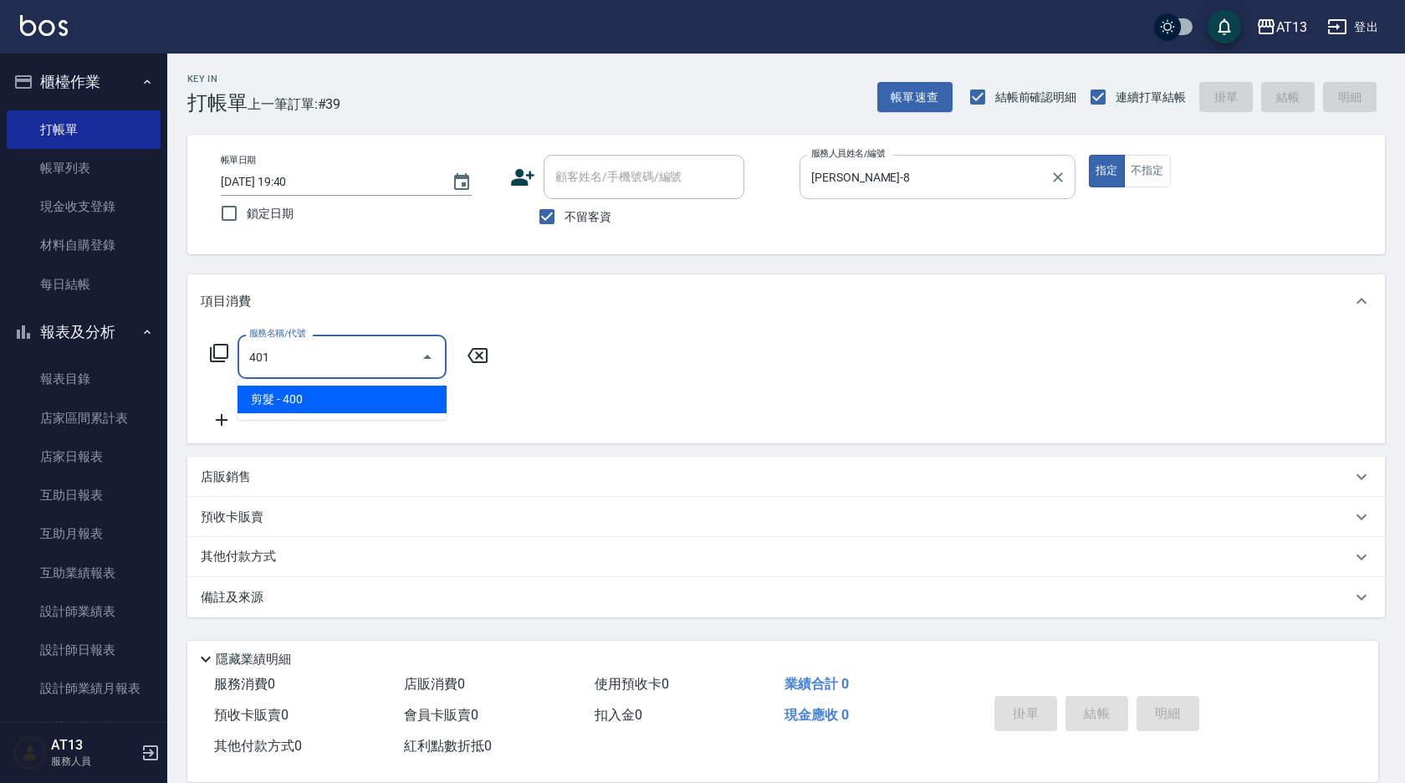
type input "剪髮(401)"
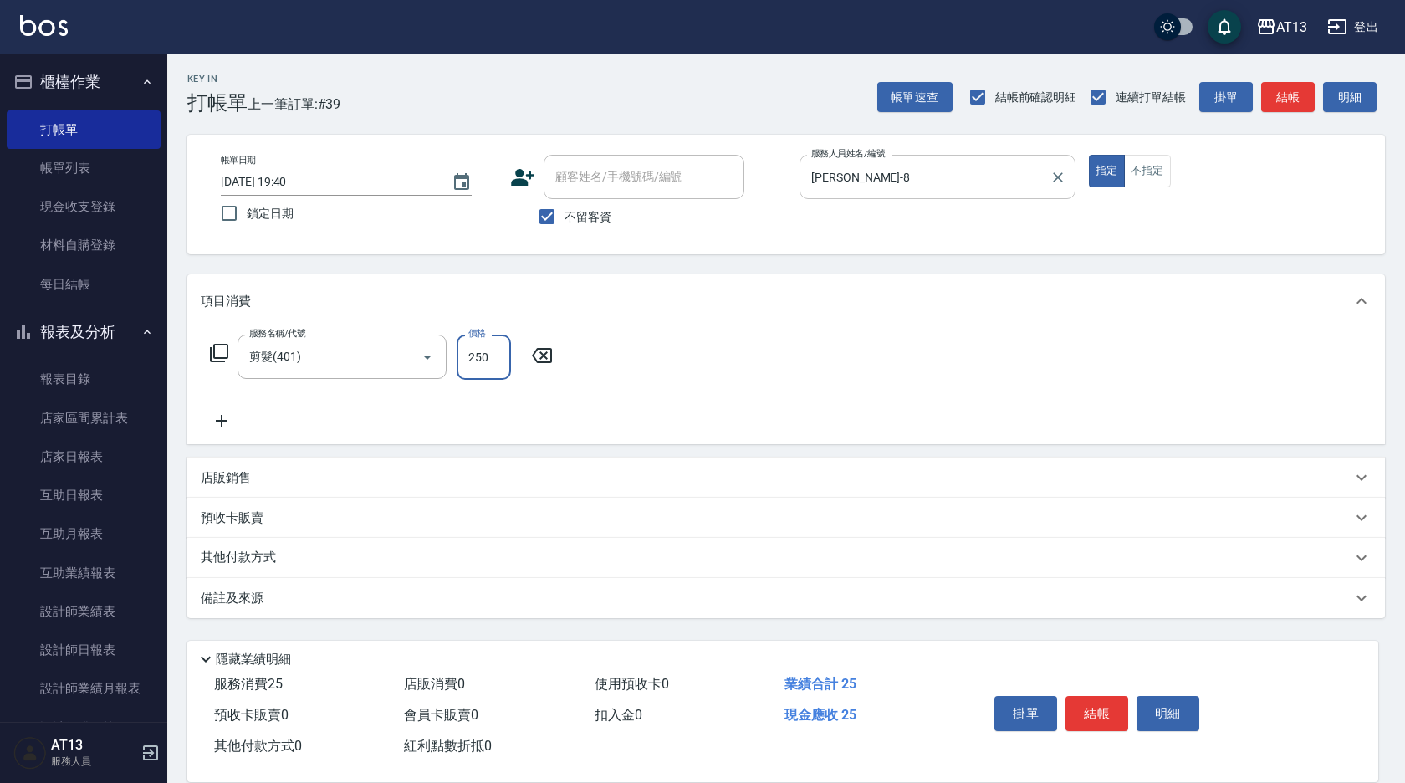
type input "250"
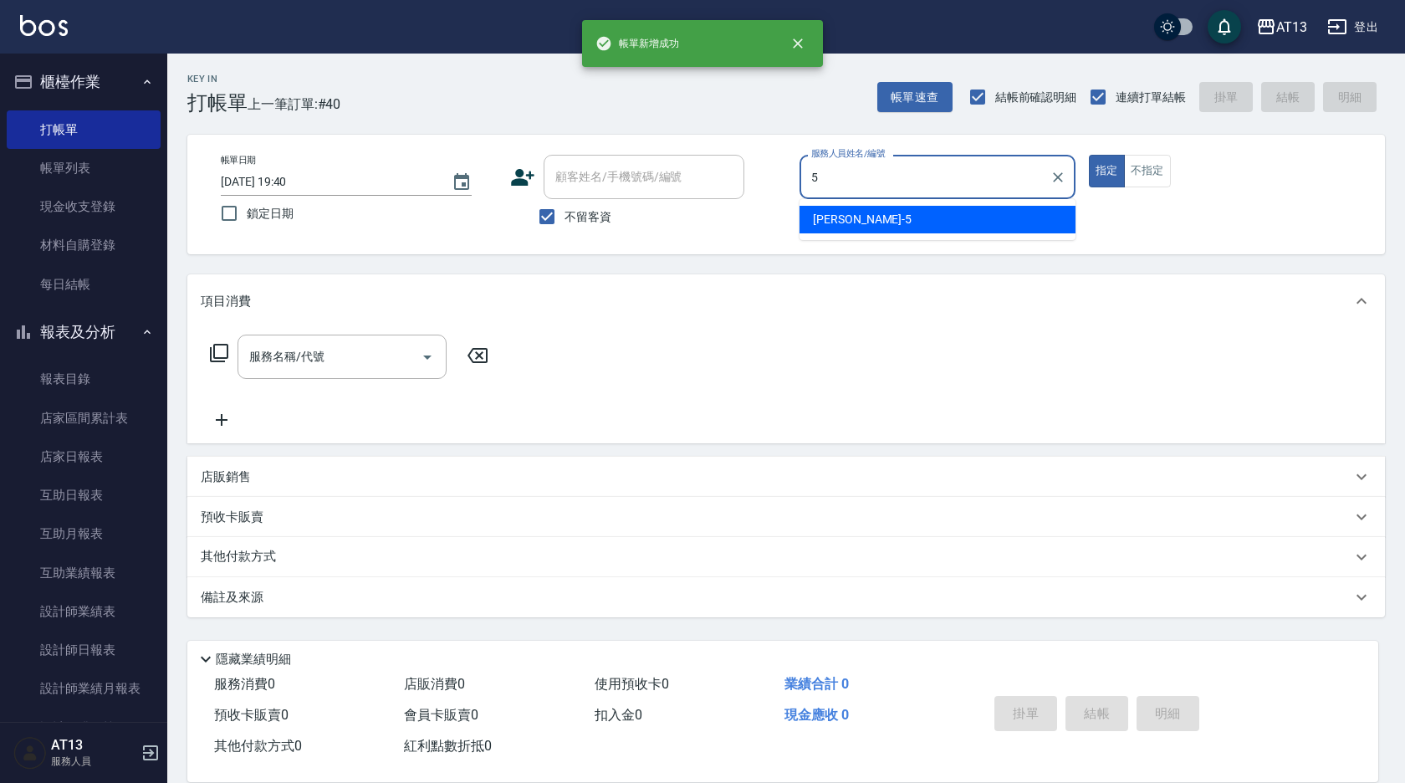
type input "[PERSON_NAME]-5"
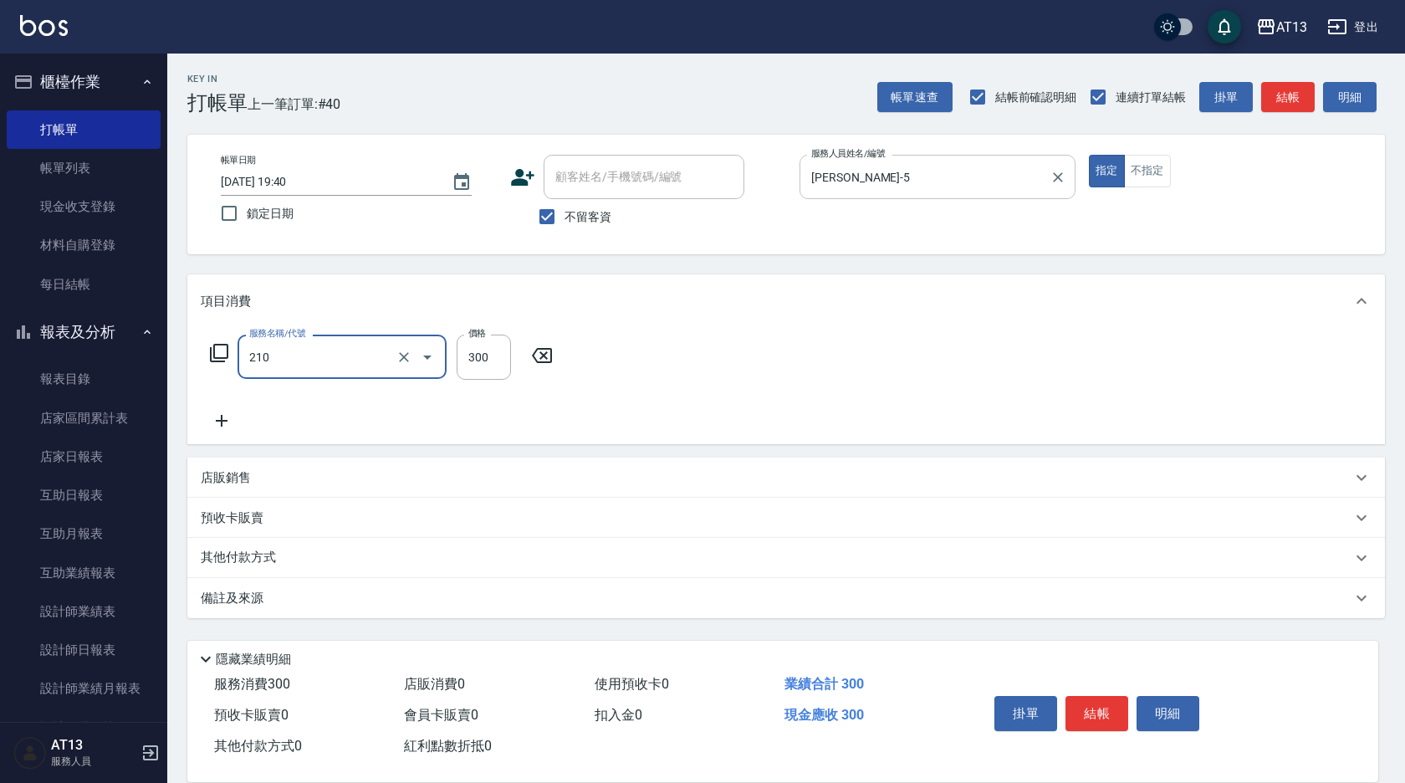
type input "[PERSON_NAME]洗髮精(210)"
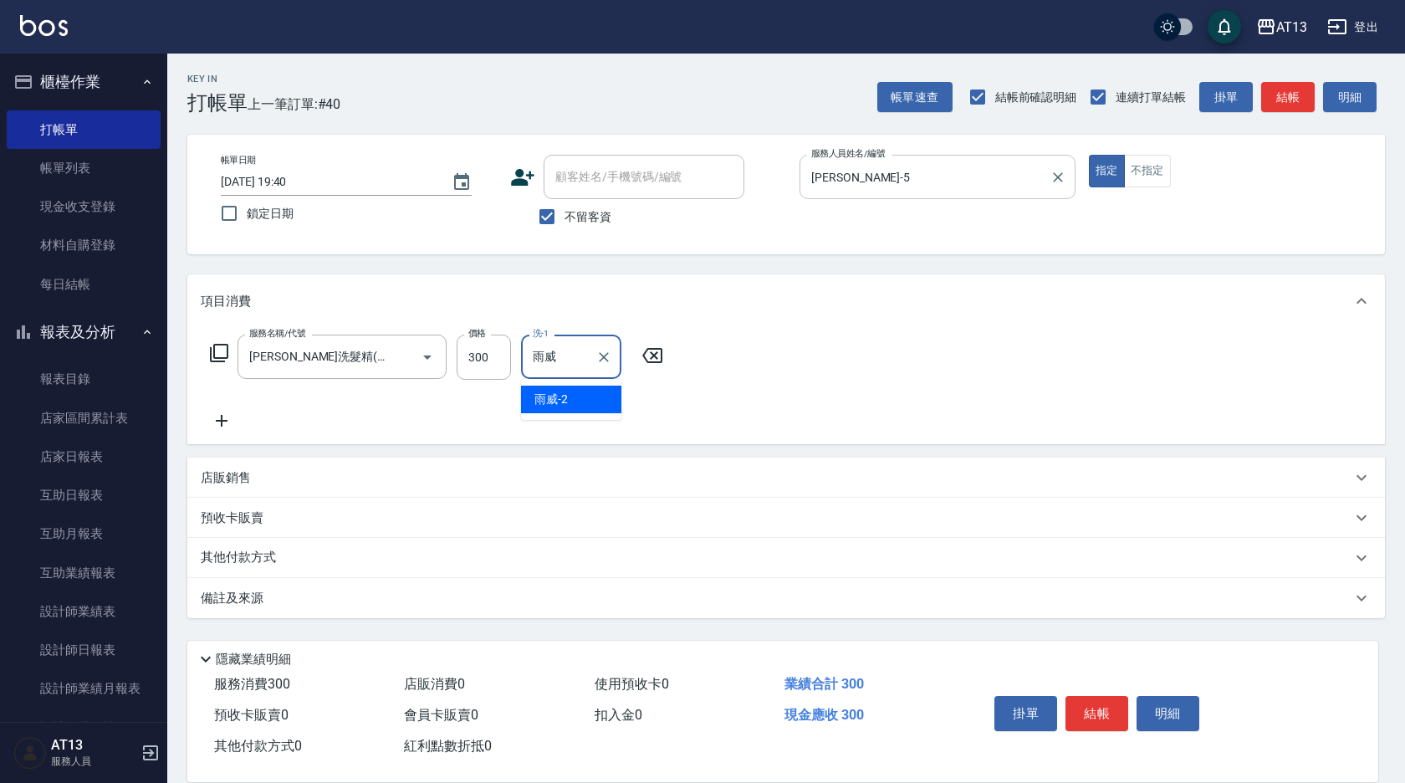
type input "雨"
type input "[PERSON_NAME]-23"
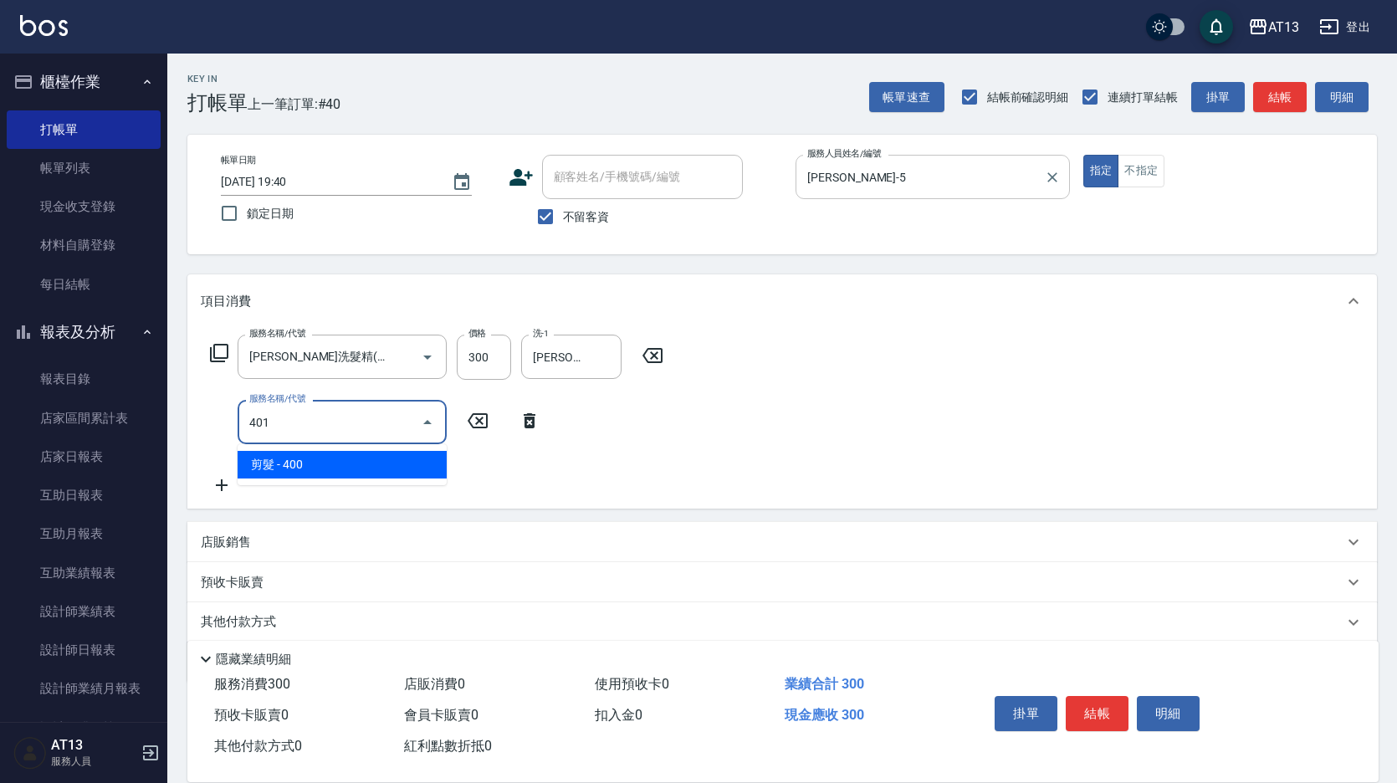
type input "剪髮(401)"
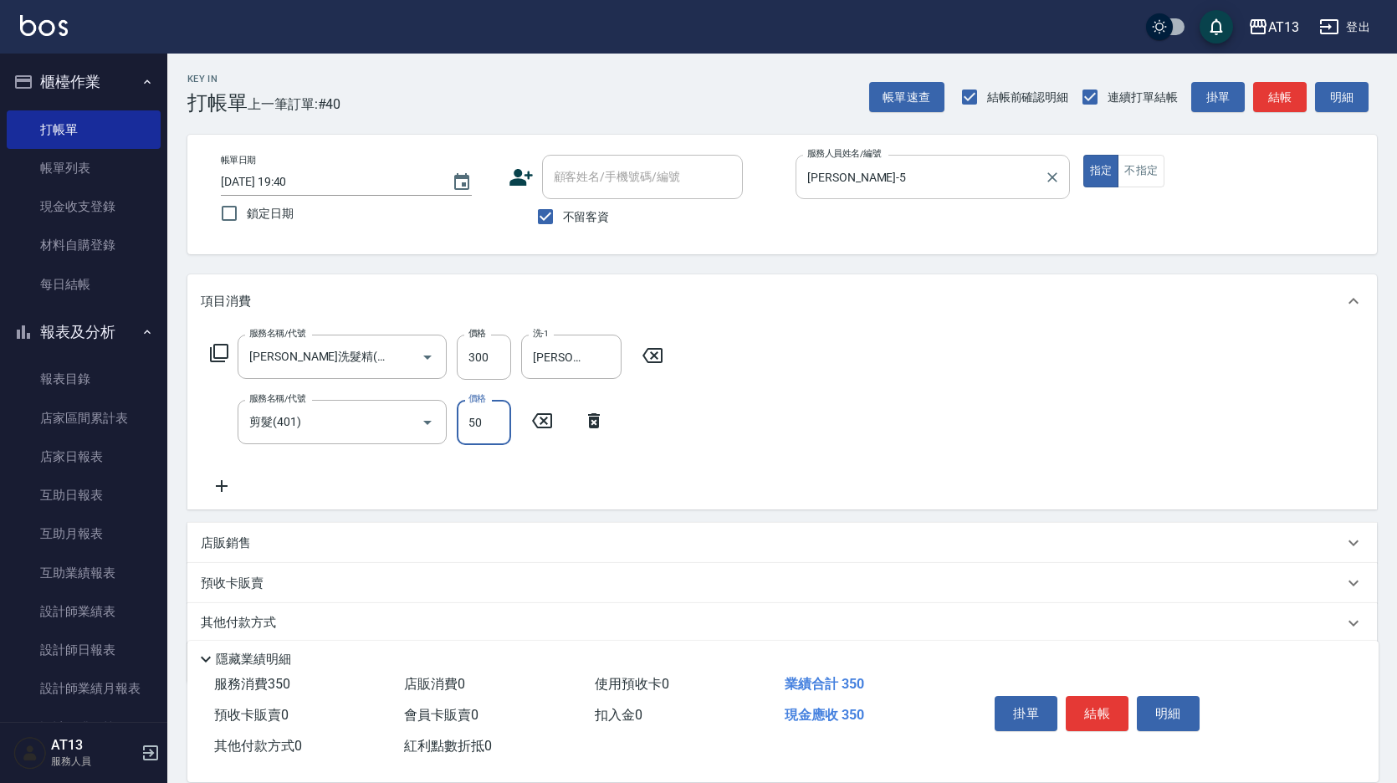
type input "50"
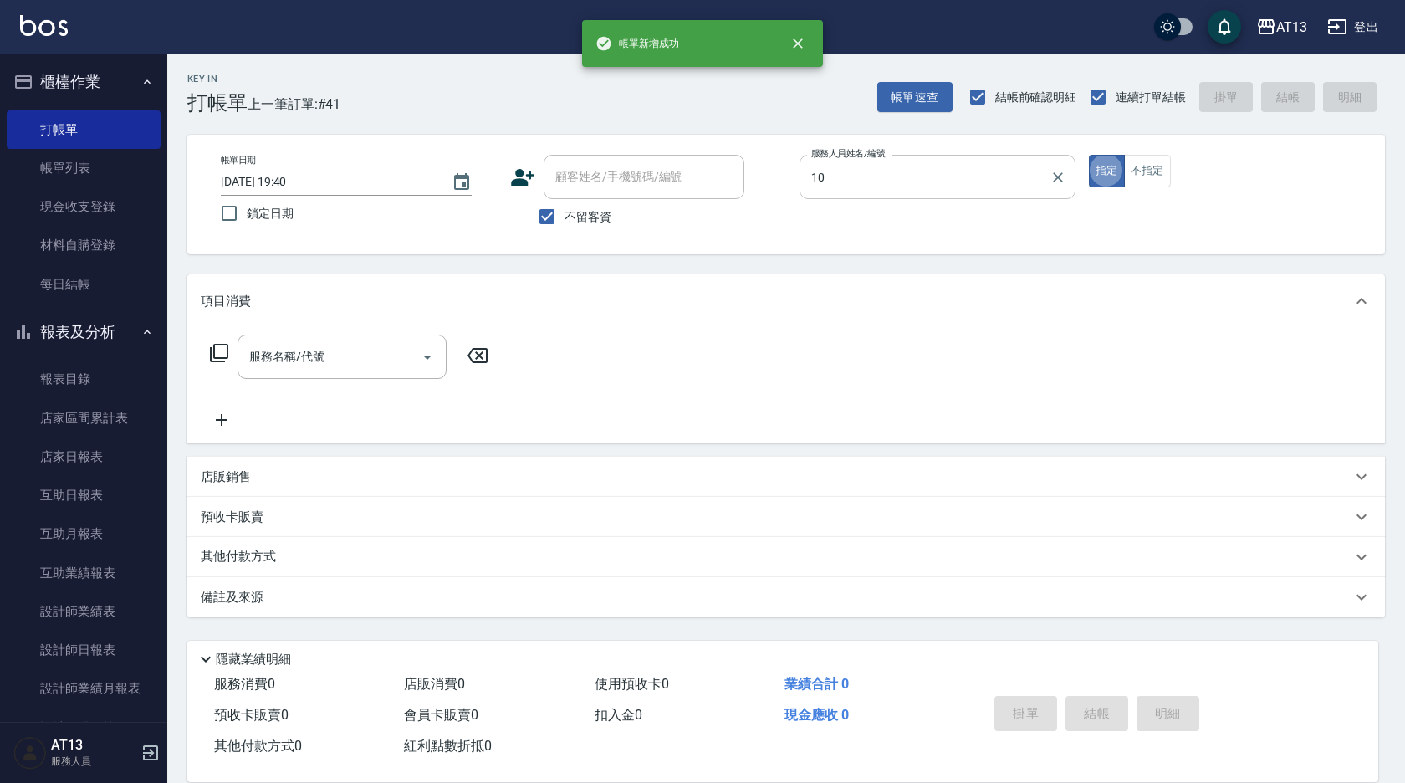
type input "[PERSON_NAME]-10"
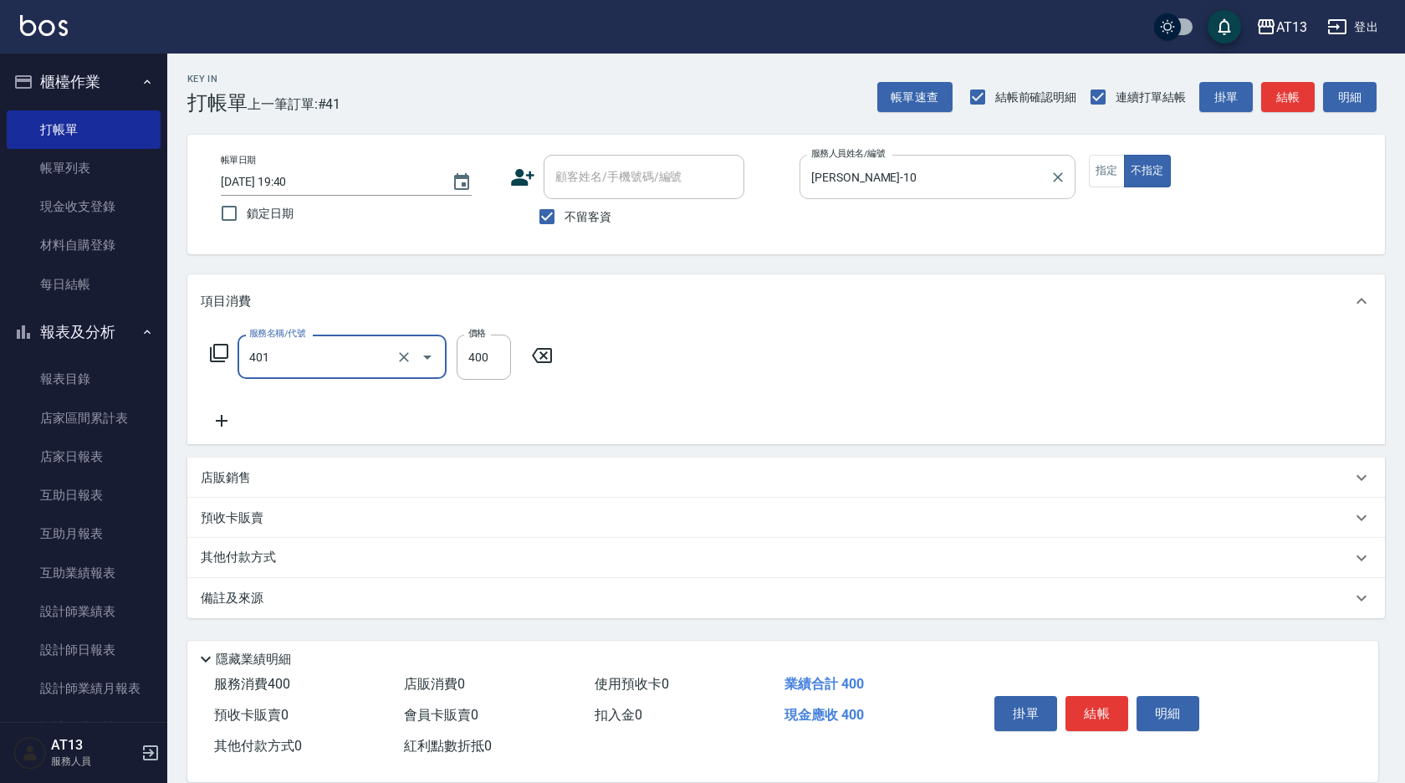
type input "剪髮(401)"
type input "150"
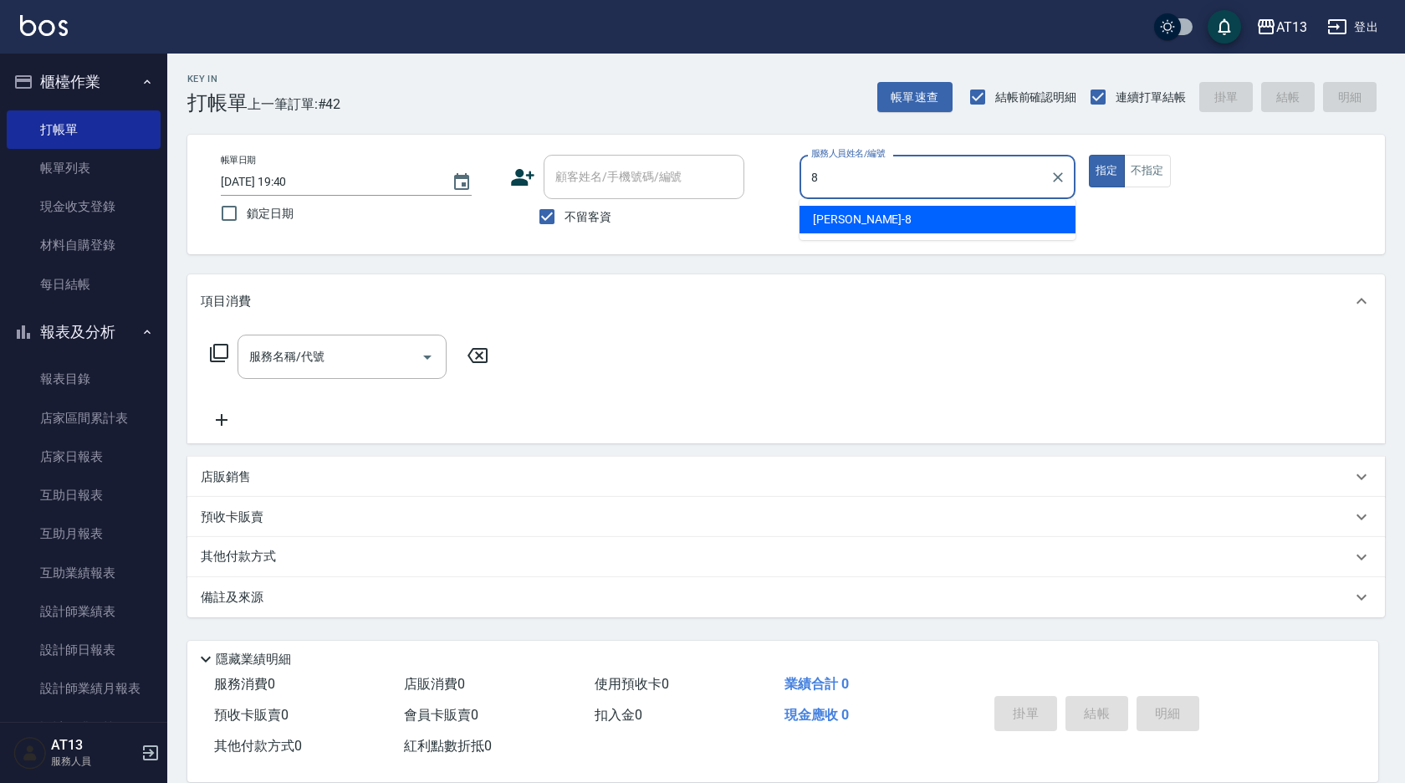
type input "[PERSON_NAME]-8"
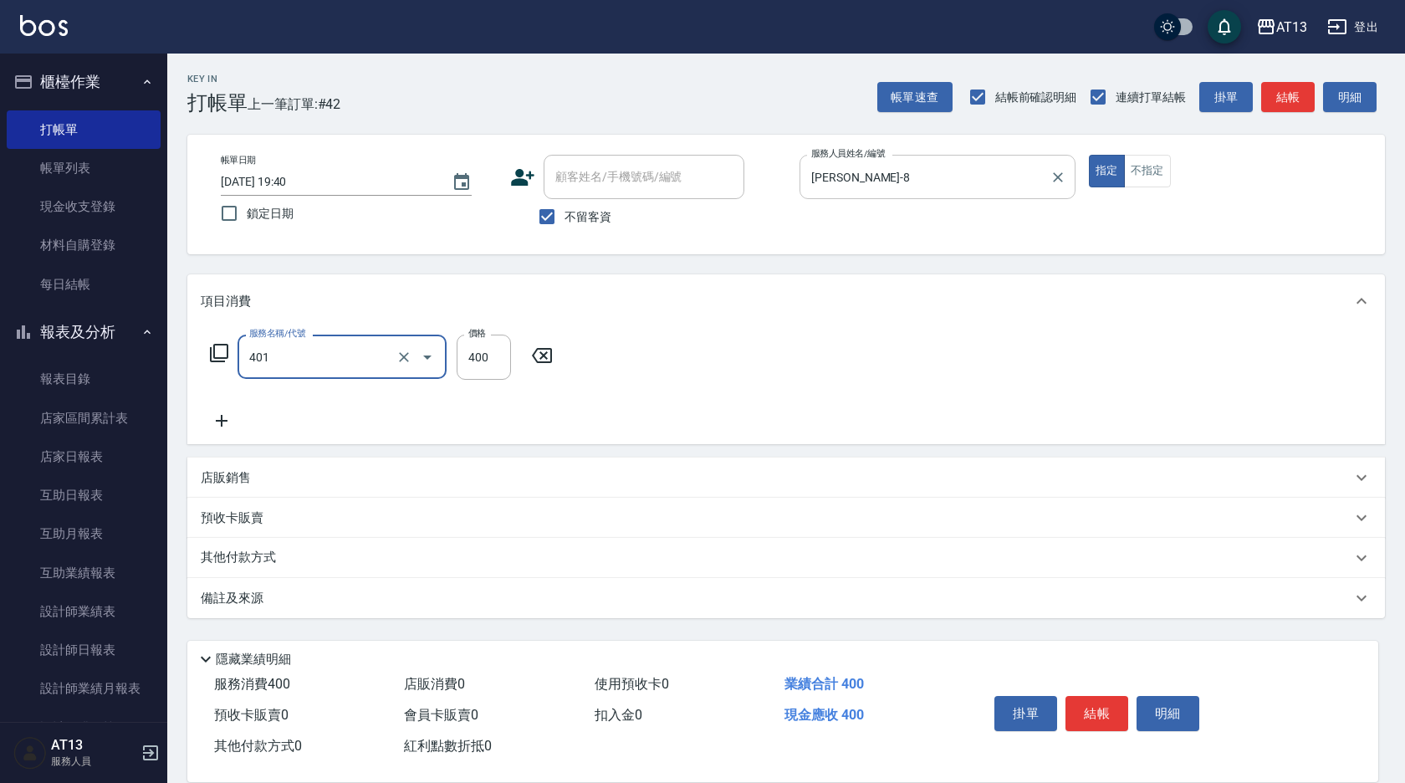
type input "剪髮(401)"
type input "250"
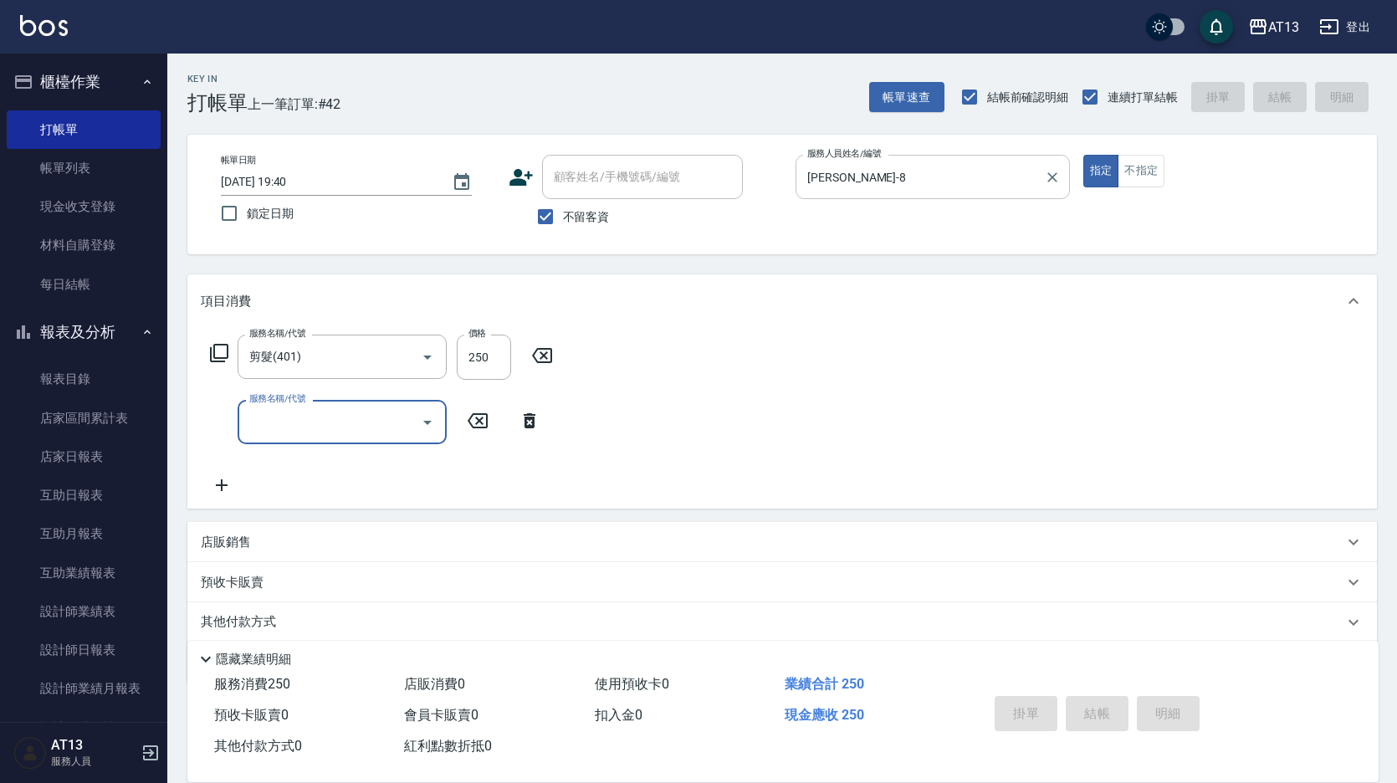
type input "[DATE] 19:41"
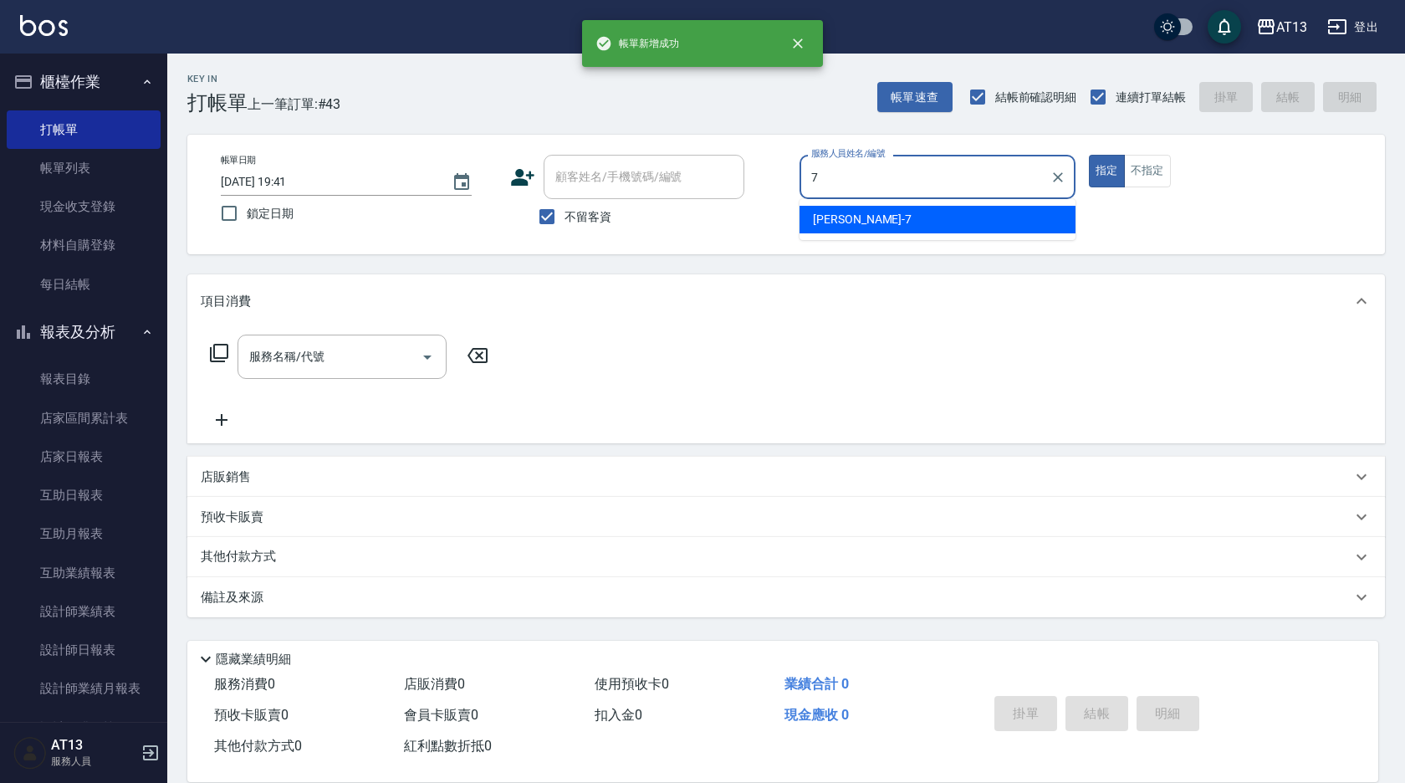
type input "[PERSON_NAME]-7"
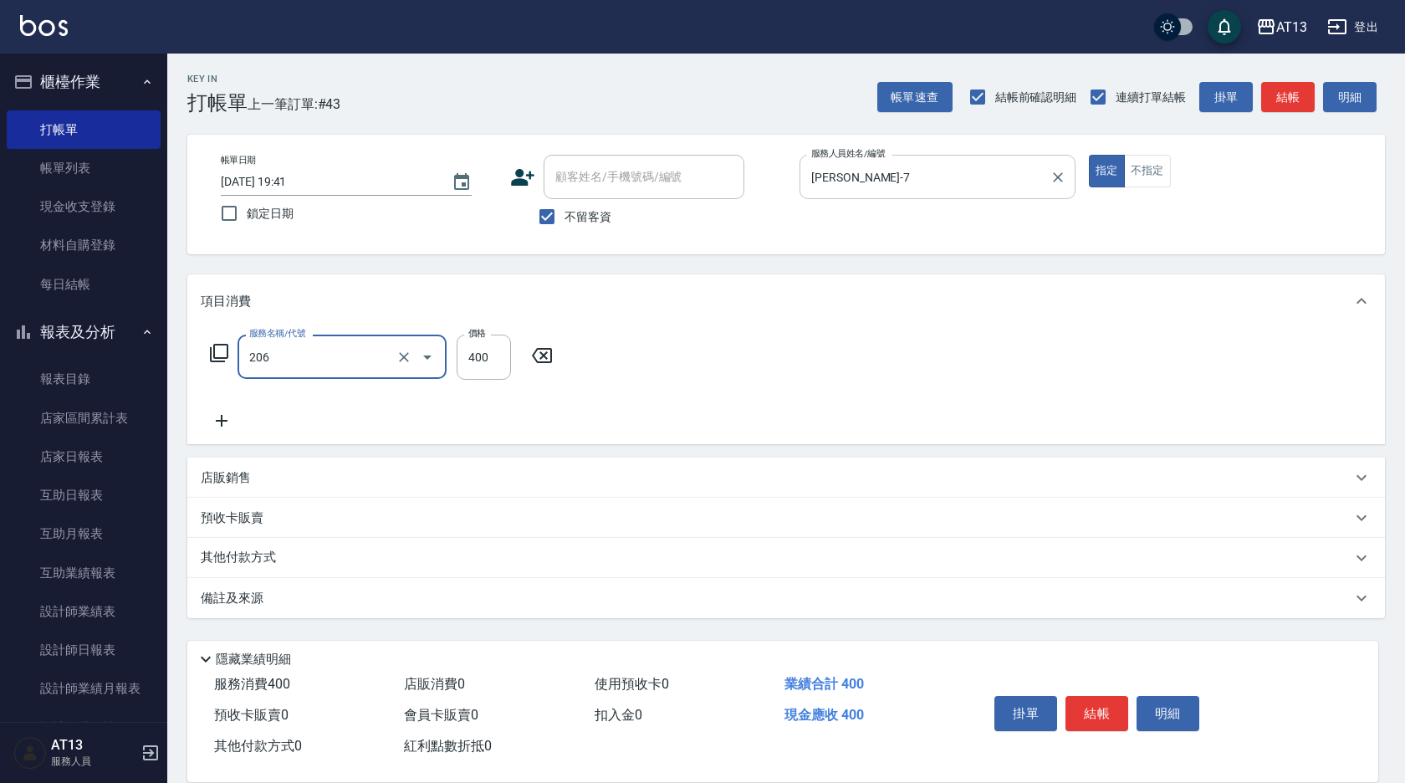
type input "健康洗(206)"
type input "[PERSON_NAME]-29"
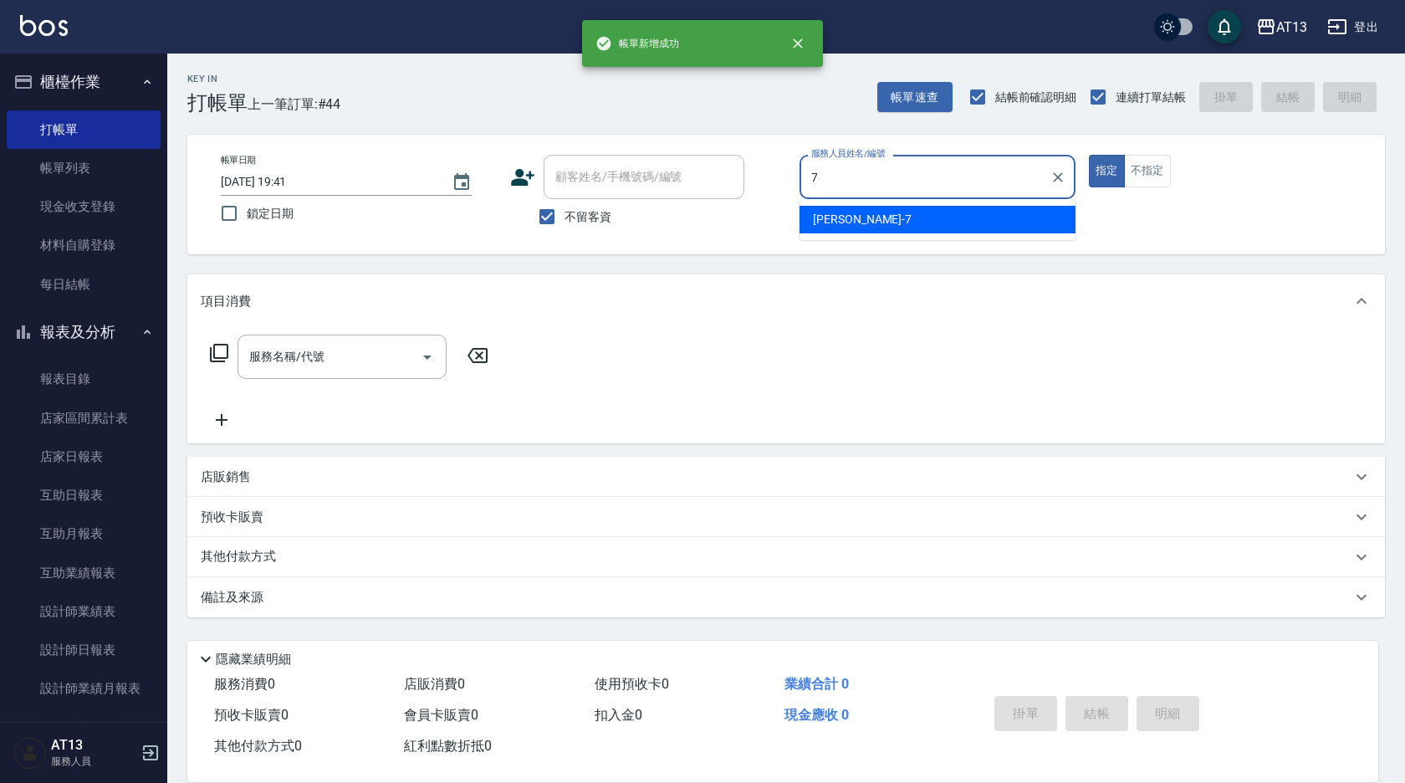
type input "[PERSON_NAME]-7"
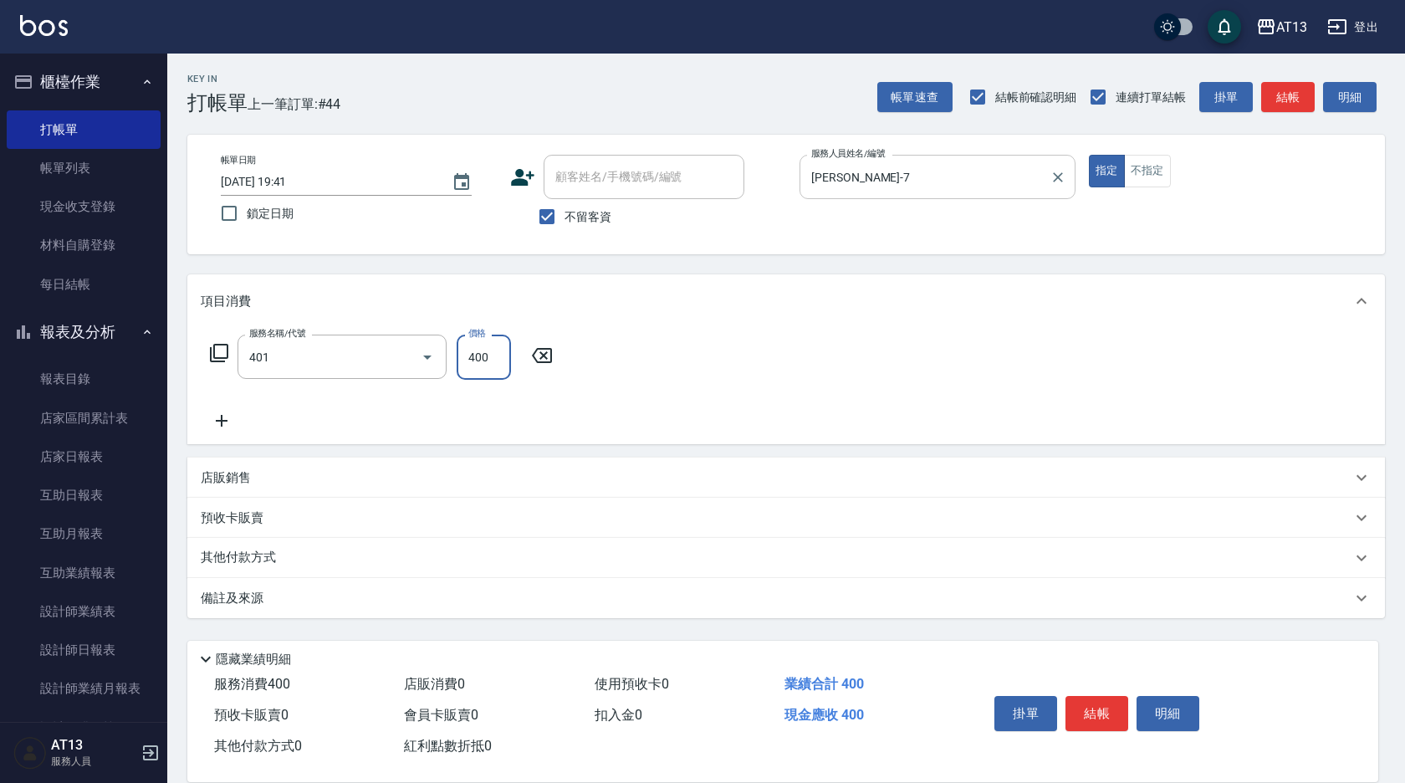
type input "剪髮(401)"
type input "250"
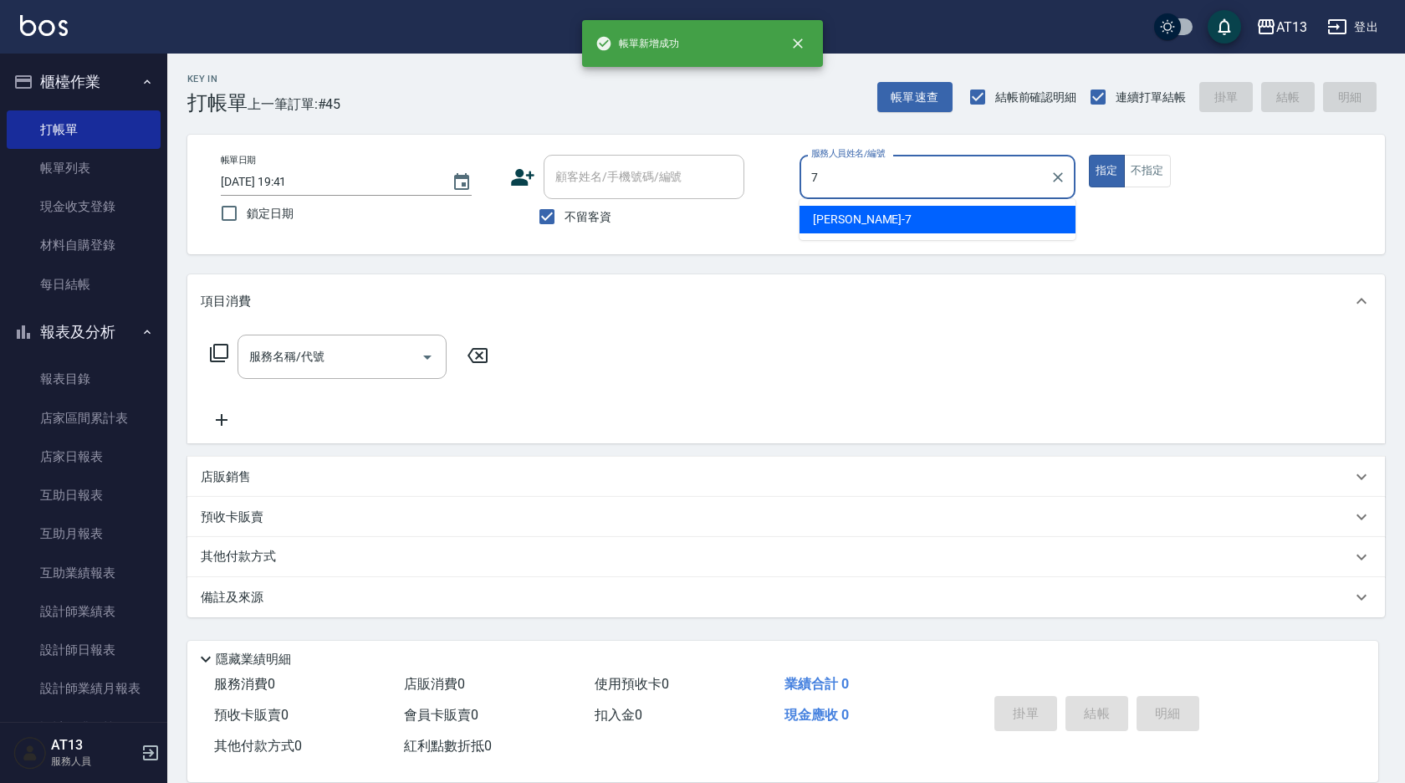
type input "[PERSON_NAME]-7"
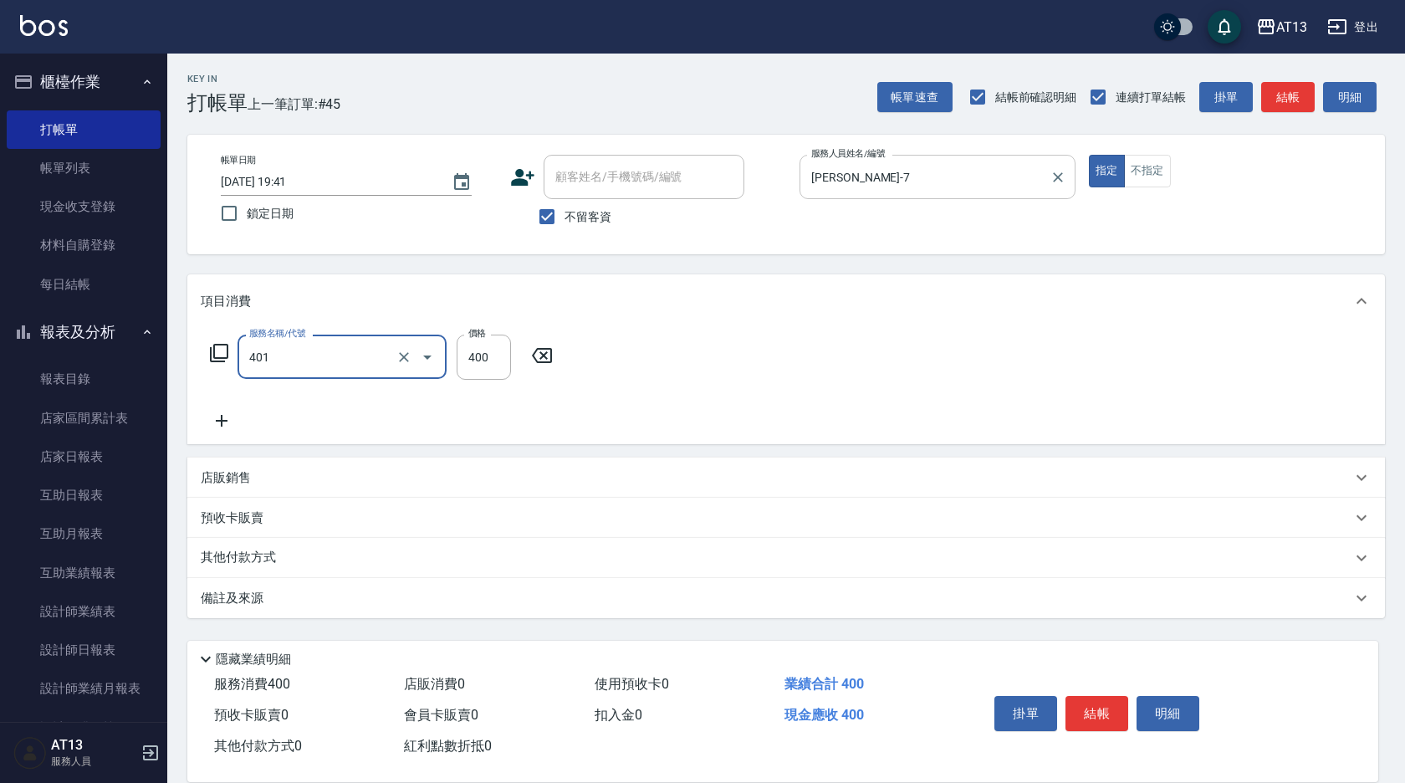
type input "剪髮(401)"
type input "250"
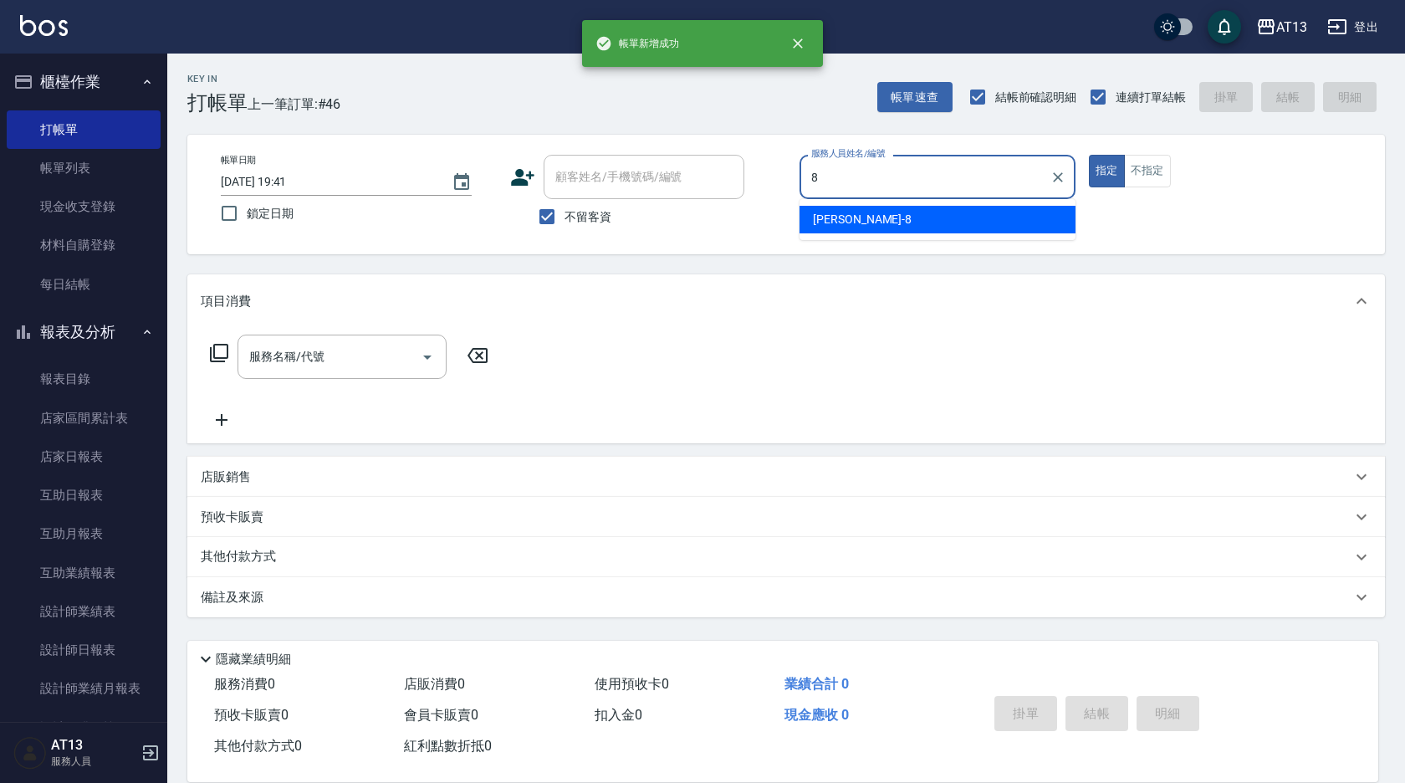
type input "[PERSON_NAME]-8"
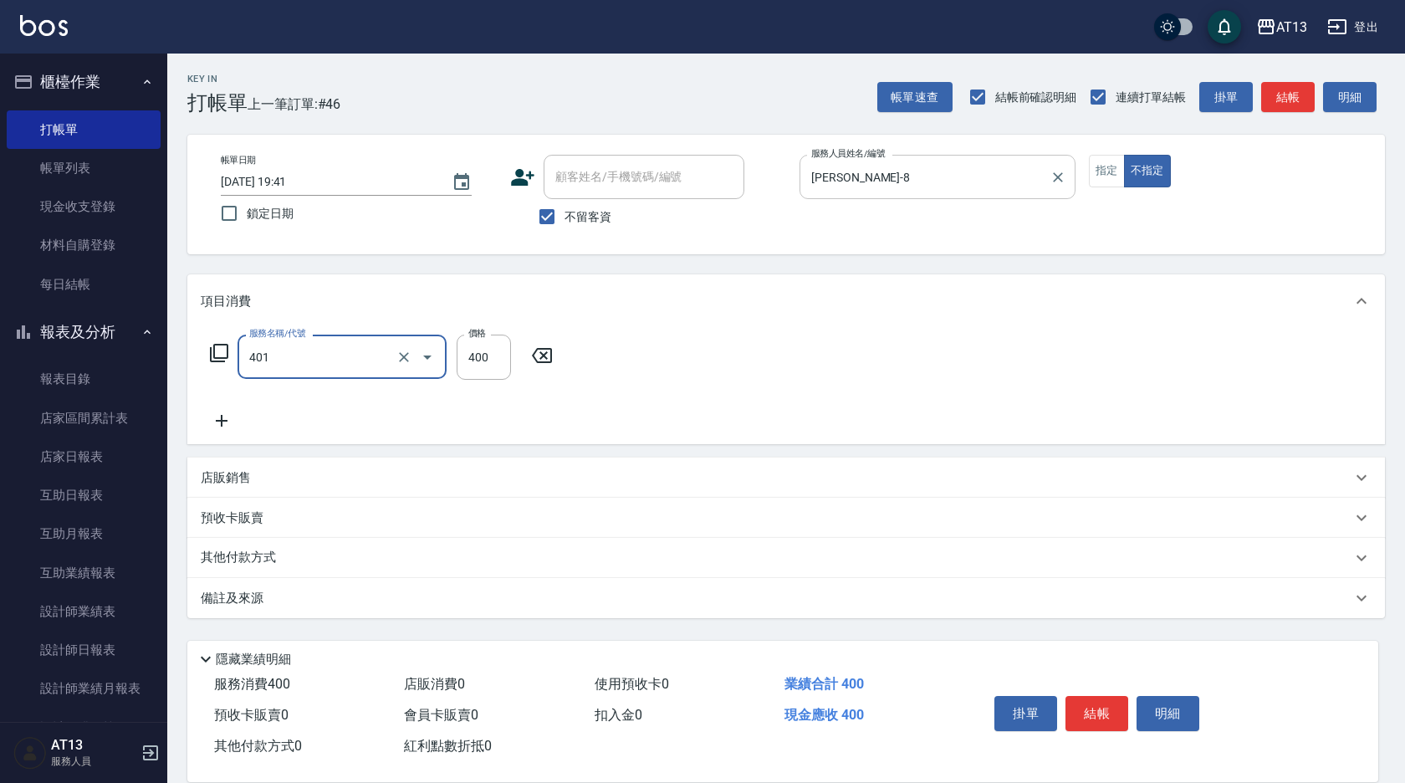
type input "剪髮(401)"
type input "200"
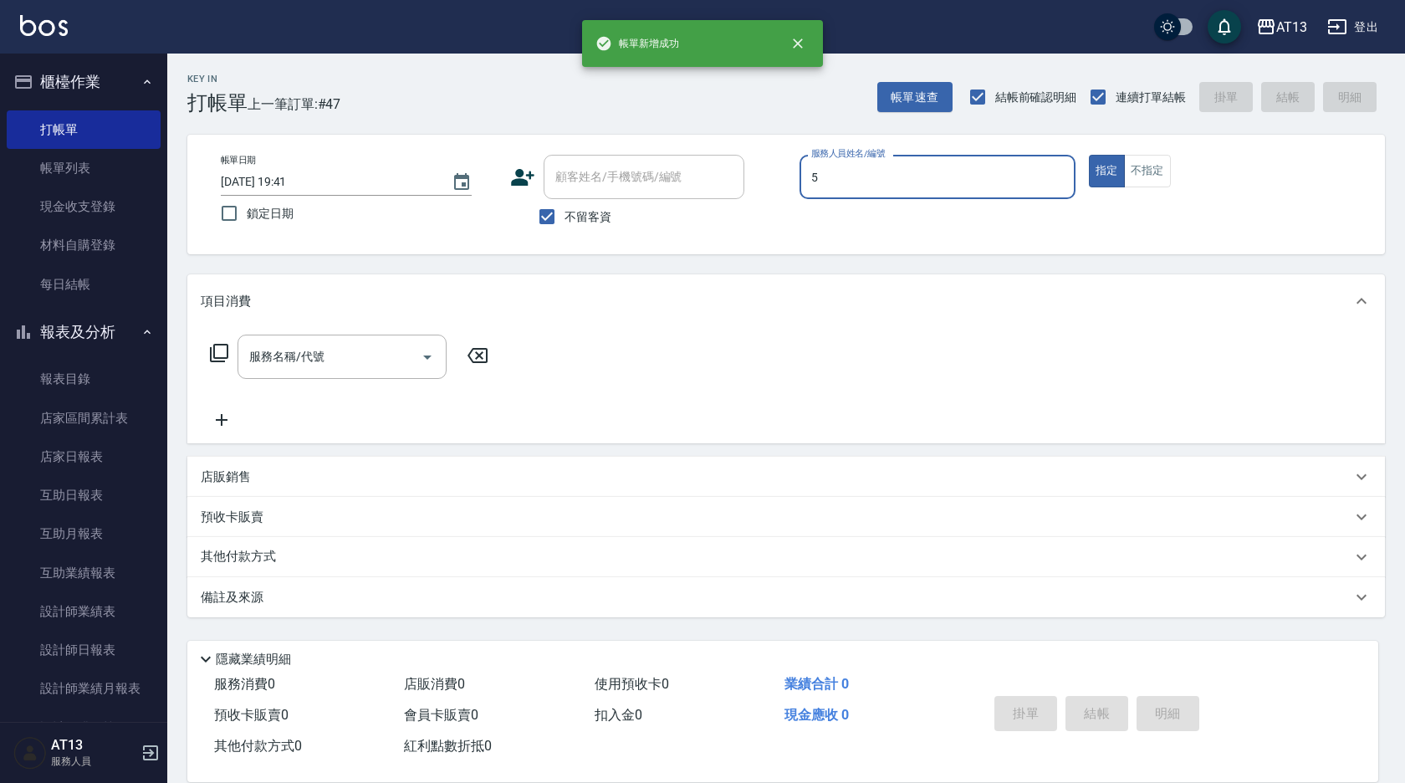
type input "[PERSON_NAME]-5"
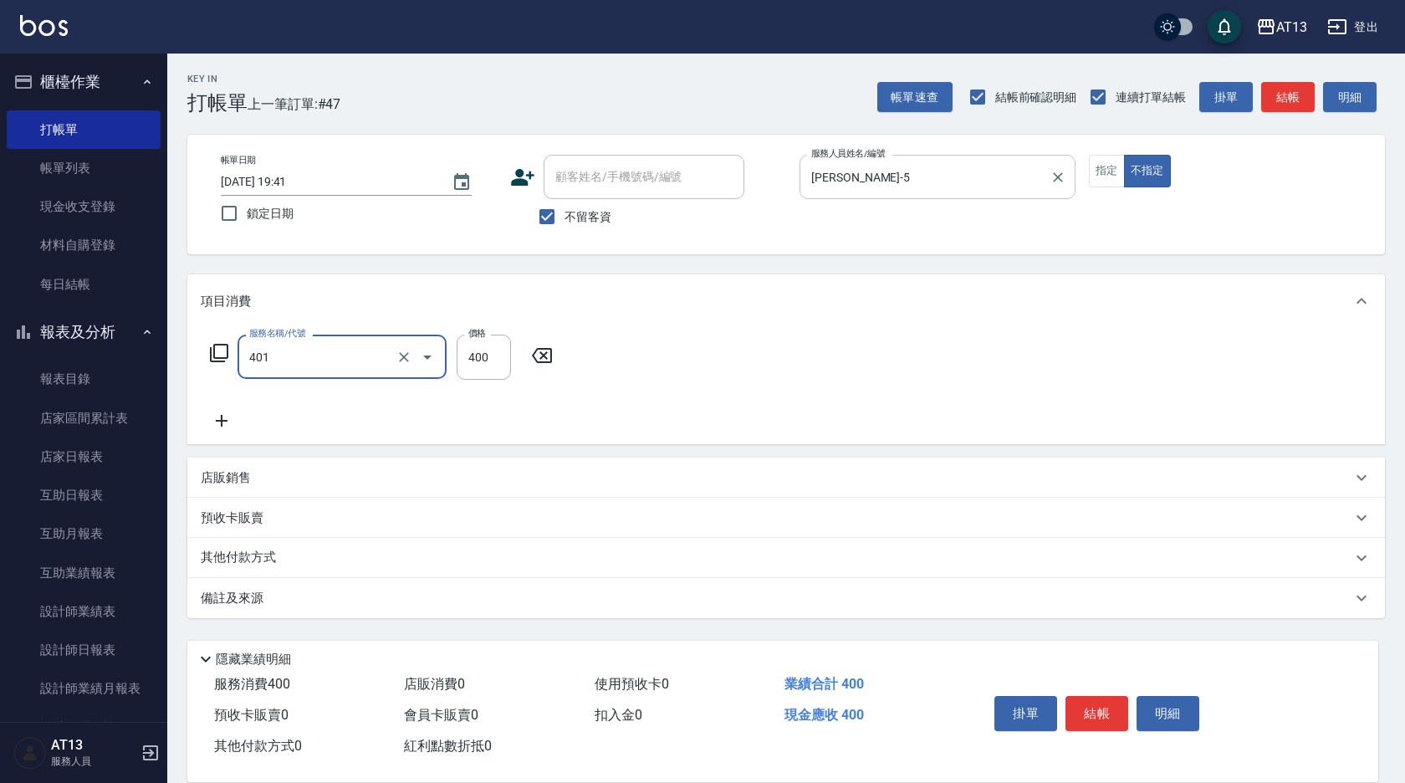
type input "剪髮(401)"
type input "150"
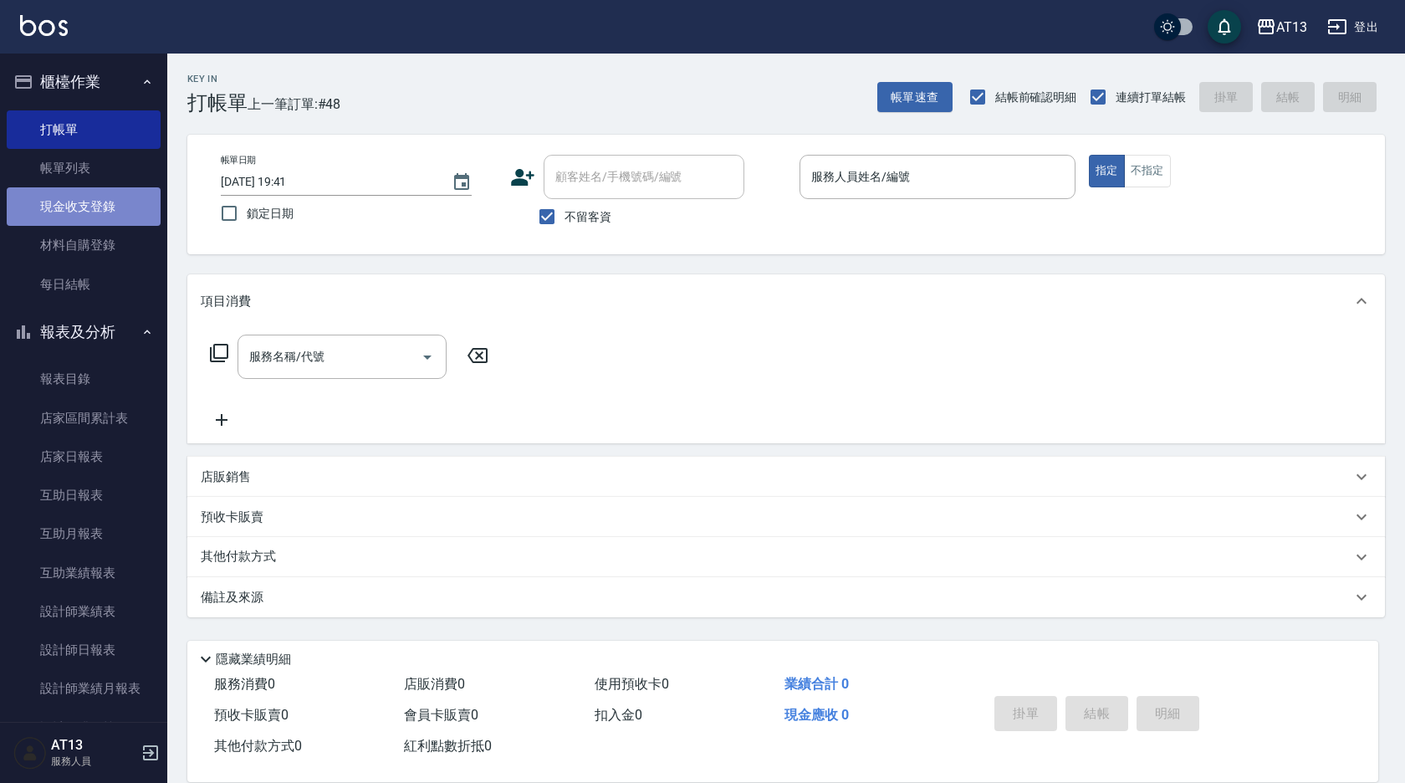
click at [110, 207] on link "現金收支登錄" at bounding box center [84, 206] width 154 height 38
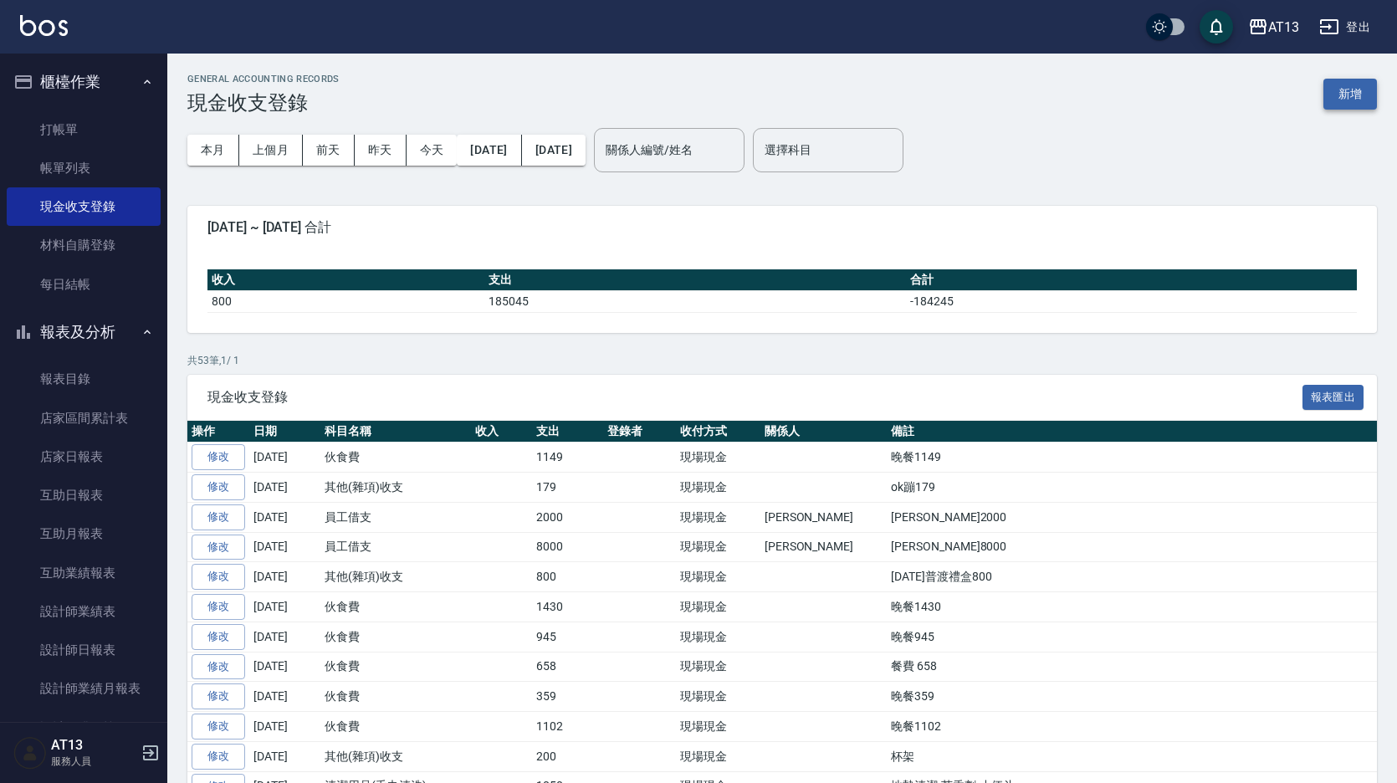
click at [1367, 93] on button "新增" at bounding box center [1350, 94] width 54 height 31
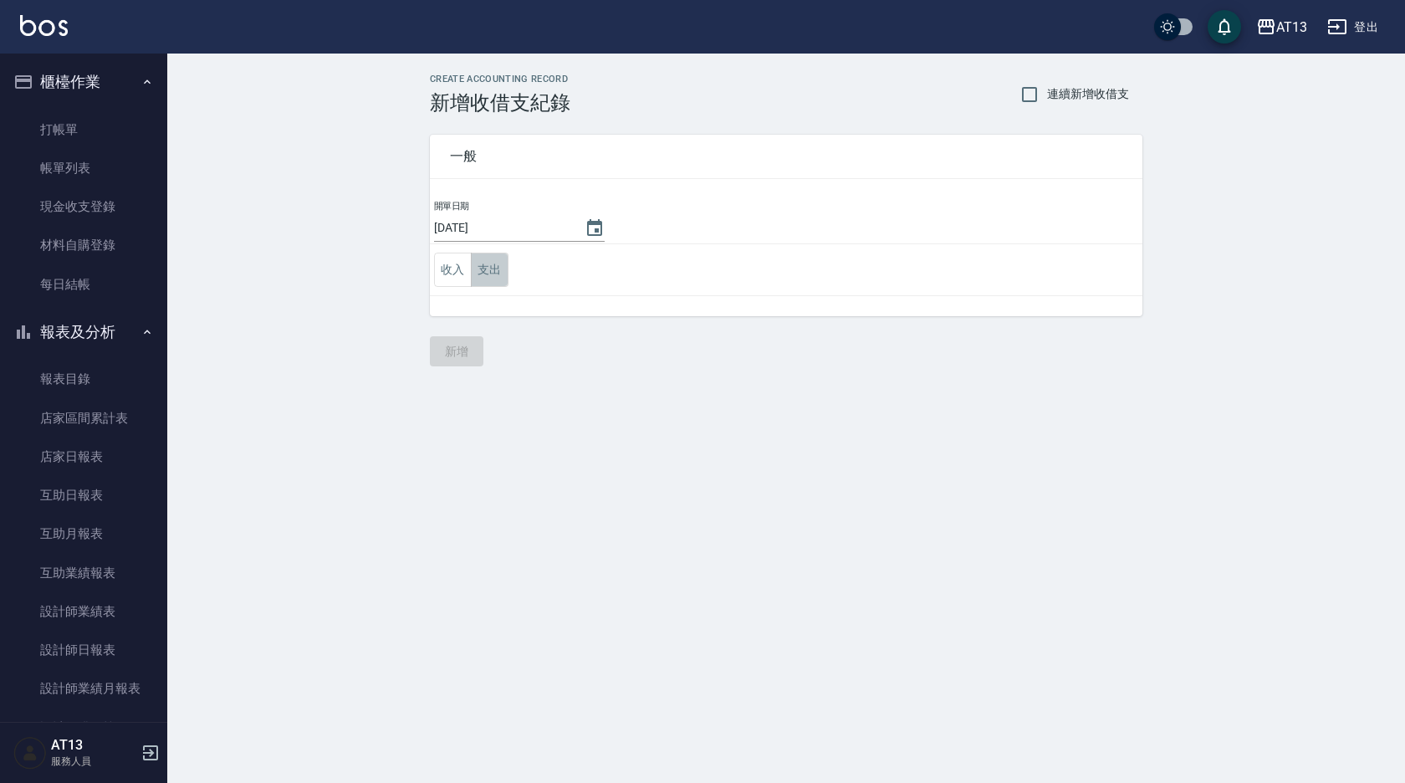
click at [500, 267] on button "支出" at bounding box center [490, 270] width 38 height 34
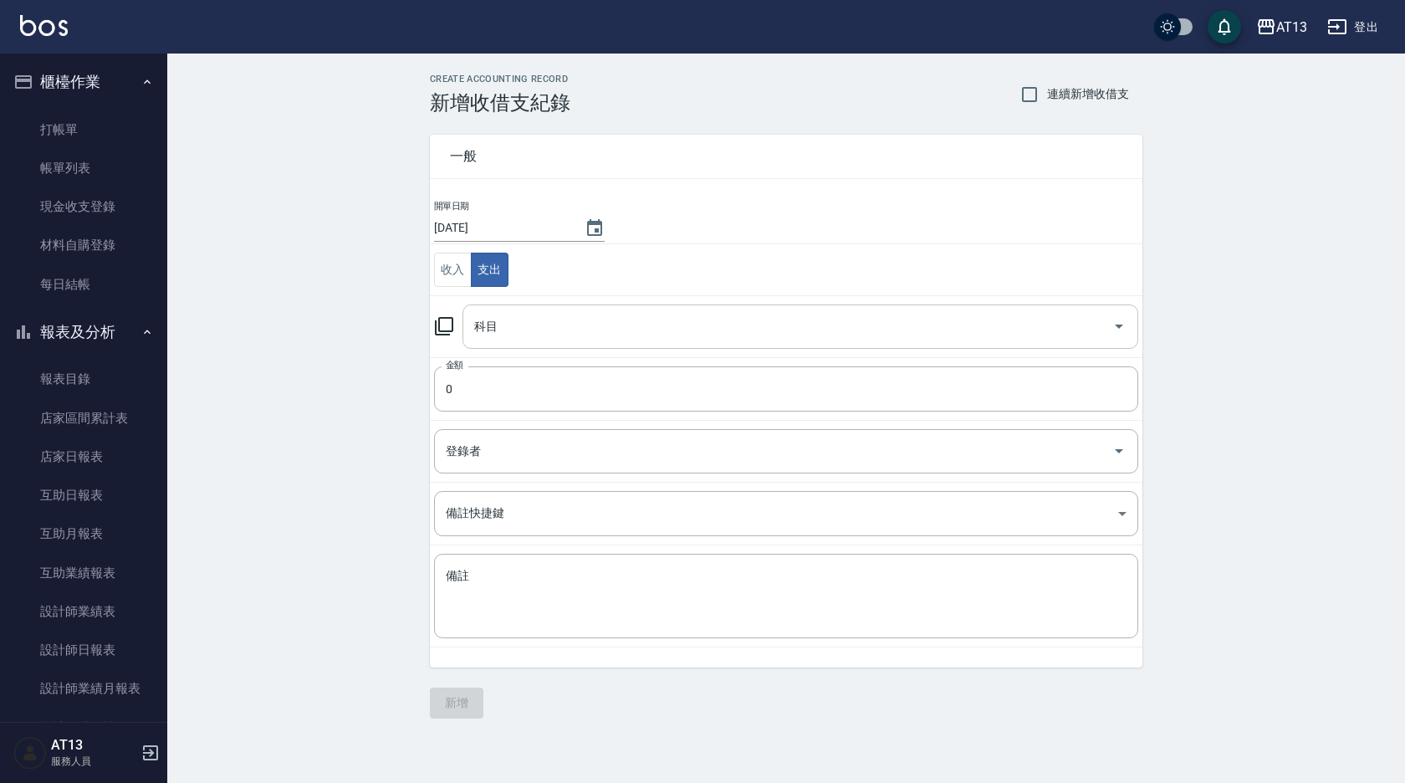
click at [509, 319] on input "科目" at bounding box center [788, 326] width 636 height 29
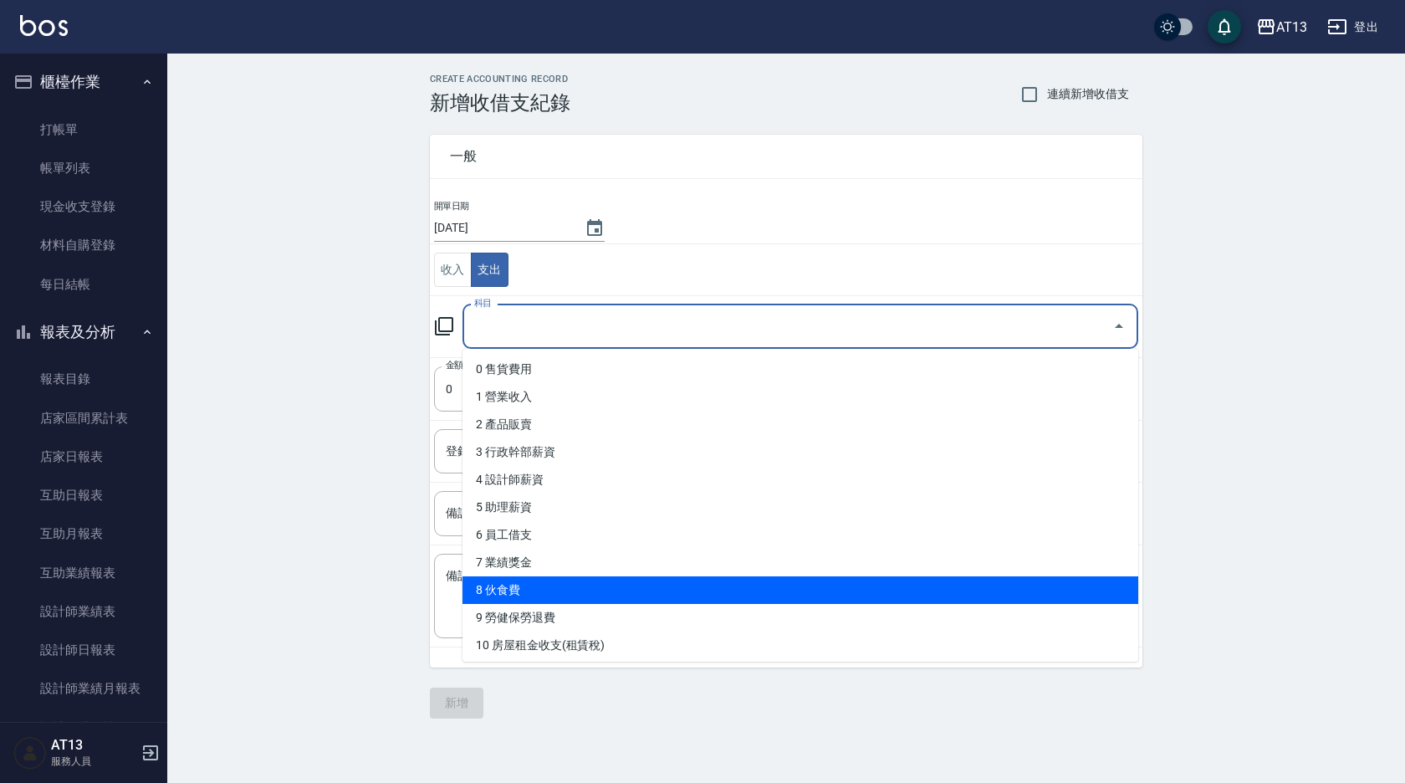
click at [603, 591] on li "8 伙食費" at bounding box center [801, 590] width 676 height 28
type input "8 伙食費"
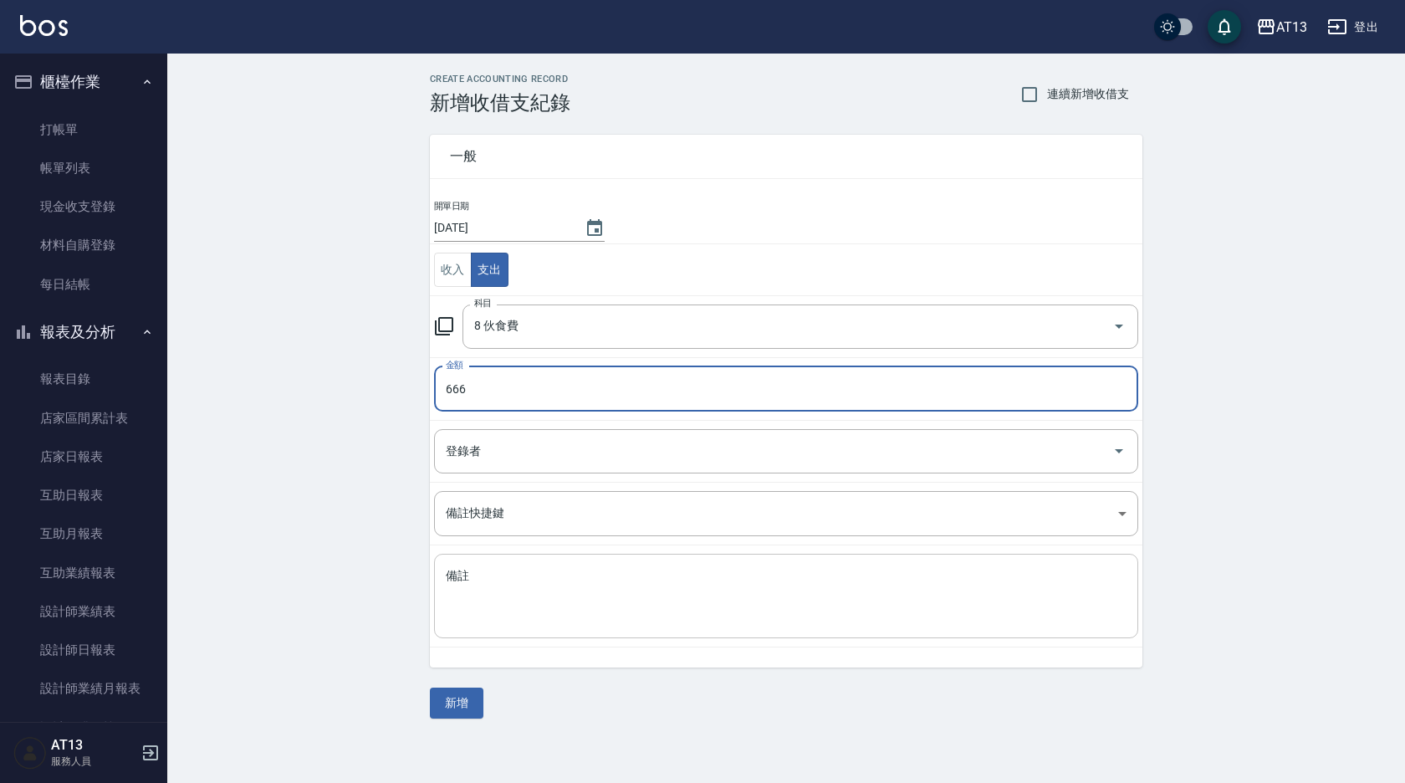
type input "666"
click at [477, 596] on textarea "備註" at bounding box center [786, 596] width 681 height 57
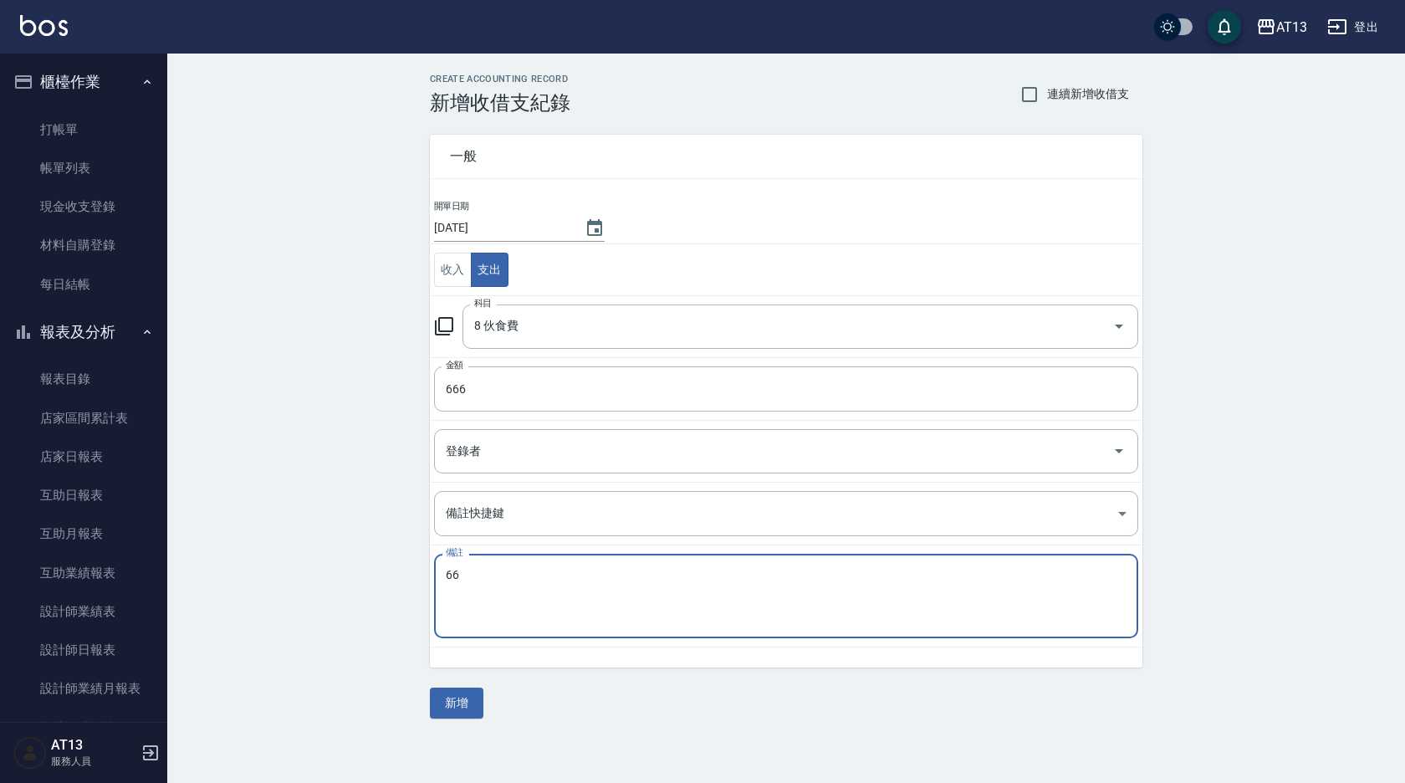
type textarea "6"
click at [559, 560] on div "晚餐666 x 備註" at bounding box center [786, 596] width 704 height 84
click at [550, 570] on textarea "晚餐666" at bounding box center [786, 596] width 681 height 57
type textarea "晚餐666元"
click at [463, 703] on button "新增" at bounding box center [457, 703] width 54 height 31
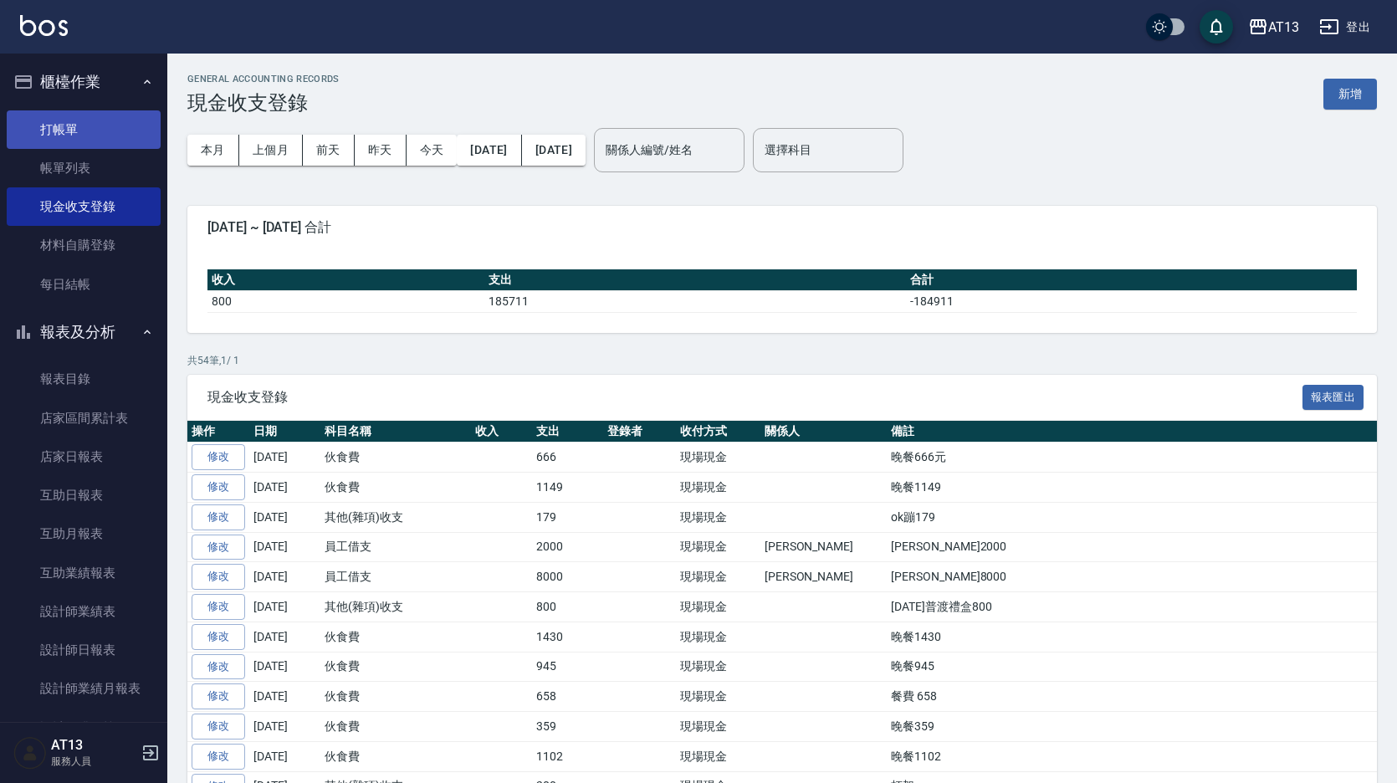
click at [130, 134] on link "打帳單" at bounding box center [84, 129] width 154 height 38
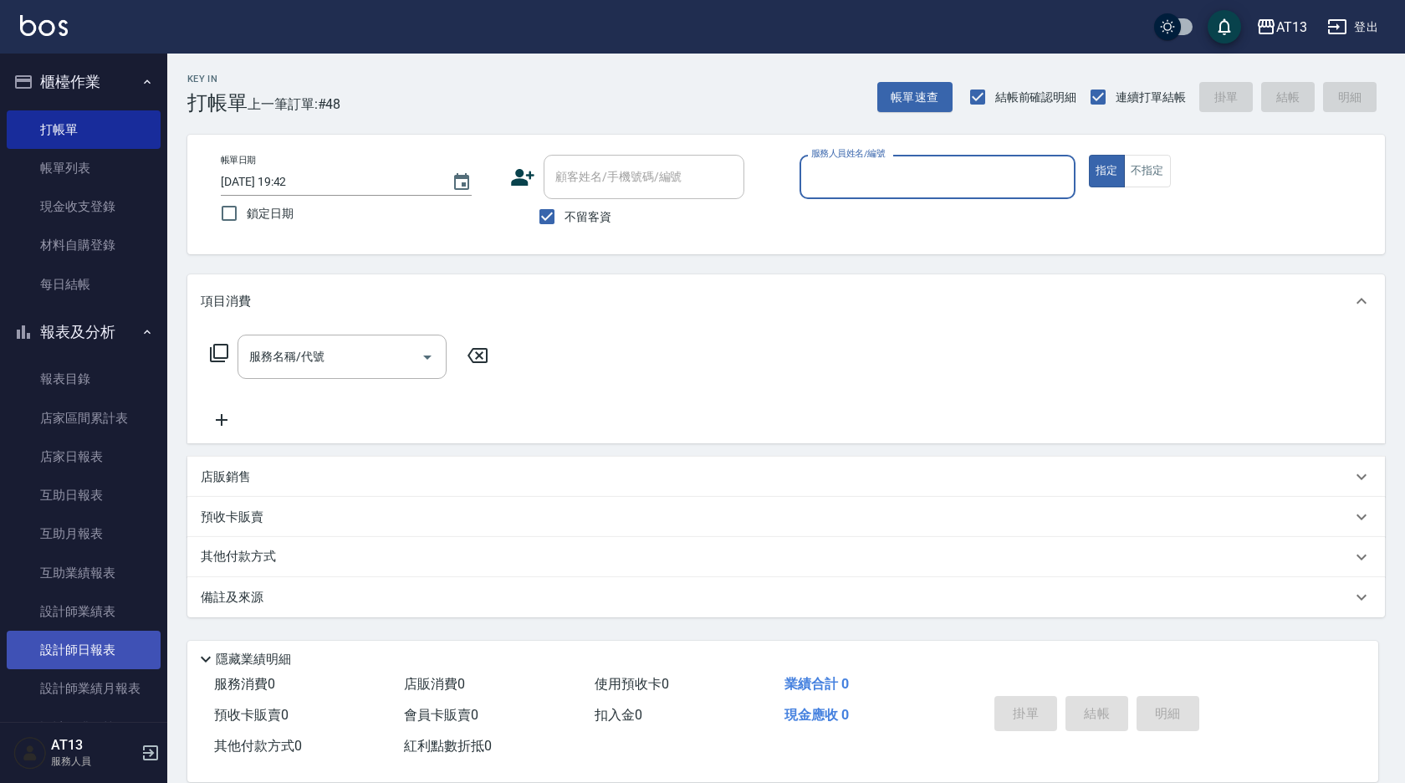
click at [65, 642] on link "設計師日報表" at bounding box center [84, 650] width 154 height 38
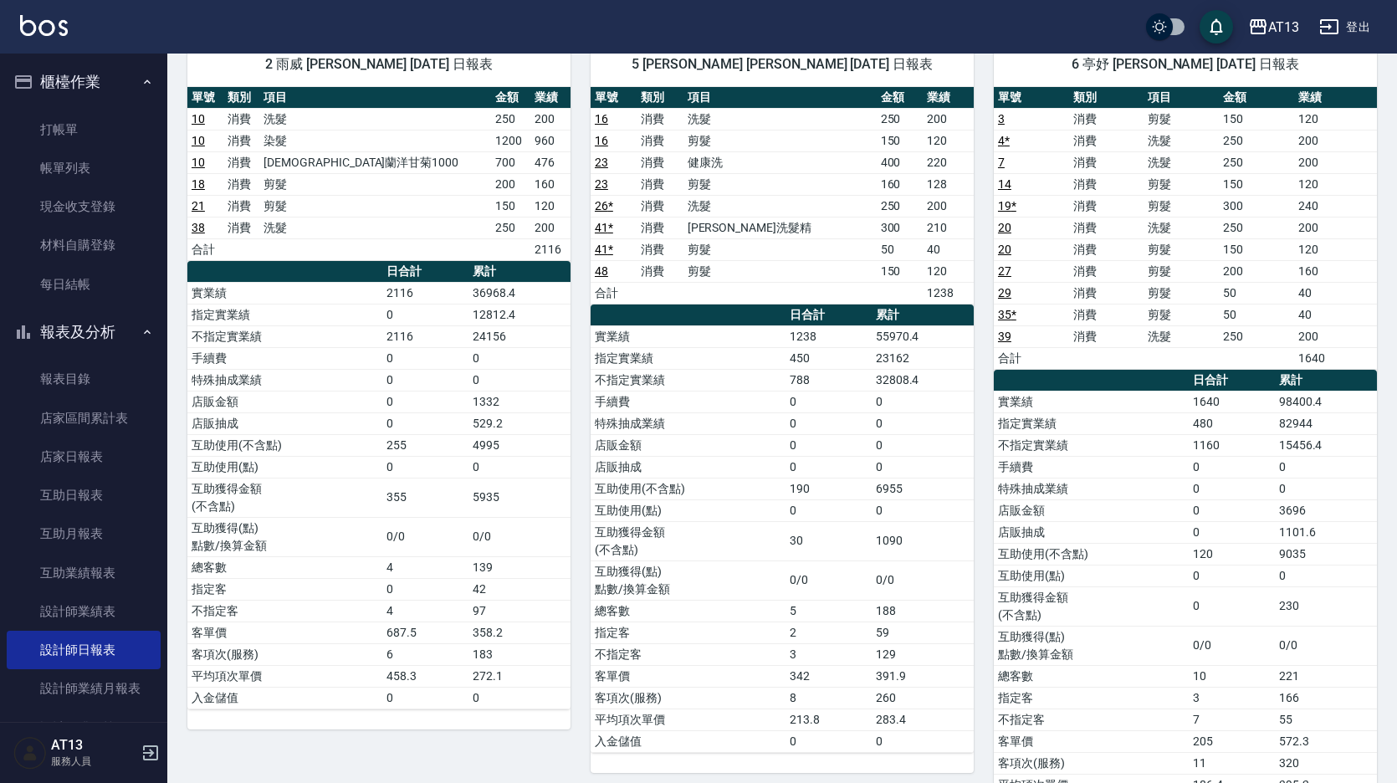
scroll to position [74, 0]
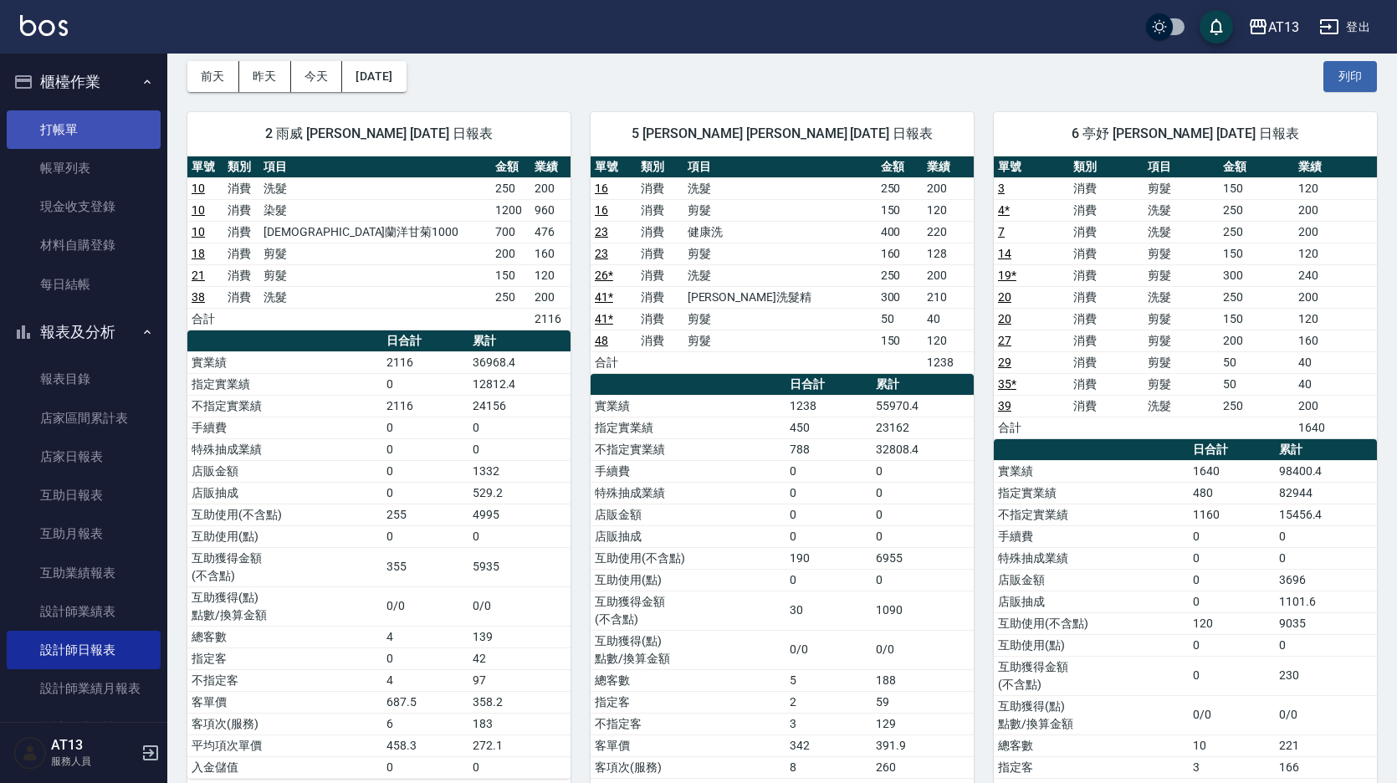
click at [67, 120] on link "打帳單" at bounding box center [84, 129] width 154 height 38
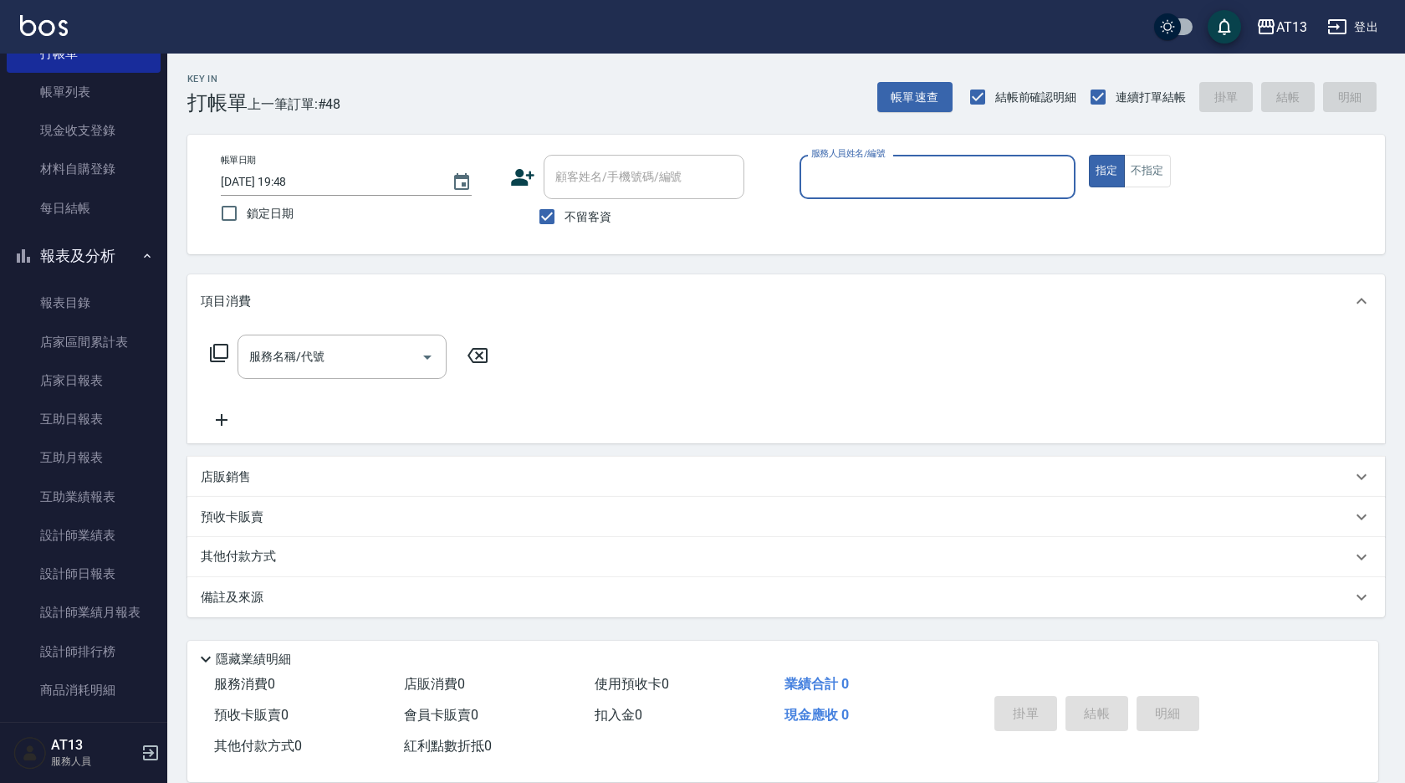
scroll to position [44, 0]
